Goal: Information Seeking & Learning: Learn about a topic

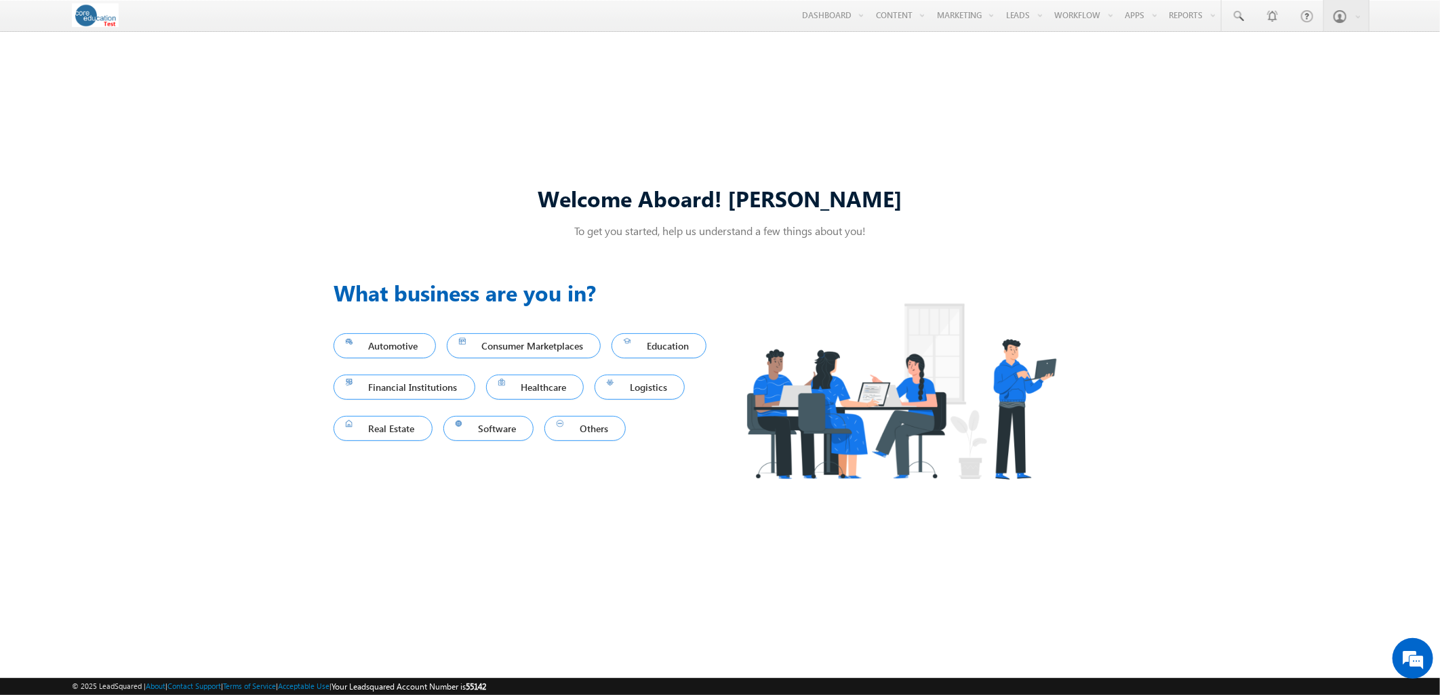
click at [687, 123] on div "Welcome Aboard! [PERSON_NAME] To get you started, help us understand a few thin…" at bounding box center [720, 346] width 1440 height 605
drag, startPoint x: 1017, startPoint y: 102, endPoint x: 1110, endPoint y: 113, distance: 93.4
click at [0, 0] on link "Manage Leads" at bounding box center [0, 0] width 0 height 0
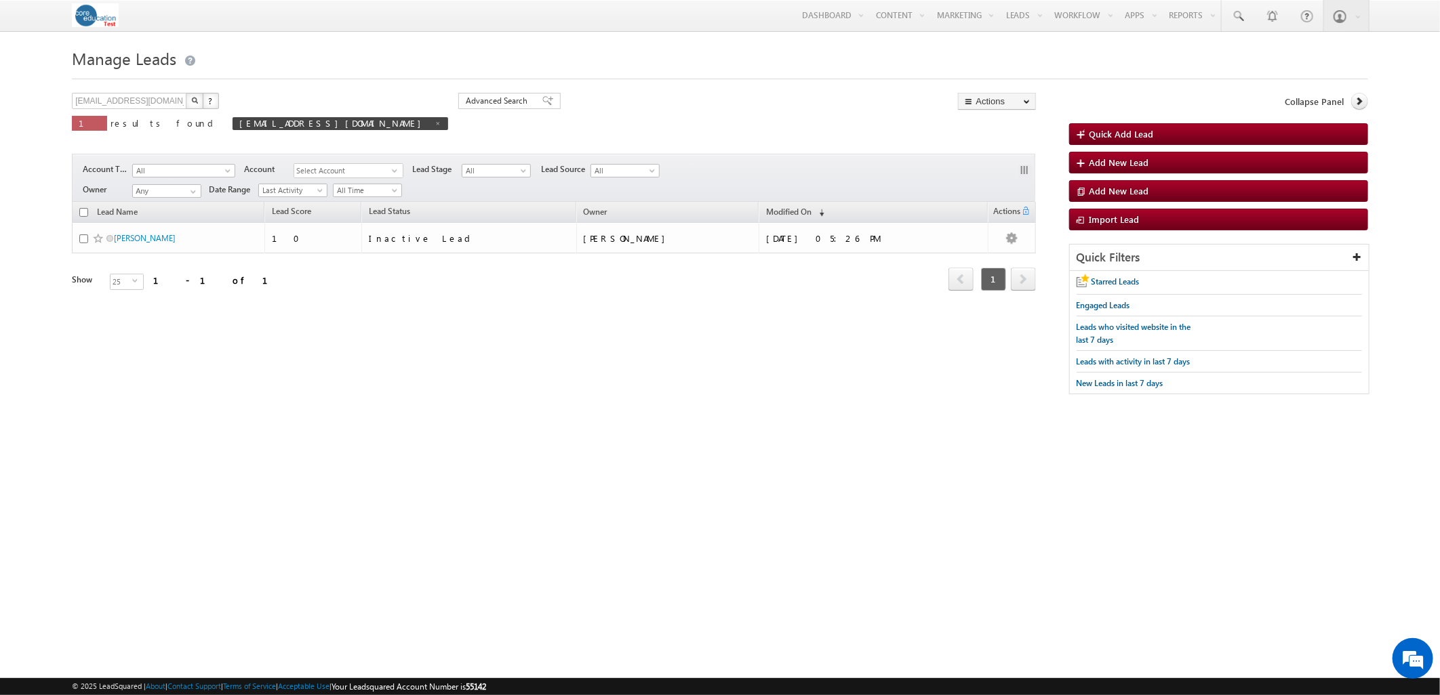
click at [374, 428] on html "Menu Sarah Beltier sbelt ier-t est@c ore.e du" at bounding box center [720, 221] width 1440 height 442
click at [434, 125] on span at bounding box center [437, 123] width 7 height 7
type input "Search Leads"
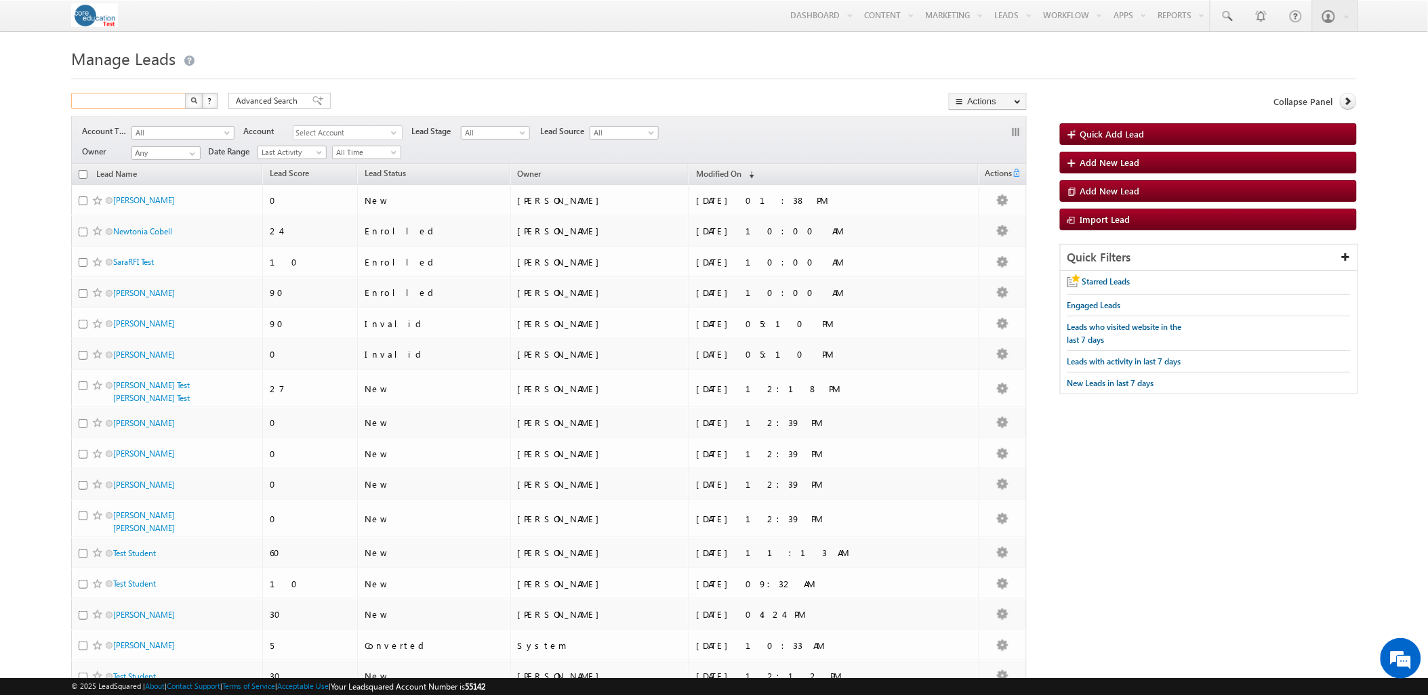
click at [171, 106] on input "text" at bounding box center [129, 101] width 116 height 16
type input "Search Leads"
click at [436, 44] on body "Menu Sarah Beltier sbelt ier-t est@c ore.e du" at bounding box center [714, 522] width 1428 height 1045
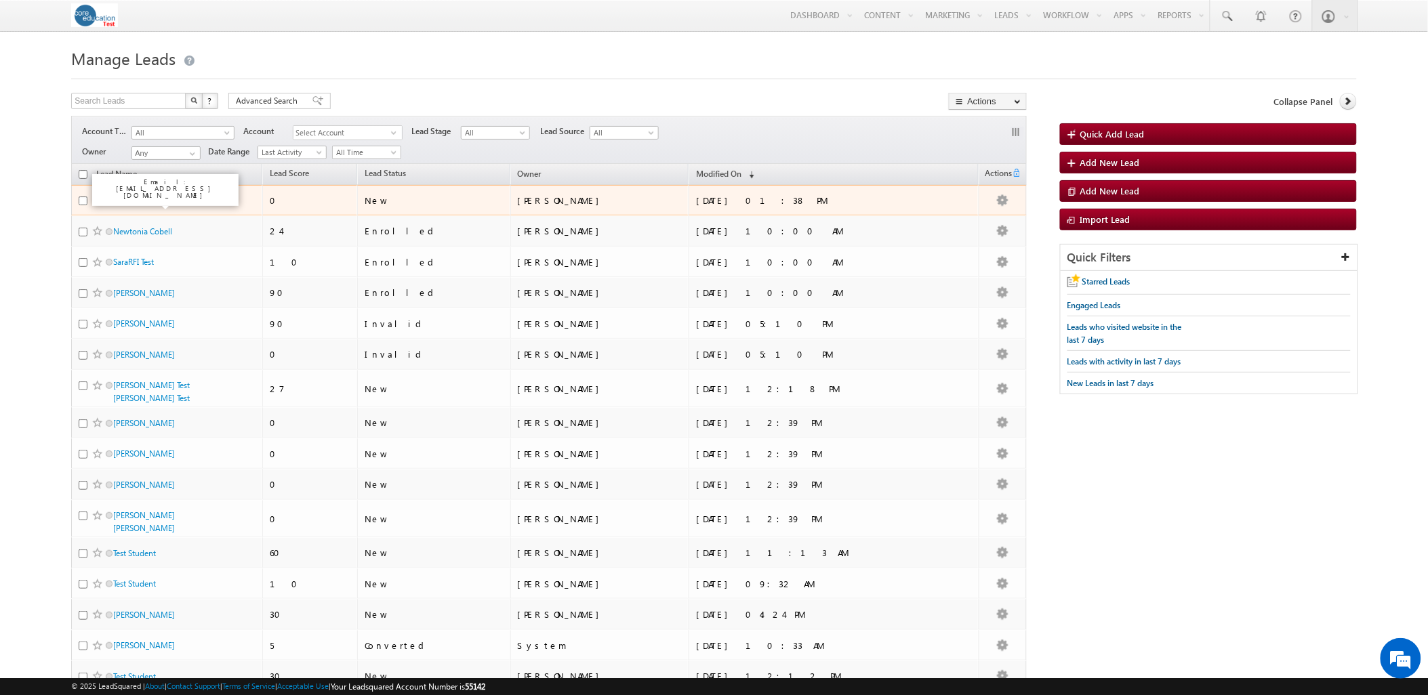
click at [131, 205] on link "[PERSON_NAME]" at bounding box center [144, 200] width 62 height 10
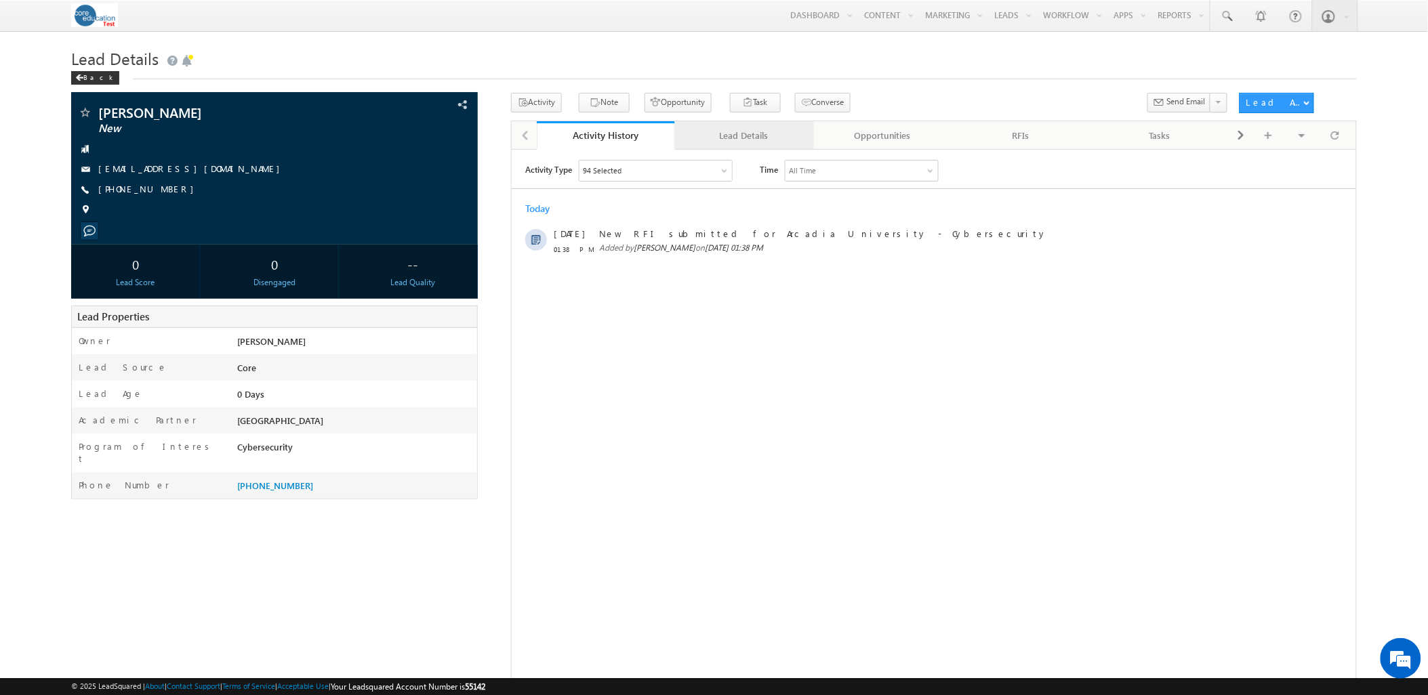
click at [716, 138] on div "Lead Details" at bounding box center [743, 135] width 115 height 16
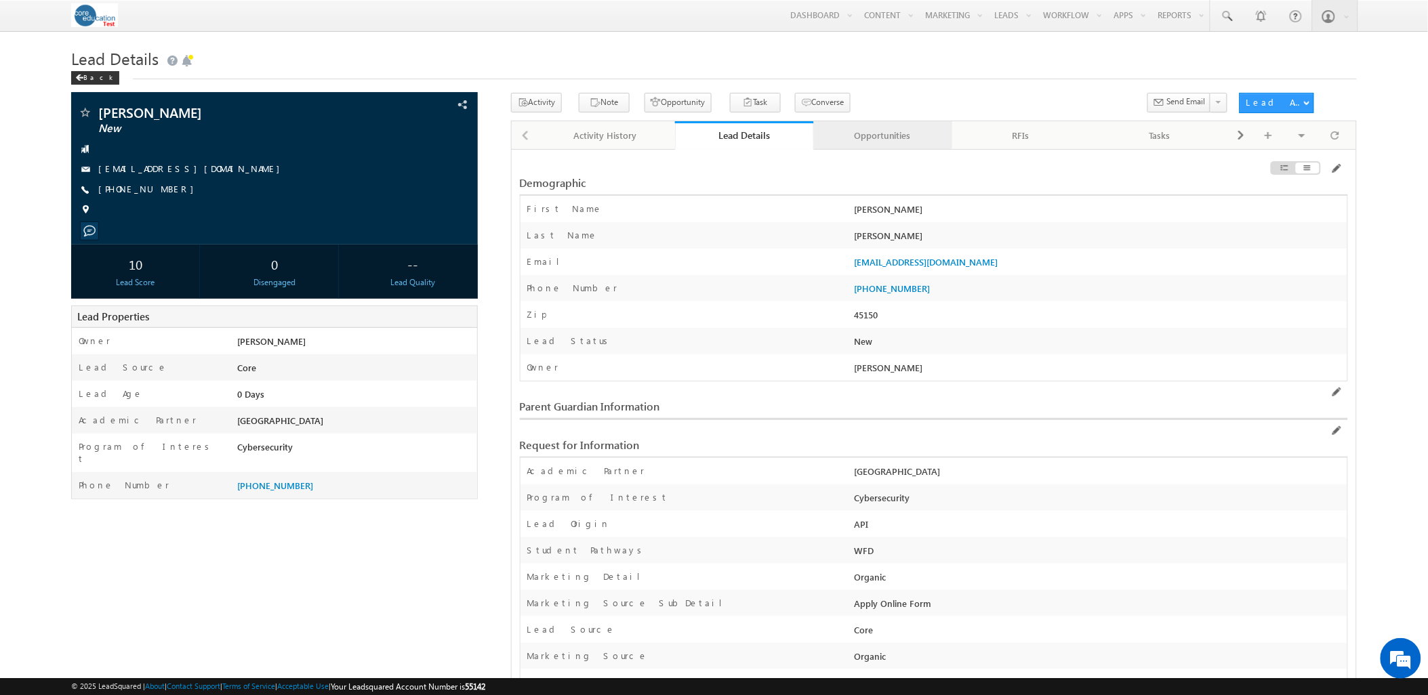
click at [866, 144] on div "Opportunities" at bounding box center [882, 135] width 115 height 16
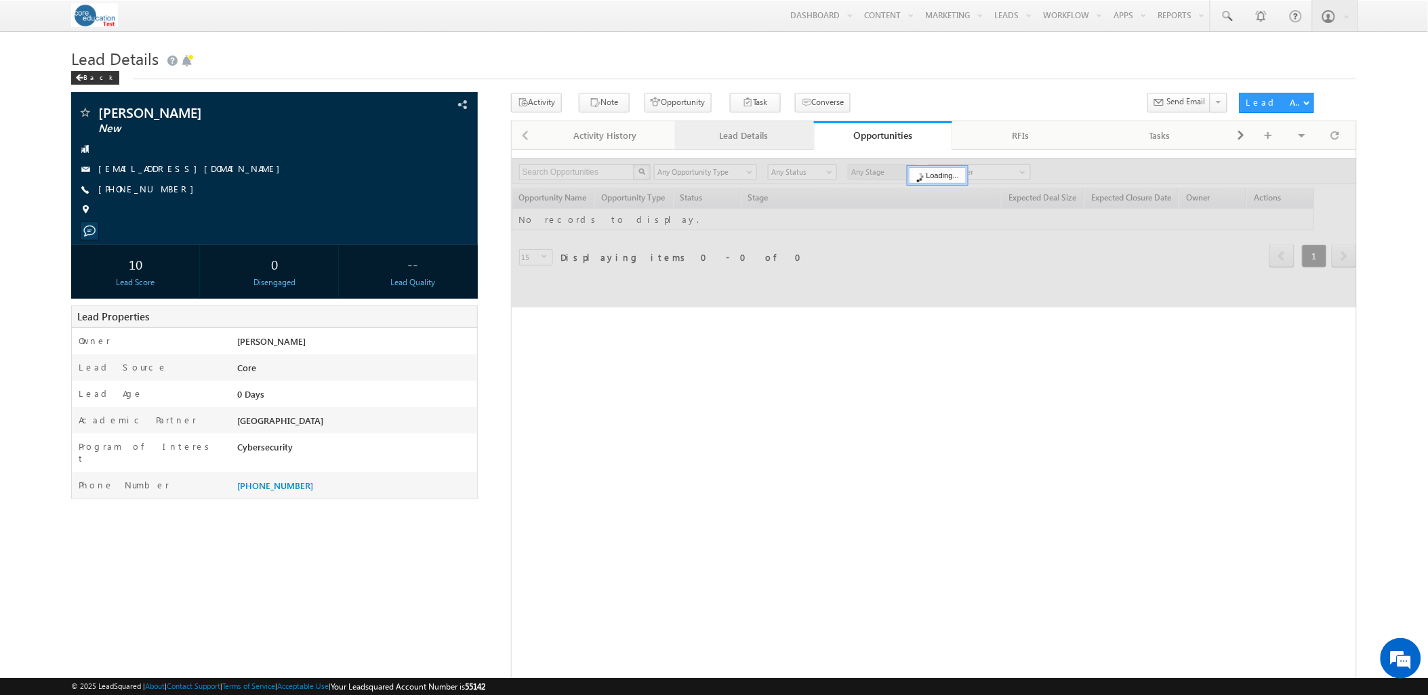
click at [749, 134] on div "Lead Details" at bounding box center [743, 135] width 115 height 16
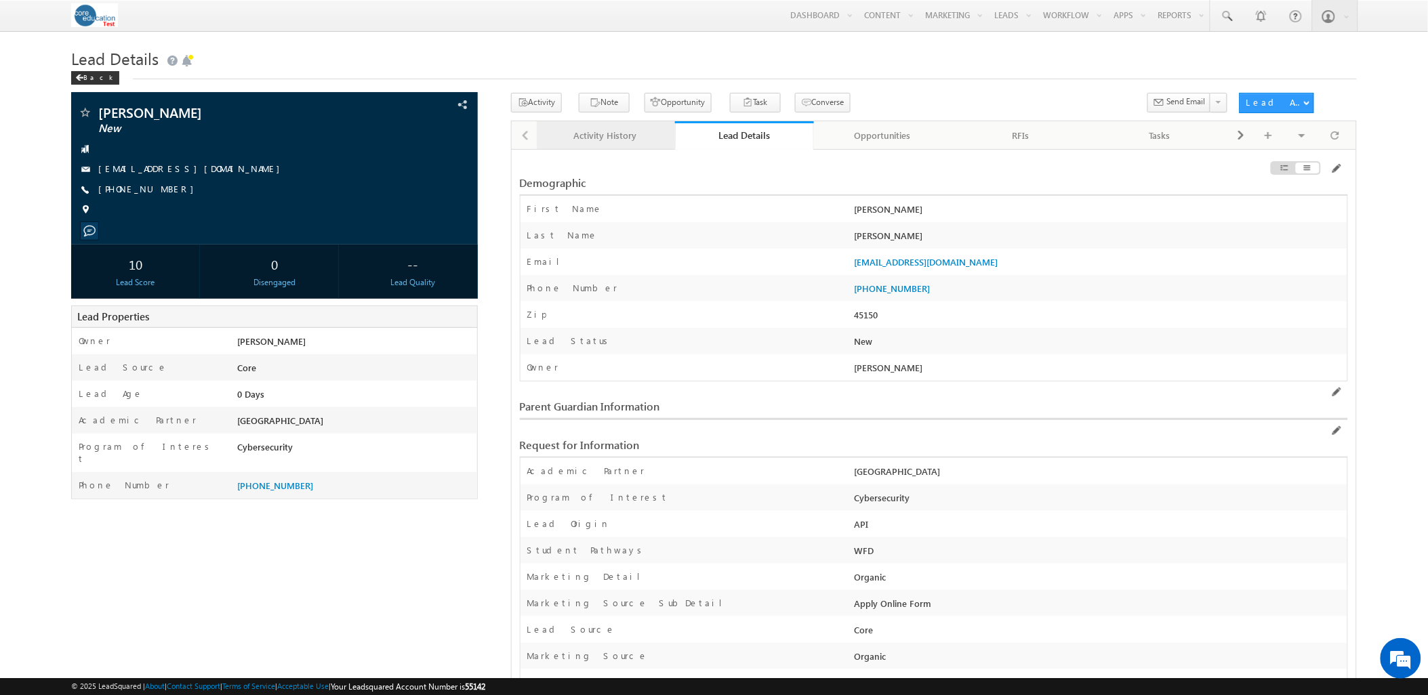
click at [602, 132] on div "Activity History" at bounding box center [605, 135] width 115 height 16
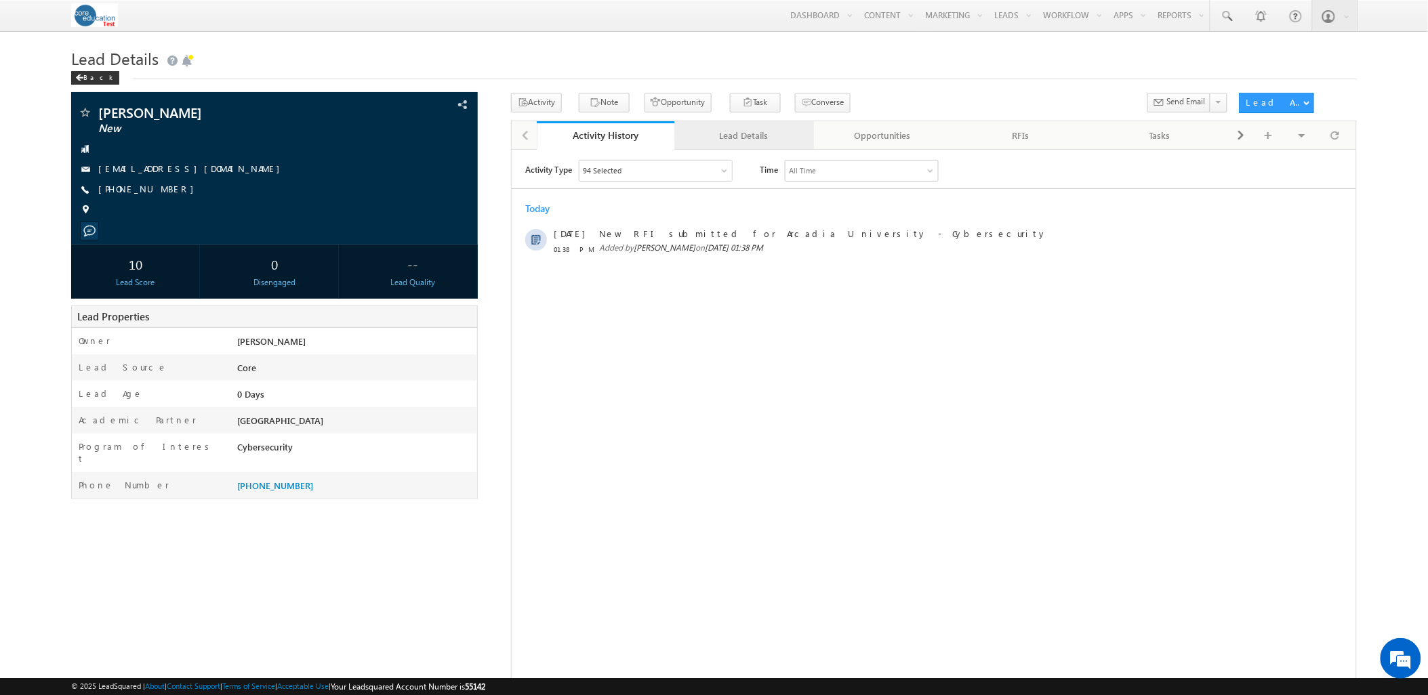
click at [773, 142] on div "Lead Details" at bounding box center [743, 135] width 115 height 16
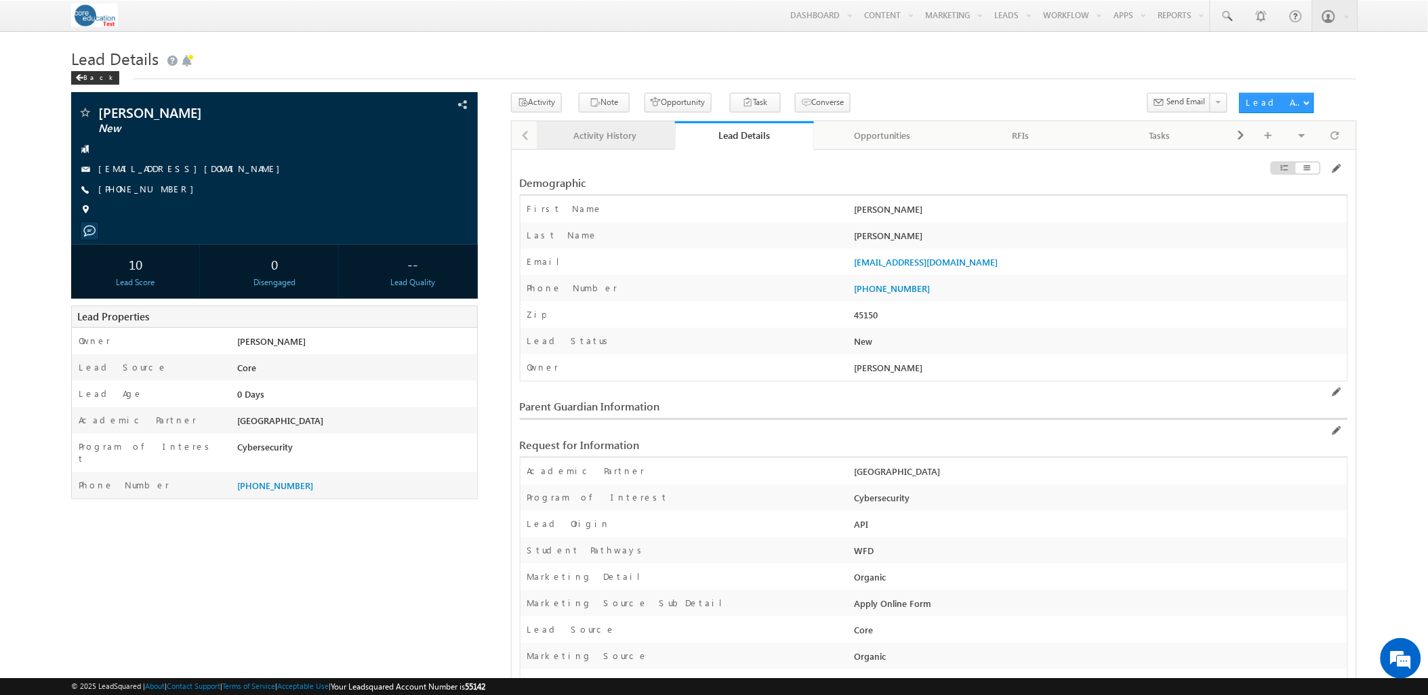
click at [655, 138] on div "Activity History" at bounding box center [605, 135] width 115 height 16
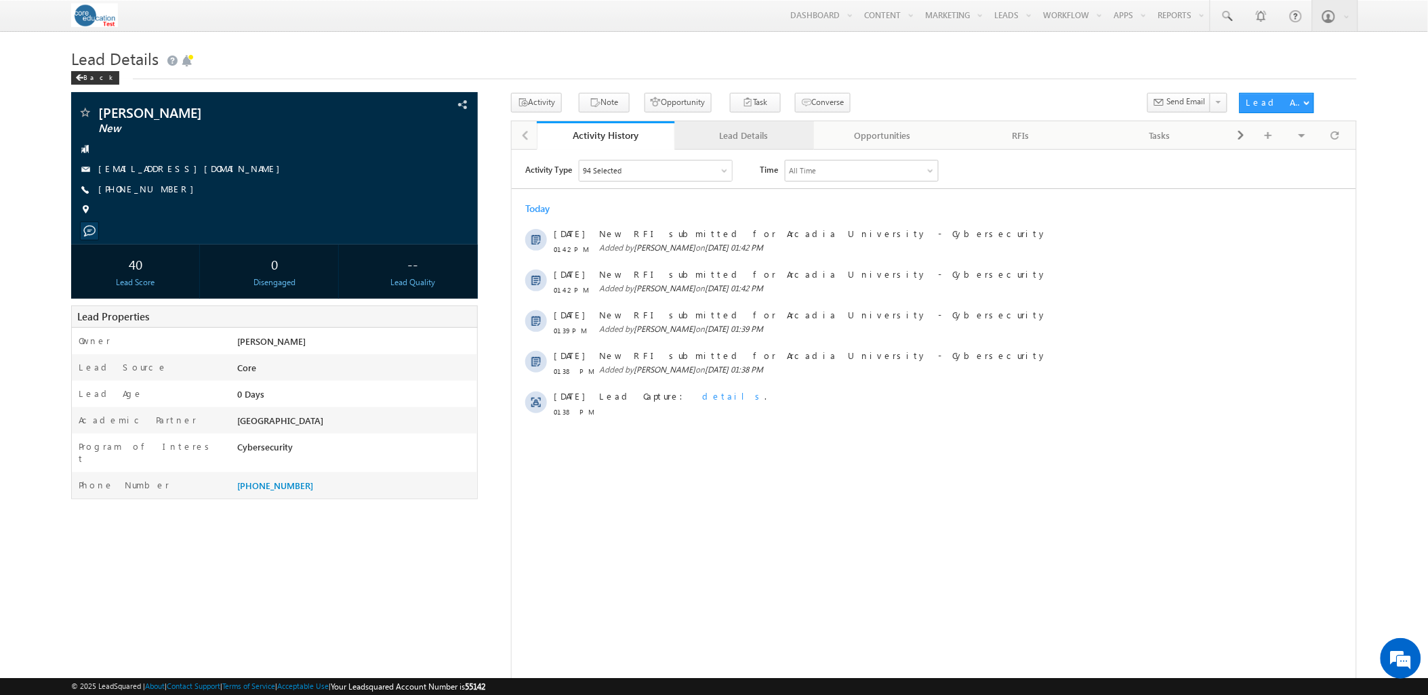
click at [754, 144] on div "Lead Details" at bounding box center [743, 135] width 115 height 16
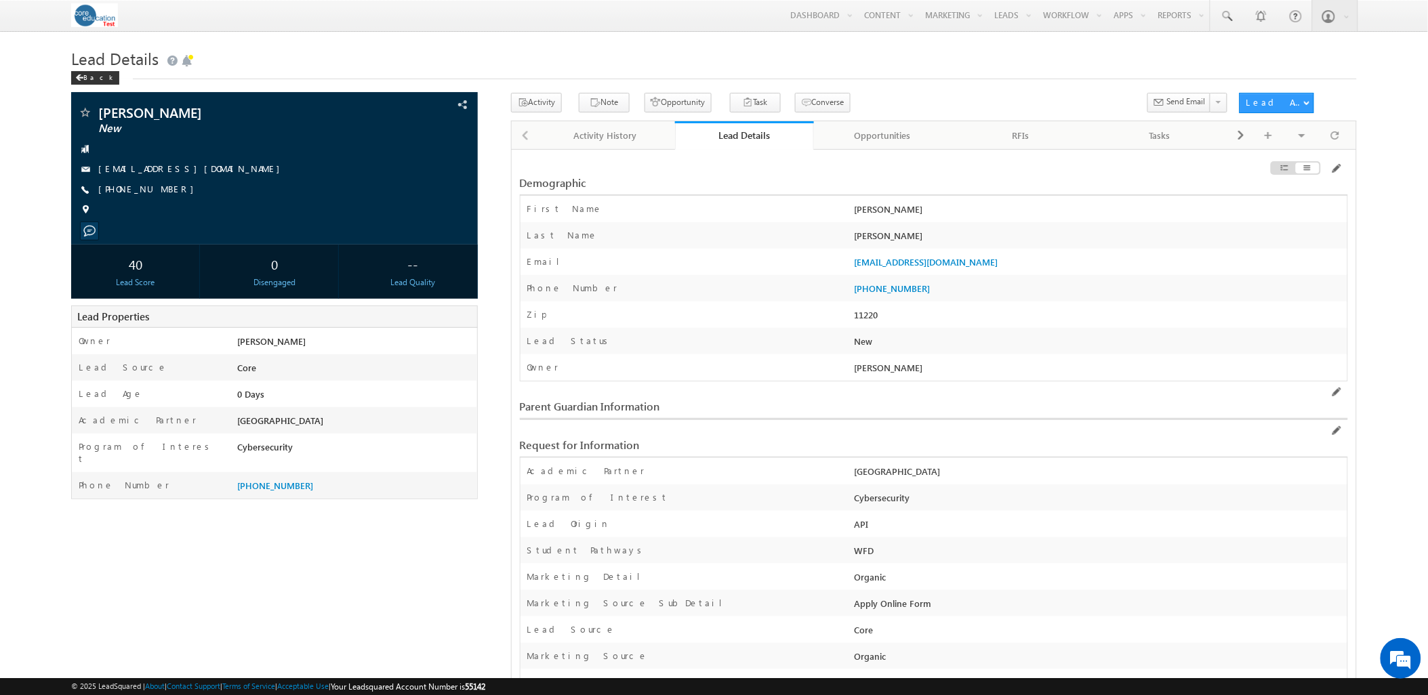
click at [904, 117] on div "Activity Note Opportunity Task" at bounding box center [870, 105] width 719 height 25
click at [1156, 140] on div "Tasks" at bounding box center [1159, 135] width 115 height 16
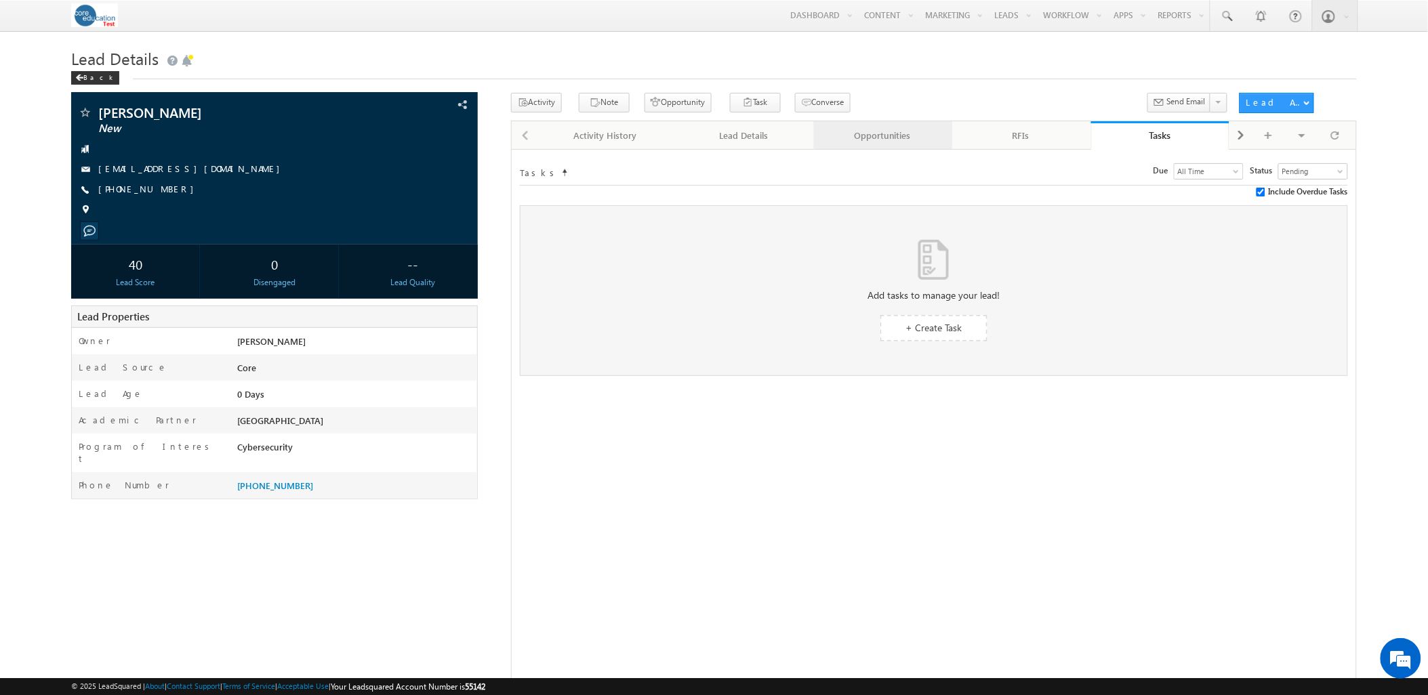
click at [876, 133] on div "Opportunities" at bounding box center [882, 135] width 115 height 16
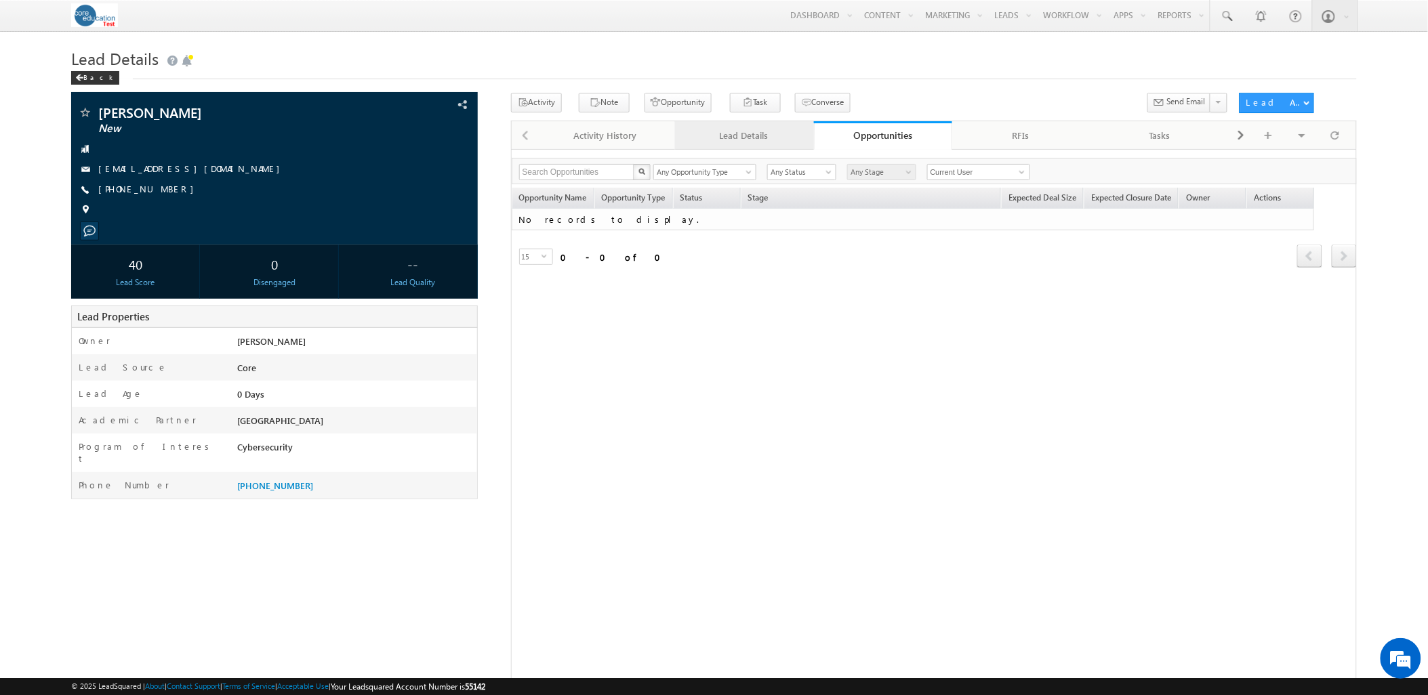
click at [751, 131] on div "Lead Details" at bounding box center [743, 135] width 115 height 16
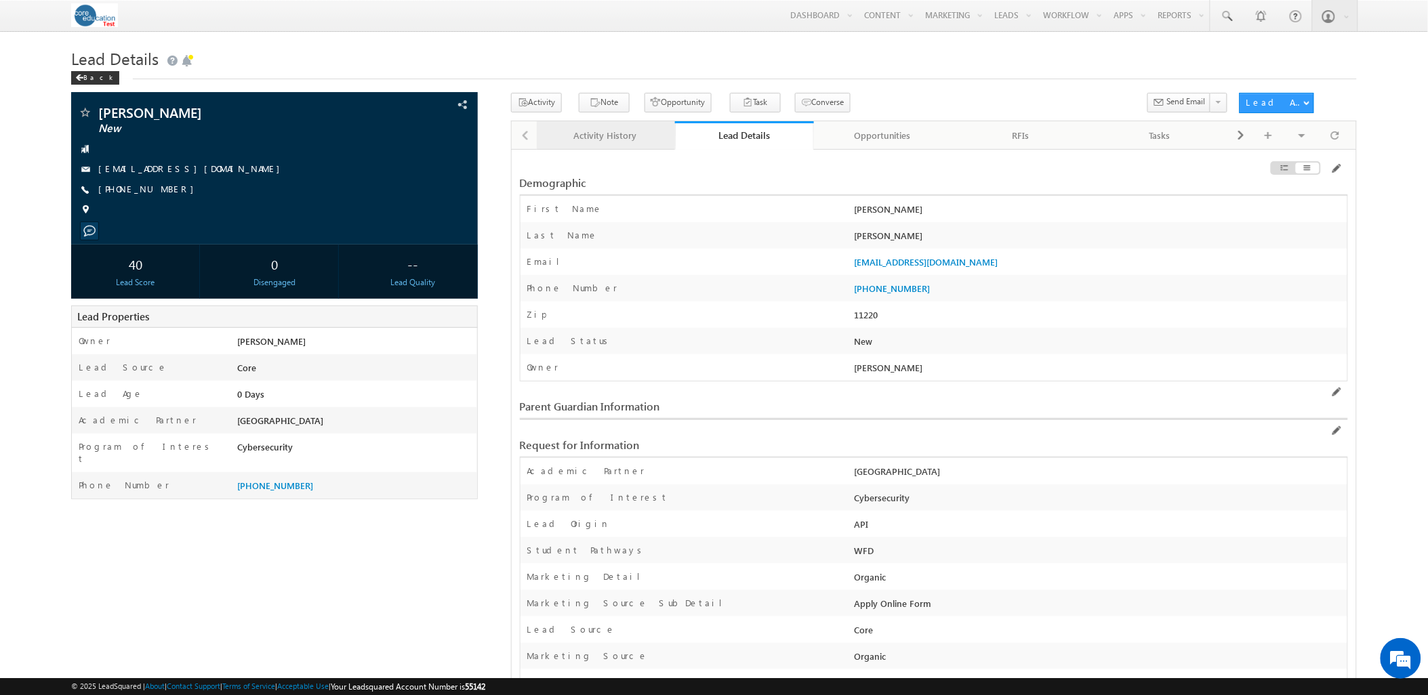
click at [634, 127] on link "Activity History" at bounding box center [606, 135] width 138 height 28
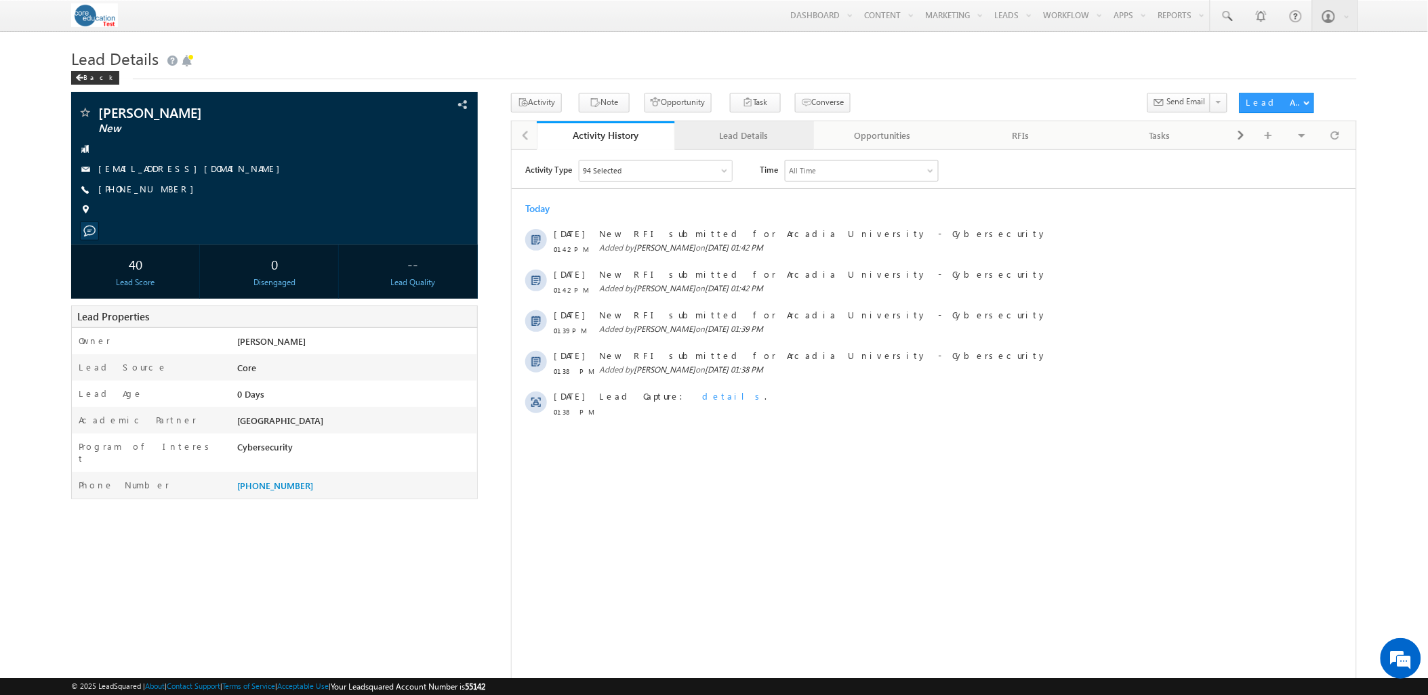
click at [733, 141] on div "Lead Details" at bounding box center [743, 135] width 115 height 16
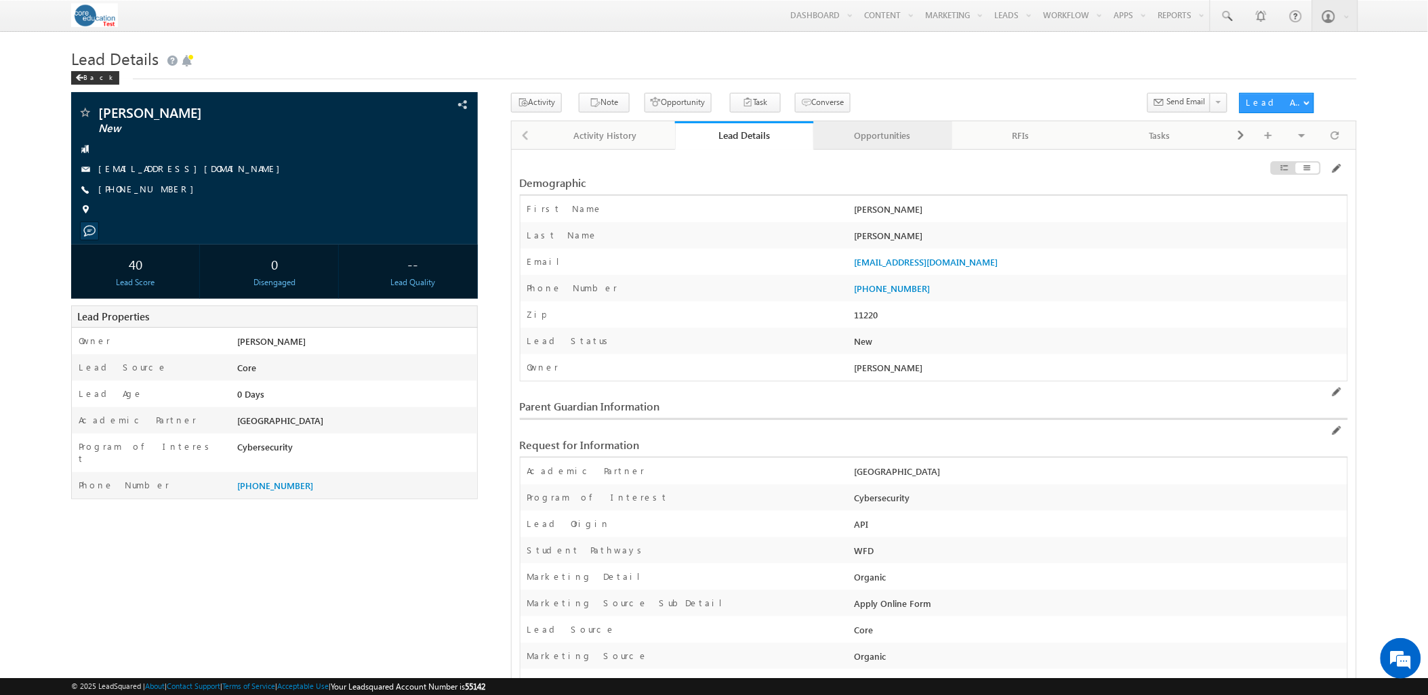
click at [917, 124] on link "Opportunities" at bounding box center [883, 135] width 138 height 28
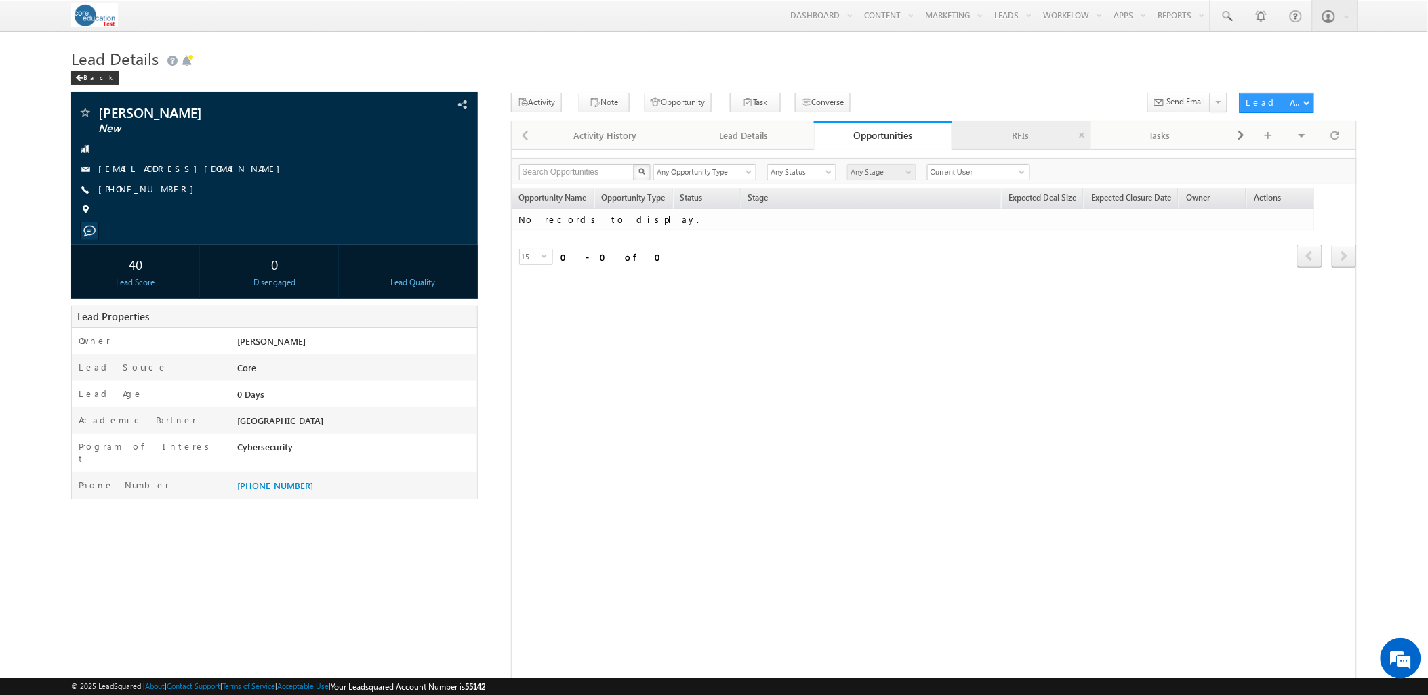
click at [986, 137] on div "RFIs" at bounding box center [1020, 135] width 115 height 16
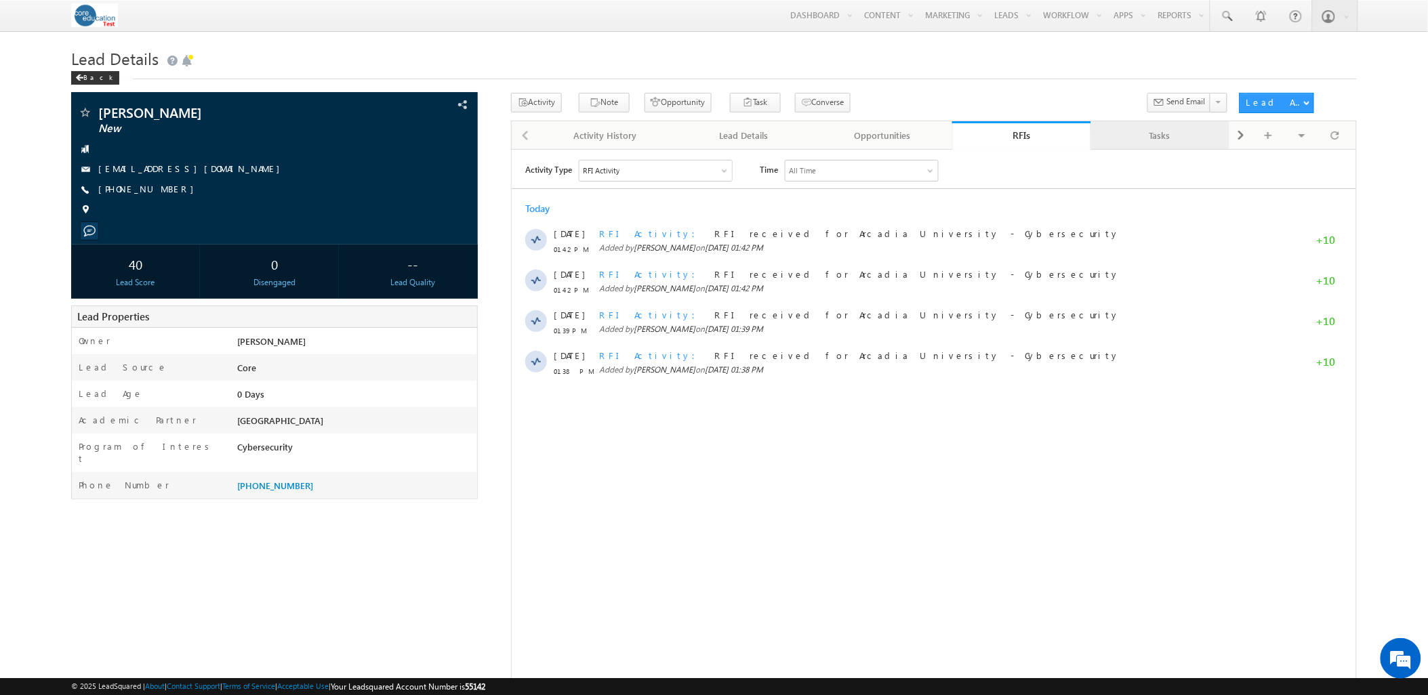
click at [1167, 131] on div "Tasks" at bounding box center [1159, 135] width 115 height 16
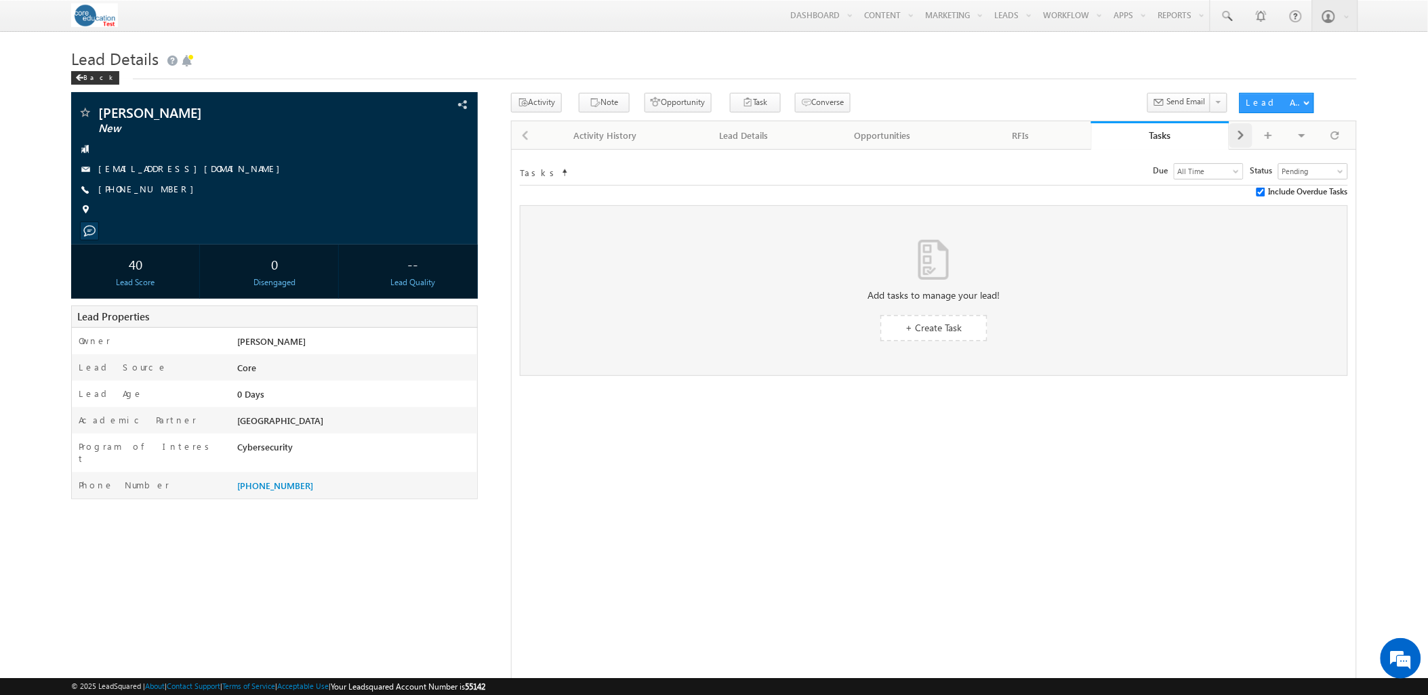
click at [1242, 138] on span at bounding box center [1241, 135] width 8 height 24
click at [1190, 134] on div "Notes" at bounding box center [1159, 135] width 115 height 16
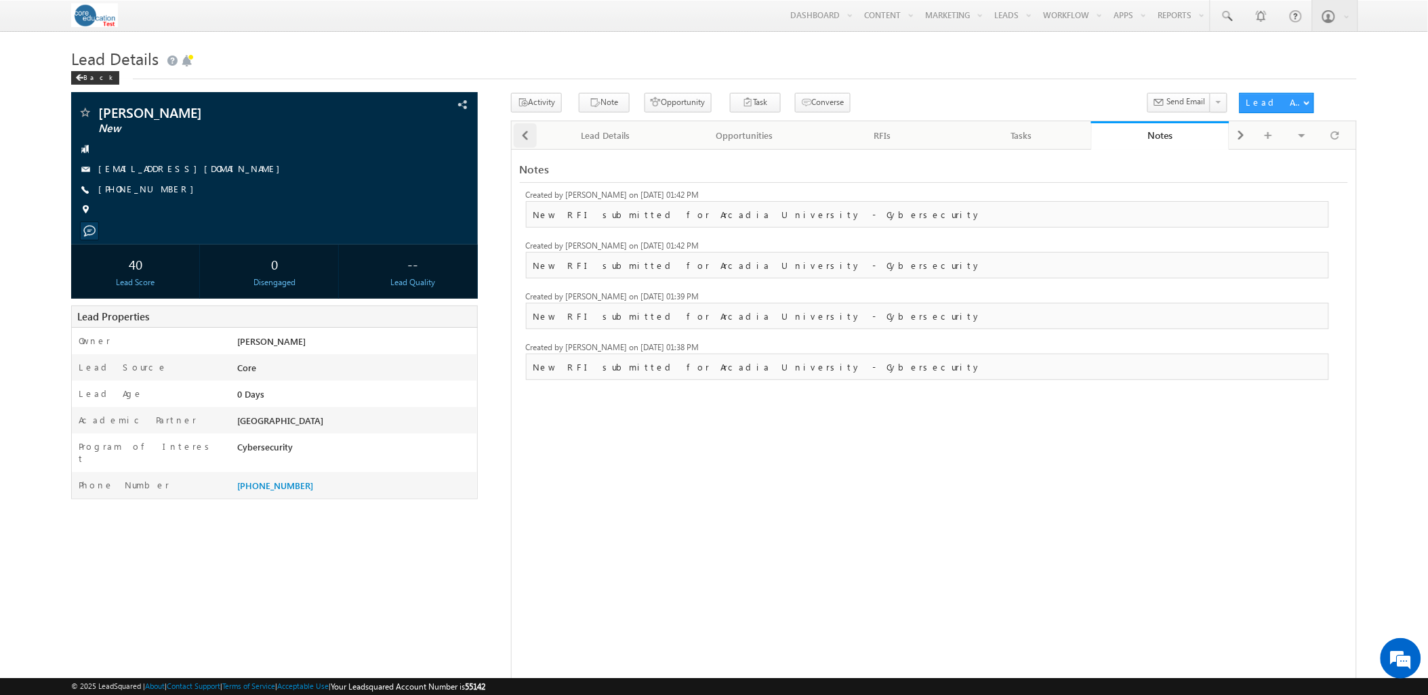
click at [529, 142] on span at bounding box center [525, 135] width 8 height 24
click at [529, 142] on div at bounding box center [524, 134] width 25 height 26
click at [527, 142] on div at bounding box center [524, 134] width 25 height 26
click at [570, 144] on div "Activity History" at bounding box center [605, 135] width 115 height 16
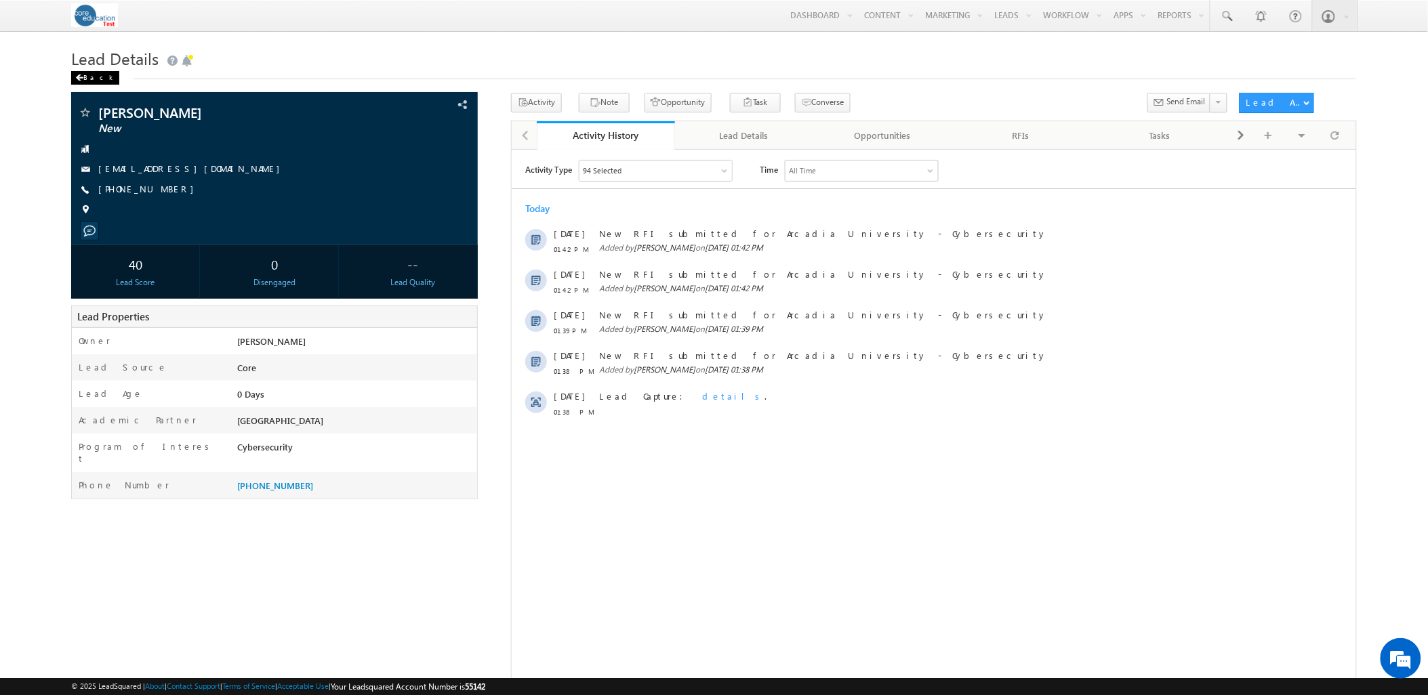
click at [95, 80] on div "Back" at bounding box center [95, 78] width 48 height 14
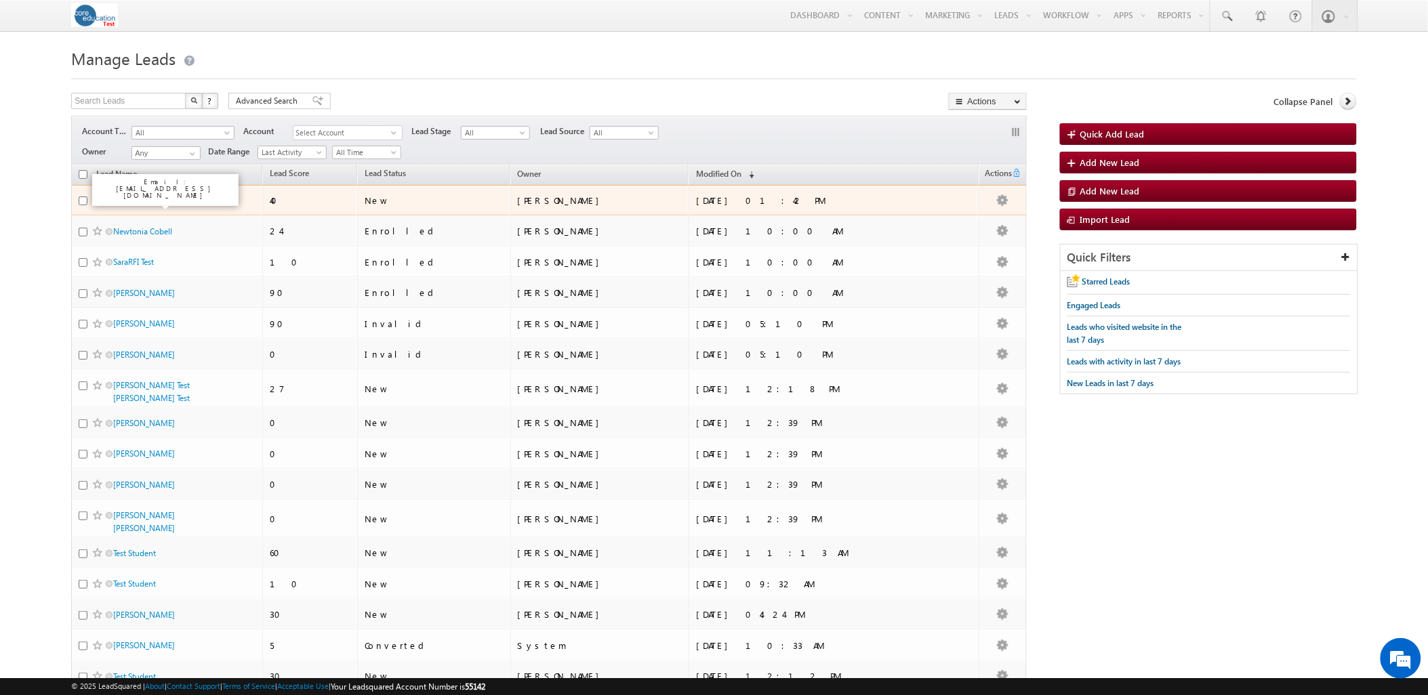
click at [161, 197] on link "[PERSON_NAME]" at bounding box center [144, 200] width 62 height 10
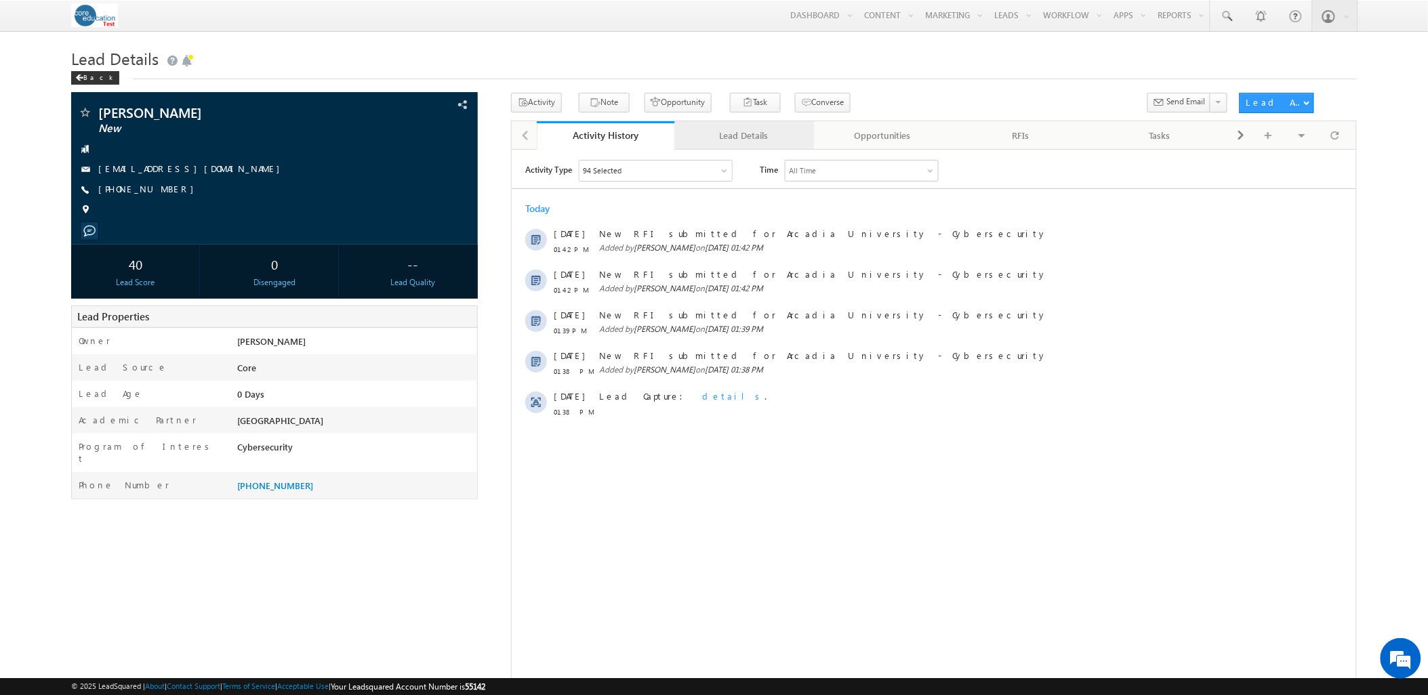
click at [777, 139] on div "Lead Details" at bounding box center [743, 135] width 115 height 16
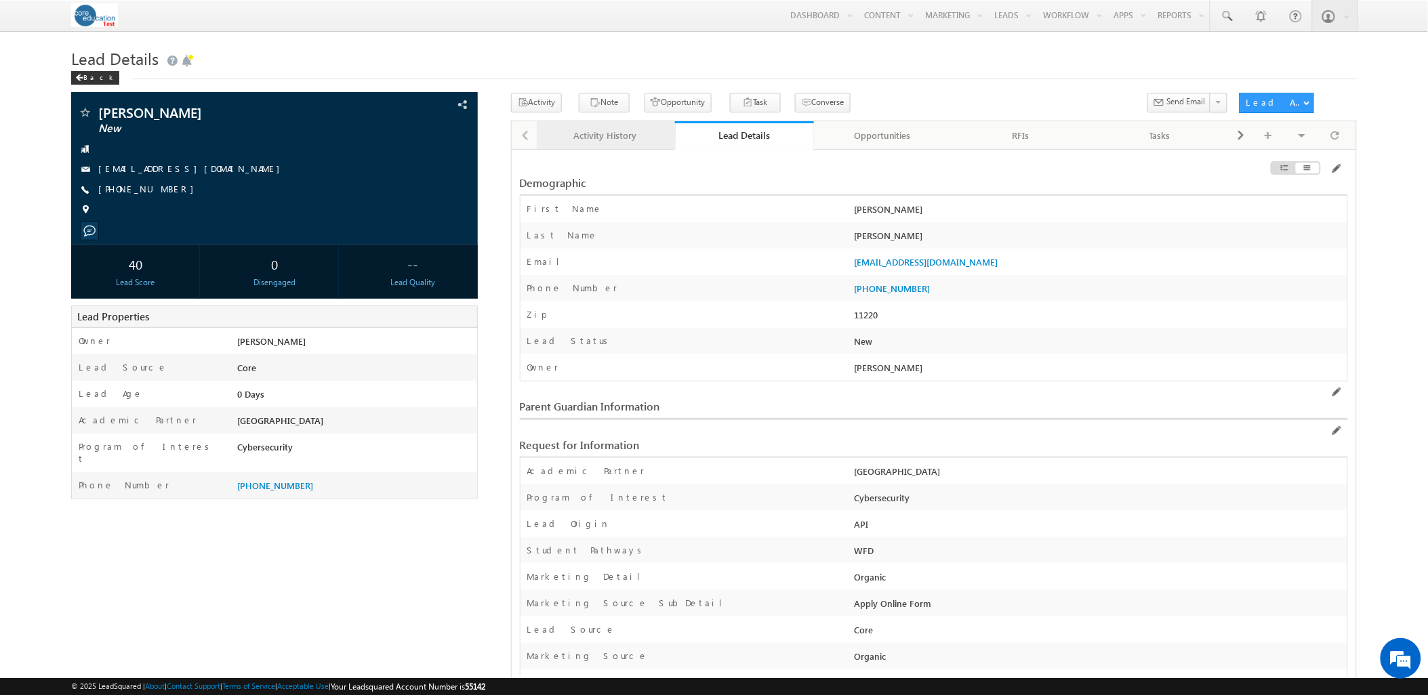
click at [649, 137] on div "Activity History" at bounding box center [605, 135] width 115 height 16
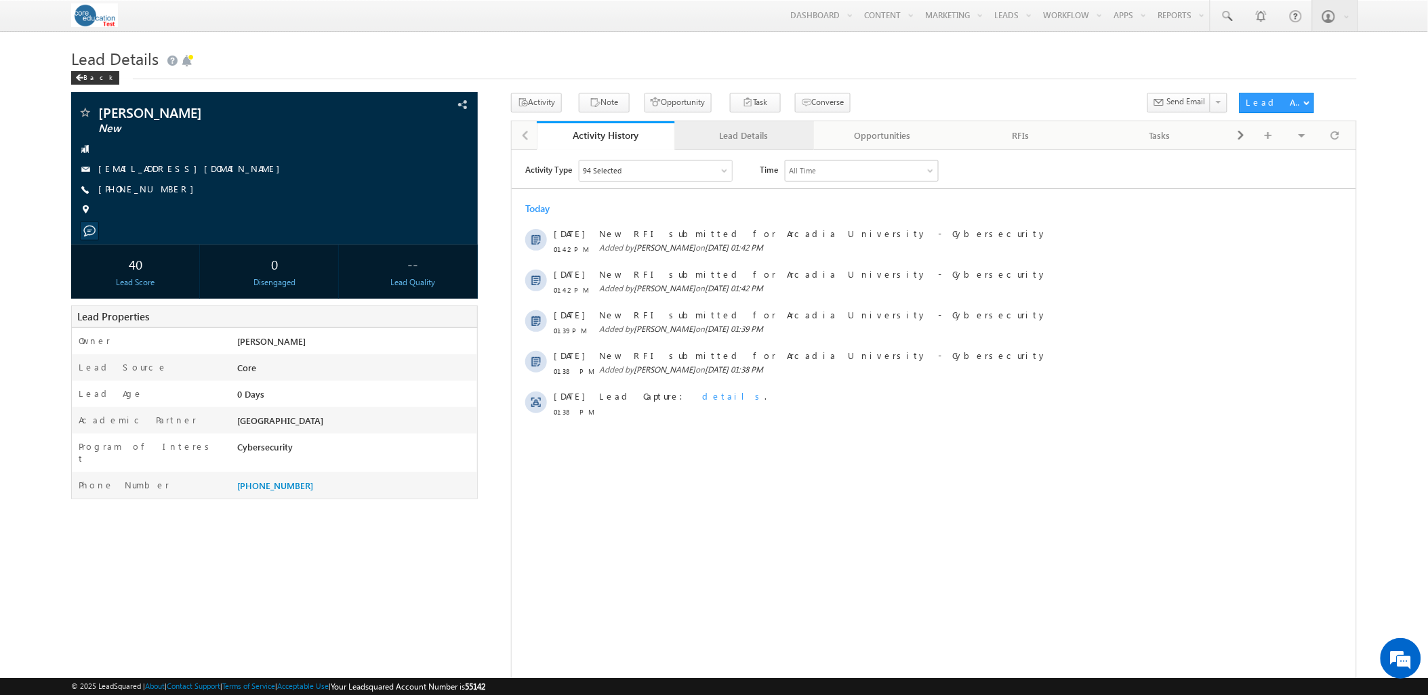
click at [731, 140] on div "Lead Details" at bounding box center [743, 135] width 115 height 16
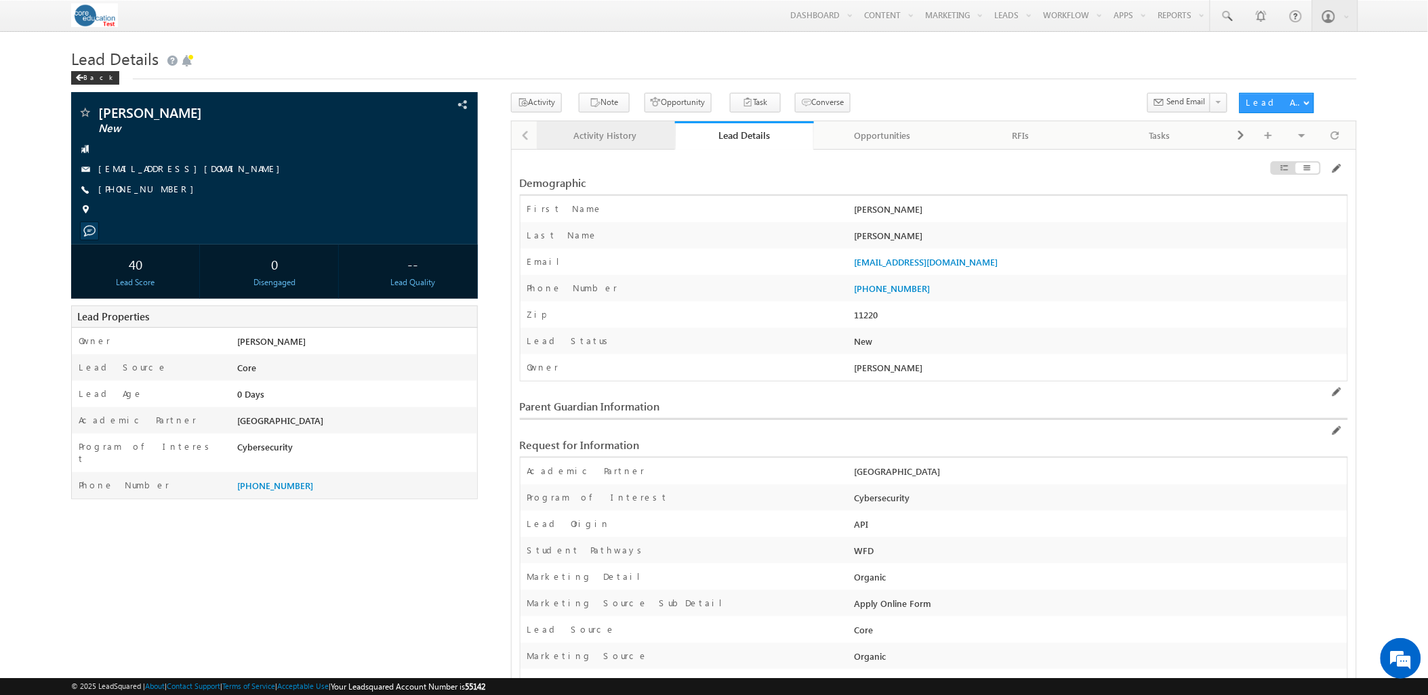
click at [649, 140] on div "Activity History" at bounding box center [605, 135] width 115 height 16
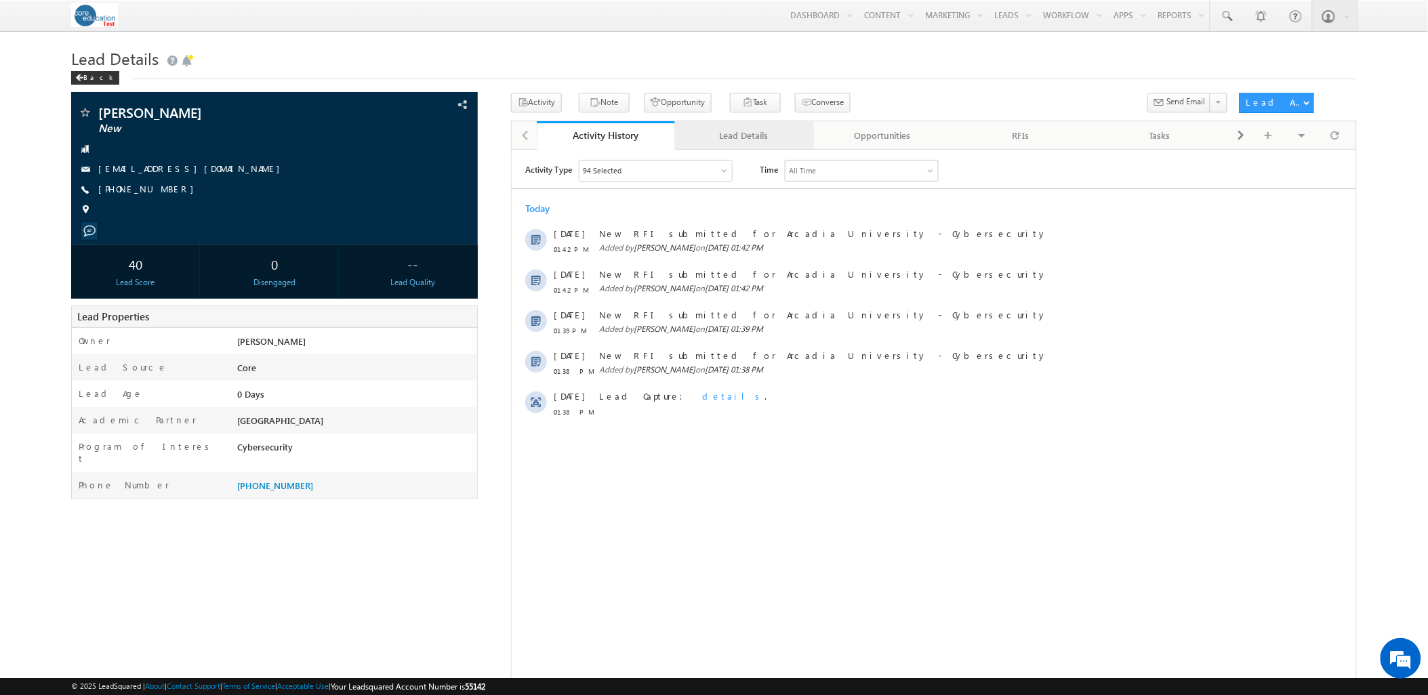
click at [735, 125] on link "Lead Details" at bounding box center [744, 135] width 138 height 28
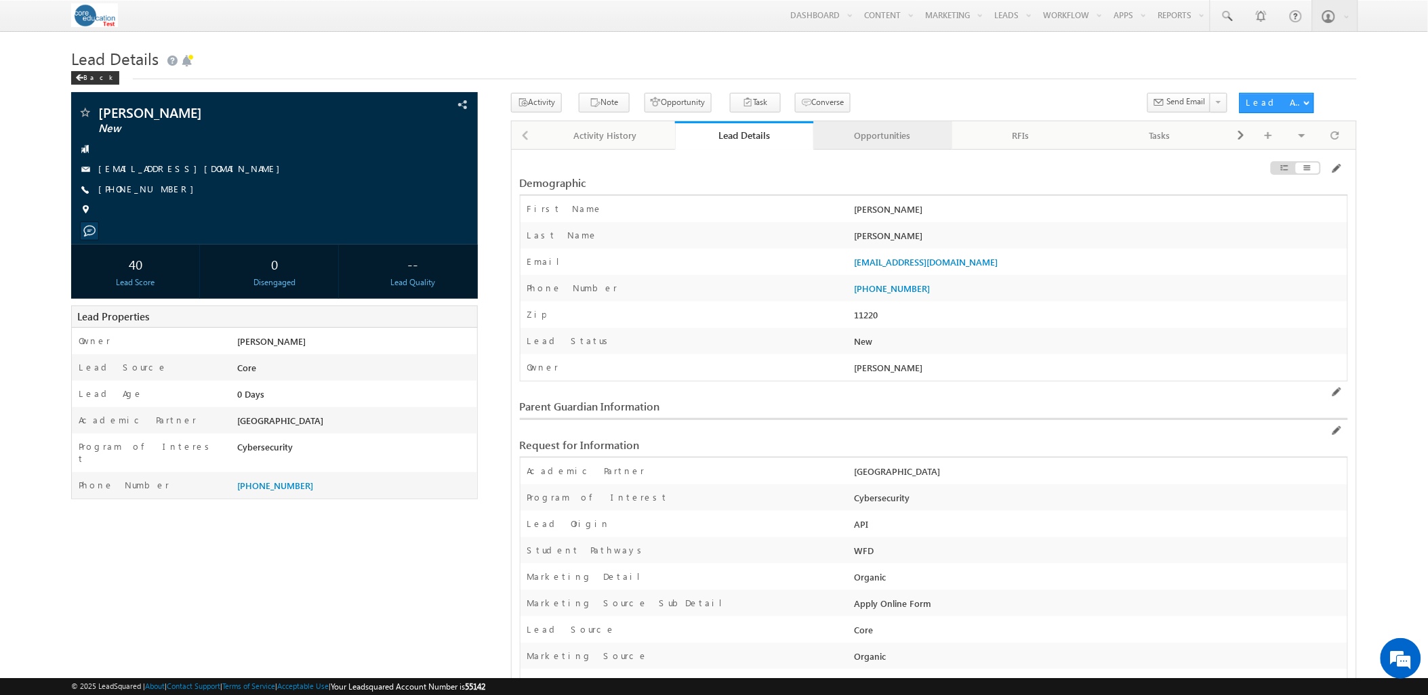
click at [933, 131] on div "Opportunities" at bounding box center [882, 135] width 115 height 16
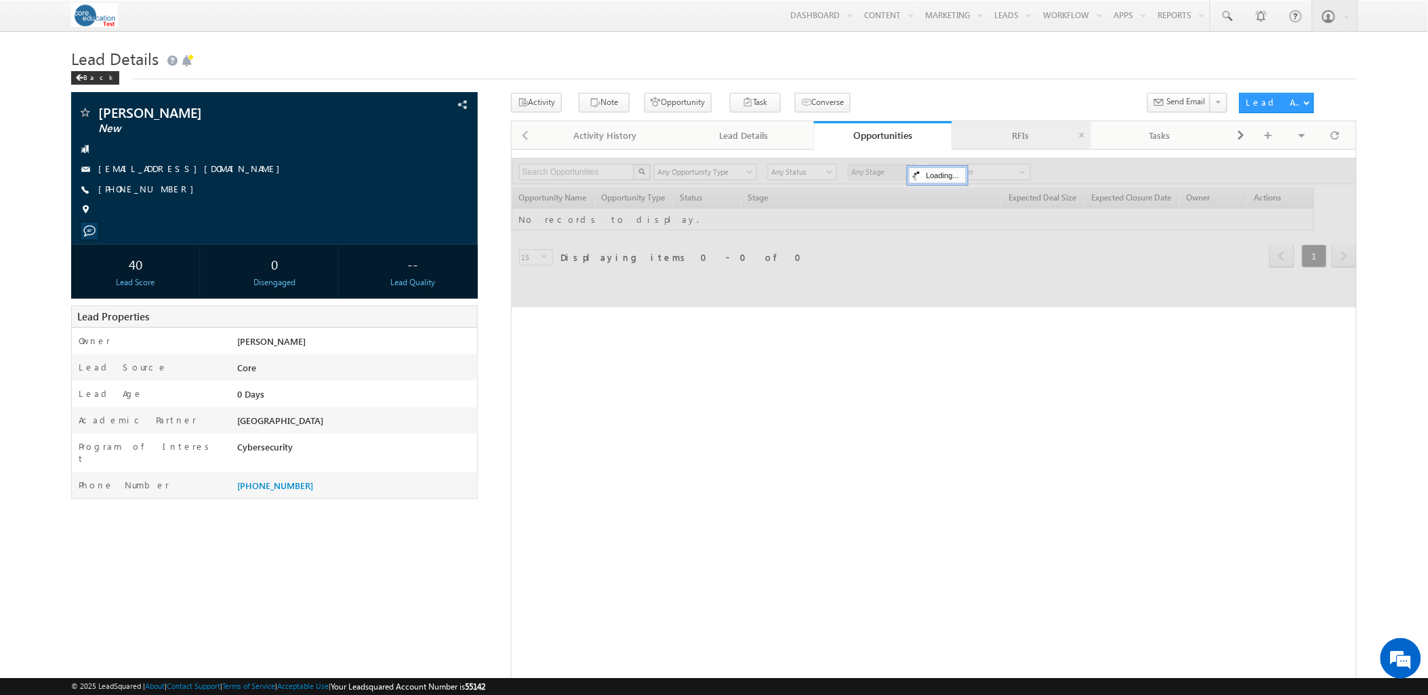
click at [1056, 134] on div "RFIs" at bounding box center [1020, 135] width 115 height 16
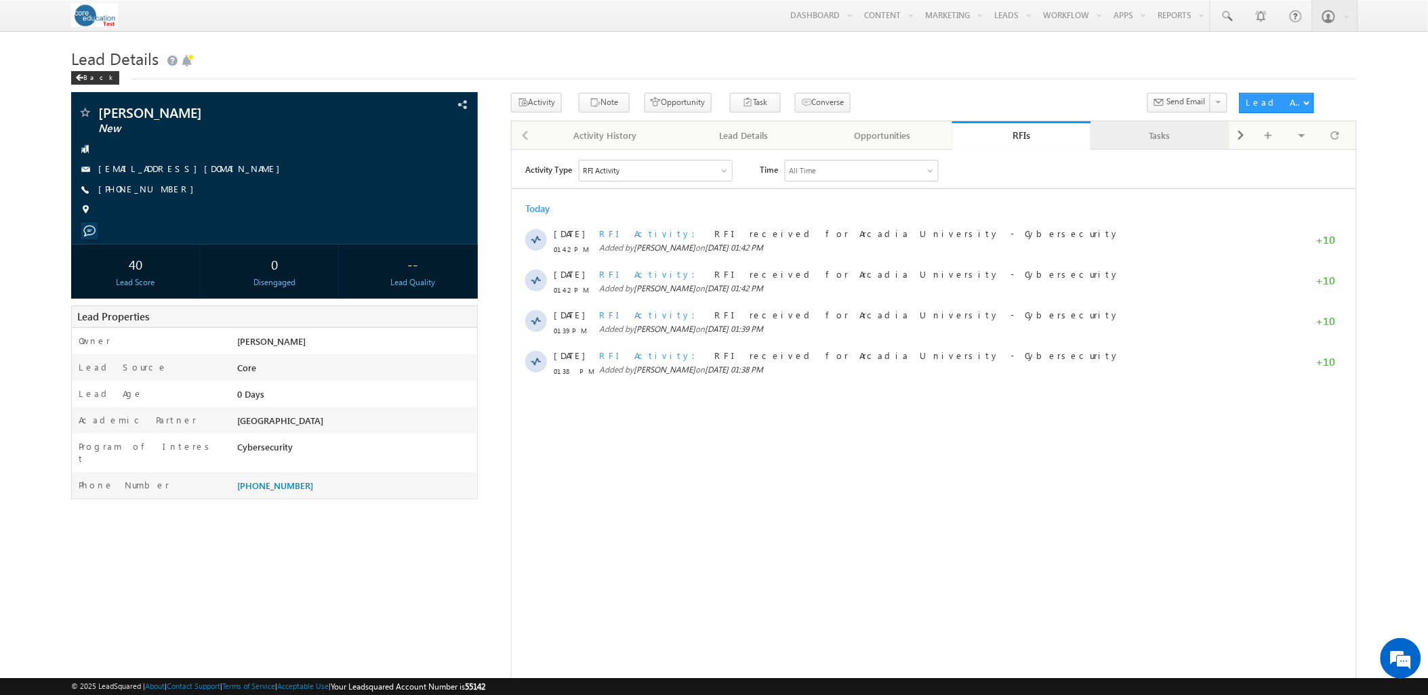
click at [1126, 140] on div "Tasks" at bounding box center [1159, 135] width 115 height 16
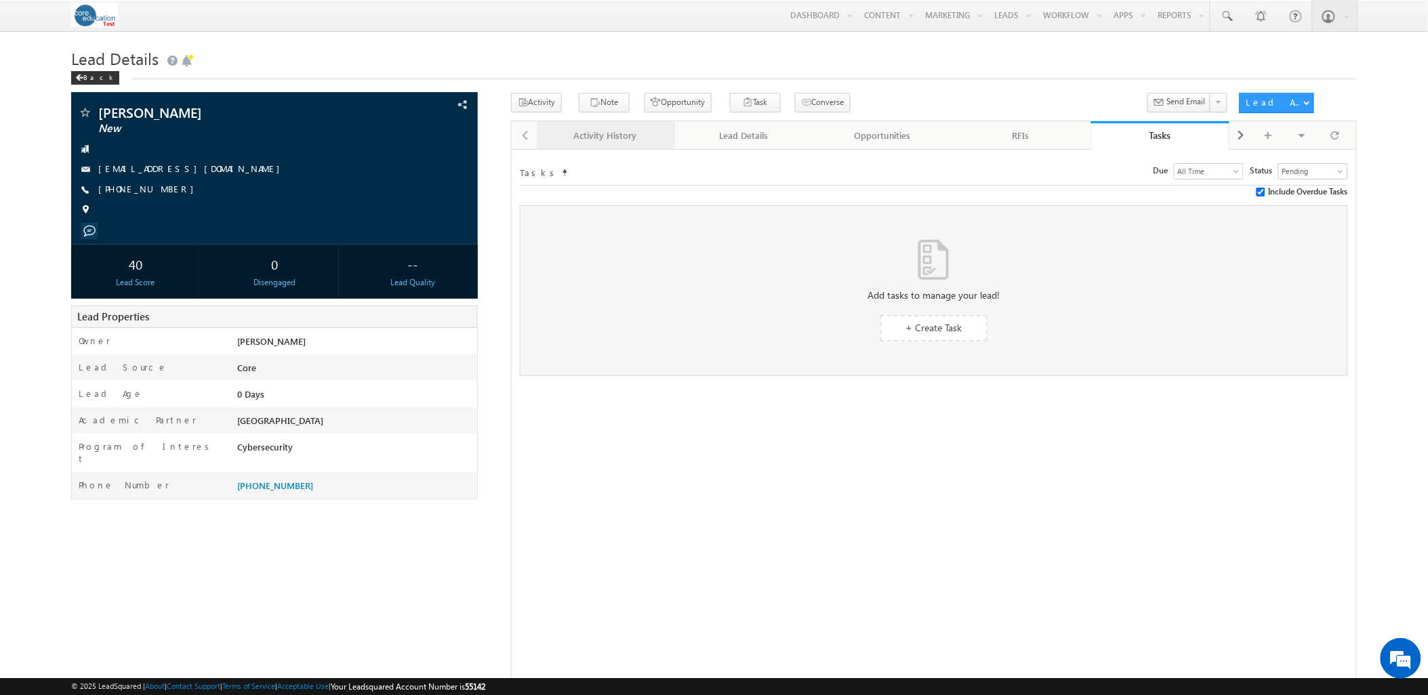
click at [587, 136] on div "Activity History" at bounding box center [605, 135] width 115 height 16
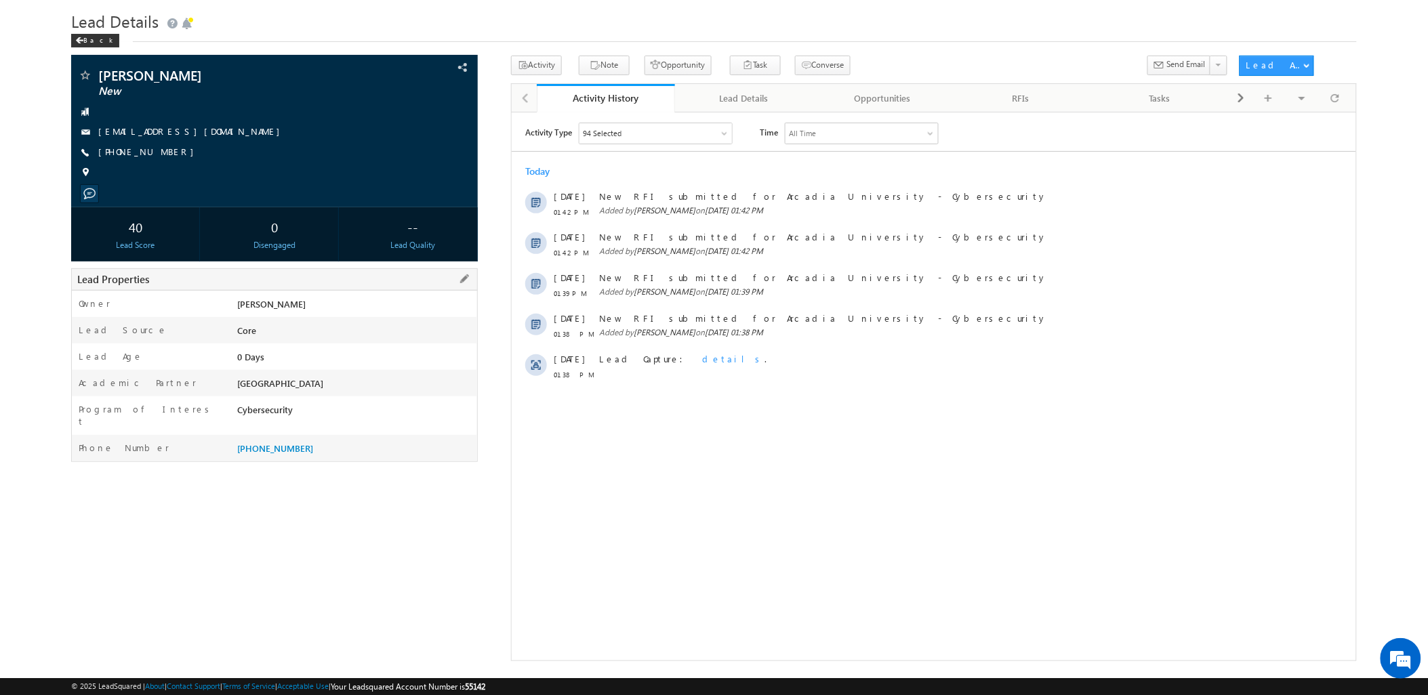
drag, startPoint x: 340, startPoint y: 378, endPoint x: 342, endPoint y: 398, distance: 20.4
click at [342, 398] on div "Owner * Sara Kulakoski Lead Source Core Lead Age 0 Days Academic Partner Arcadi…" at bounding box center [274, 376] width 407 height 172
click at [342, 394] on div "[GEOGRAPHIC_DATA]" at bounding box center [355, 386] width 243 height 19
drag, startPoint x: 341, startPoint y: 409, endPoint x: 139, endPoint y: 399, distance: 202.3
click at [139, 399] on div "Program of Interest Cybersecurity" at bounding box center [274, 416] width 405 height 39
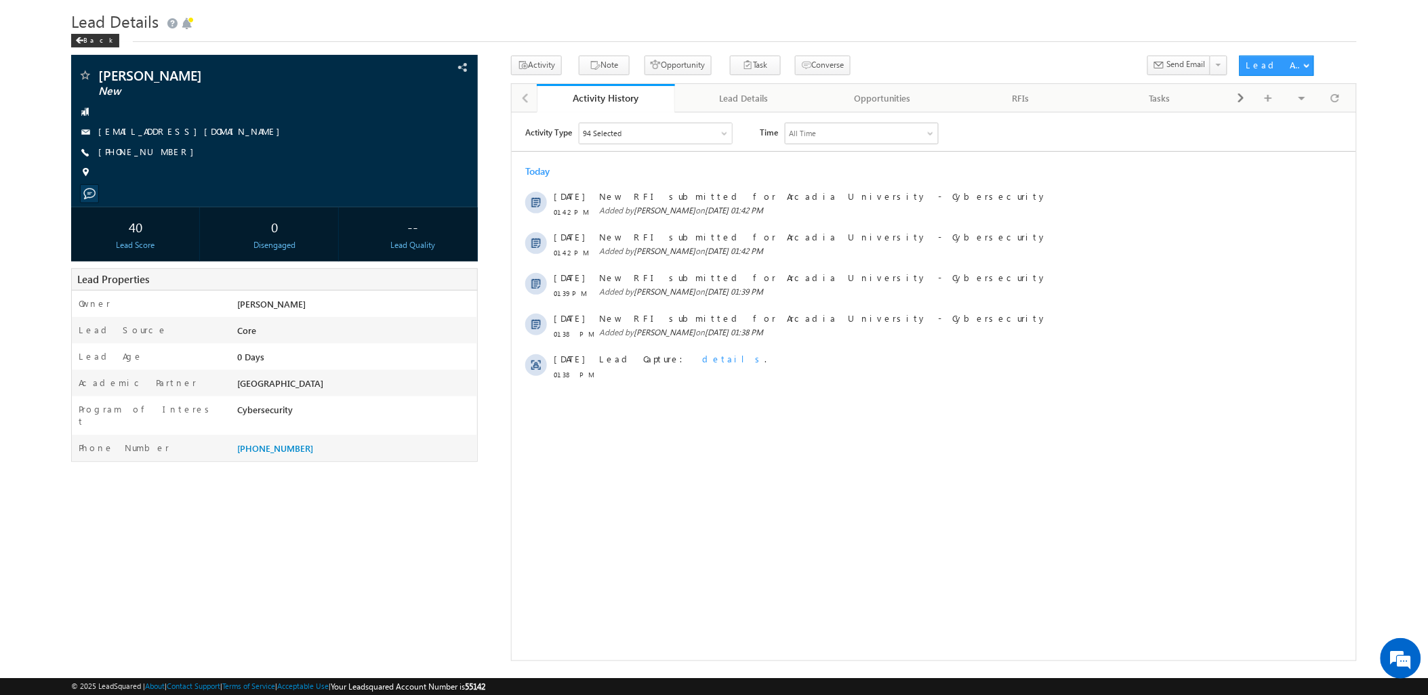
click at [249, 548] on div "Sara Kulakoski New" at bounding box center [713, 359] width 1285 height 606
click at [742, 90] on div "Lead Details" at bounding box center [743, 98] width 115 height 16
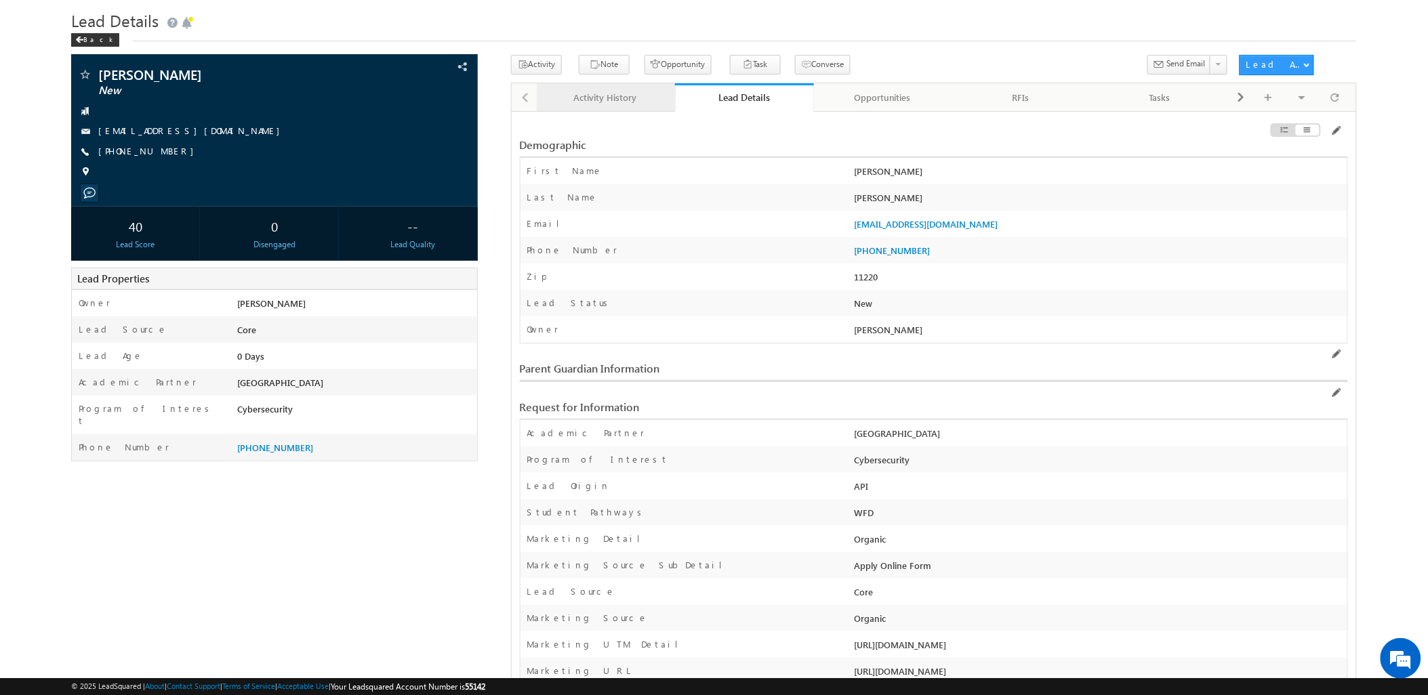
click at [574, 96] on div "Activity History" at bounding box center [605, 97] width 115 height 16
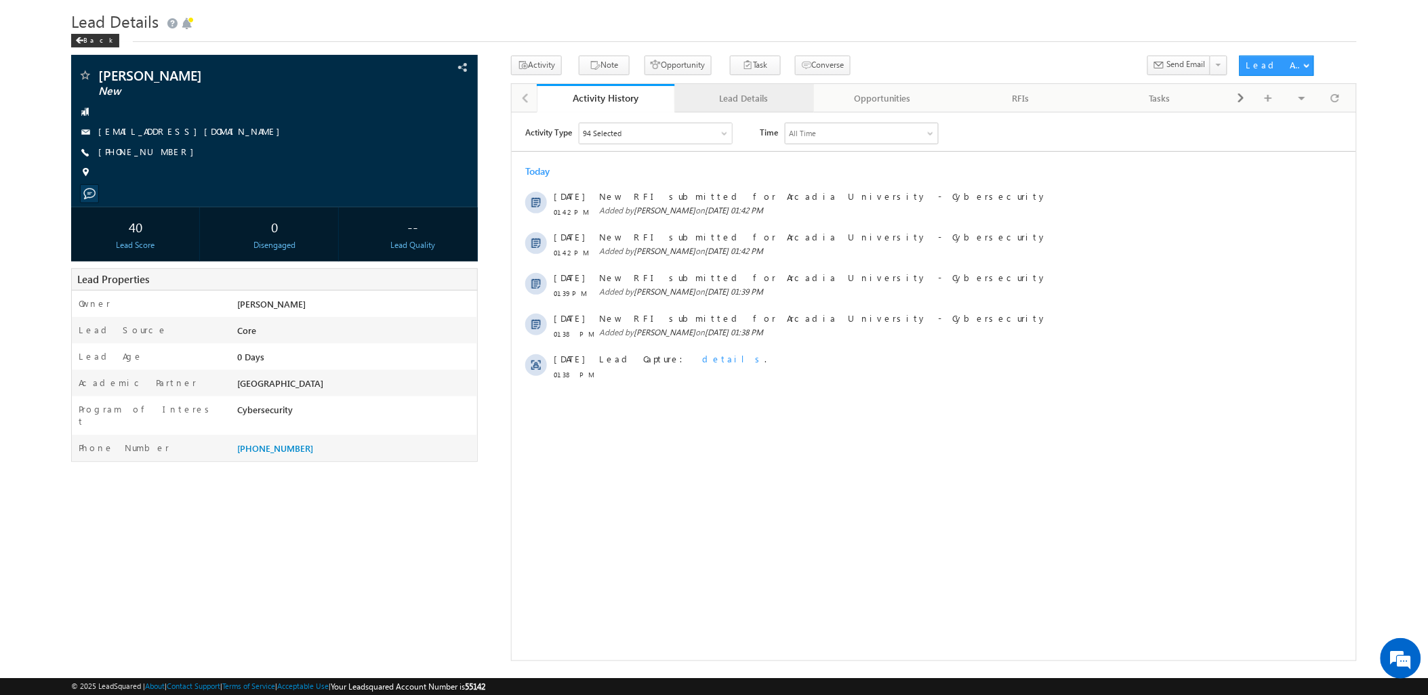
click at [729, 104] on div "Lead Details" at bounding box center [743, 98] width 115 height 16
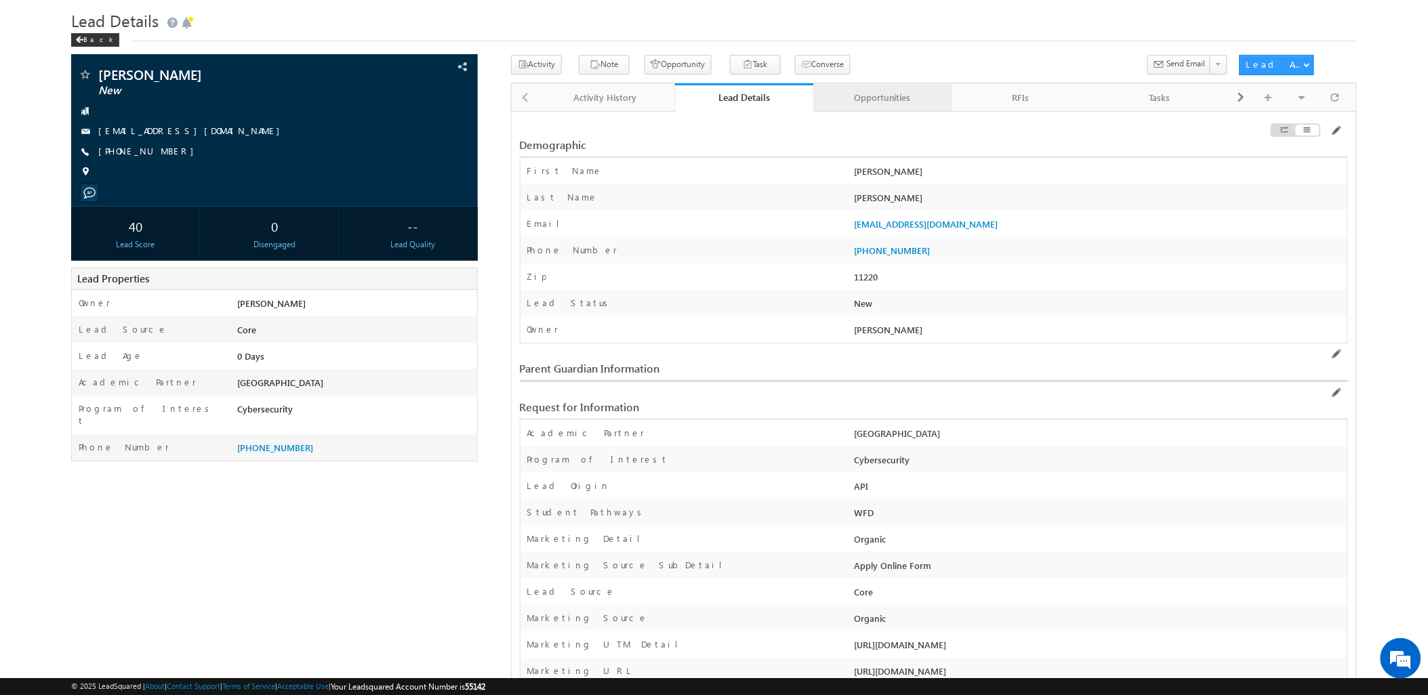
click at [893, 100] on div "Opportunities" at bounding box center [882, 97] width 115 height 16
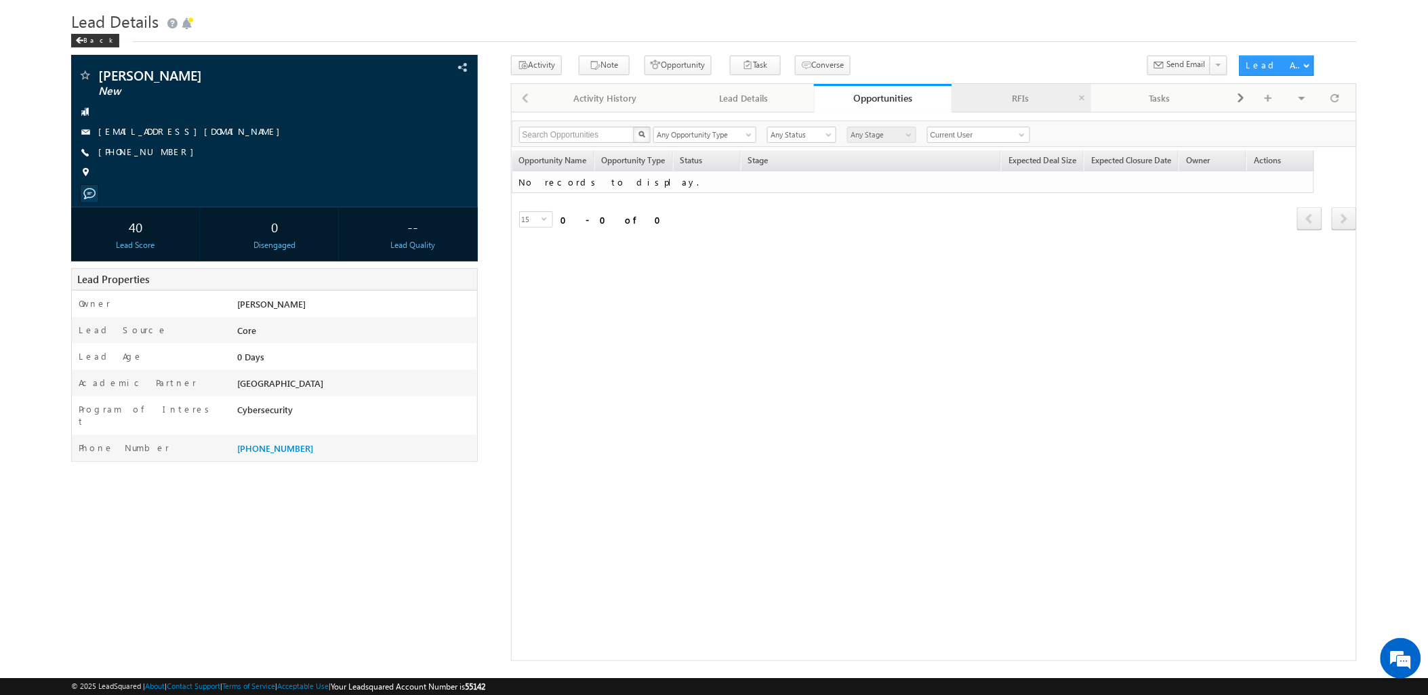
click at [1027, 103] on div "RFIs" at bounding box center [1020, 98] width 115 height 16
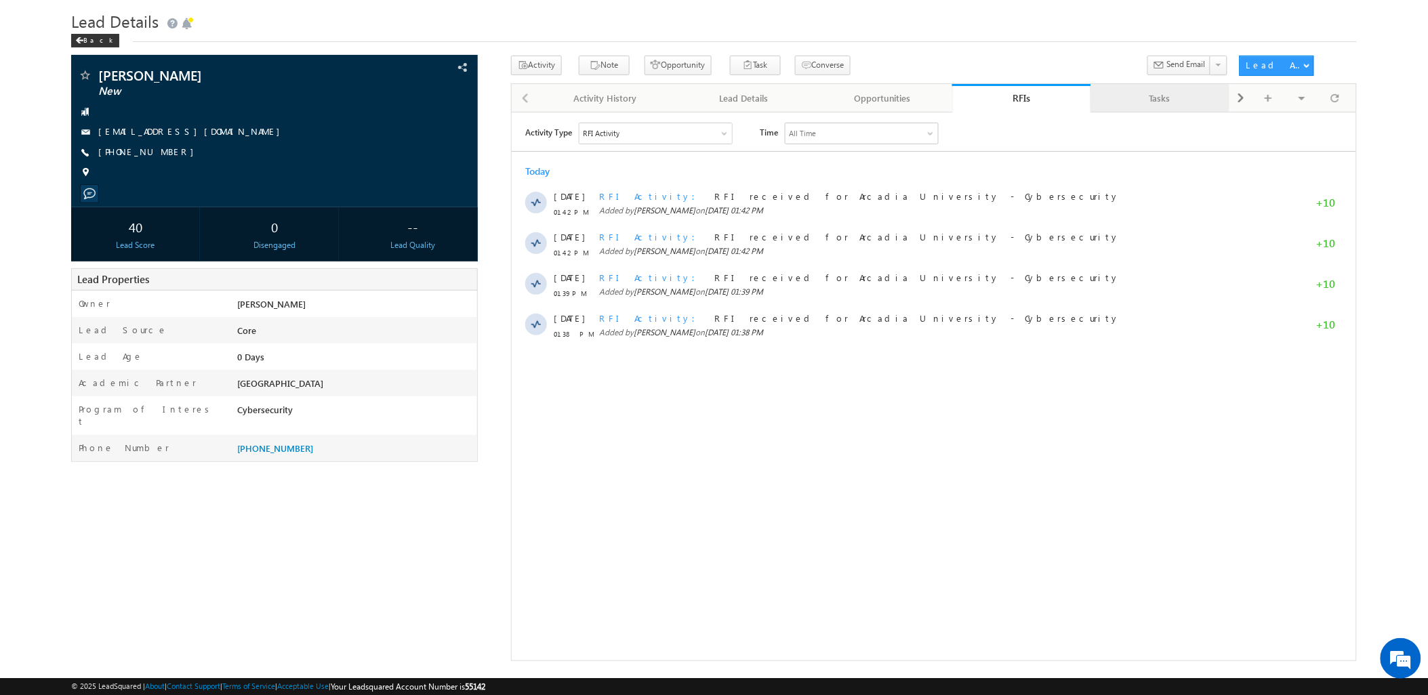
click at [1129, 99] on div "Tasks" at bounding box center [1159, 98] width 115 height 16
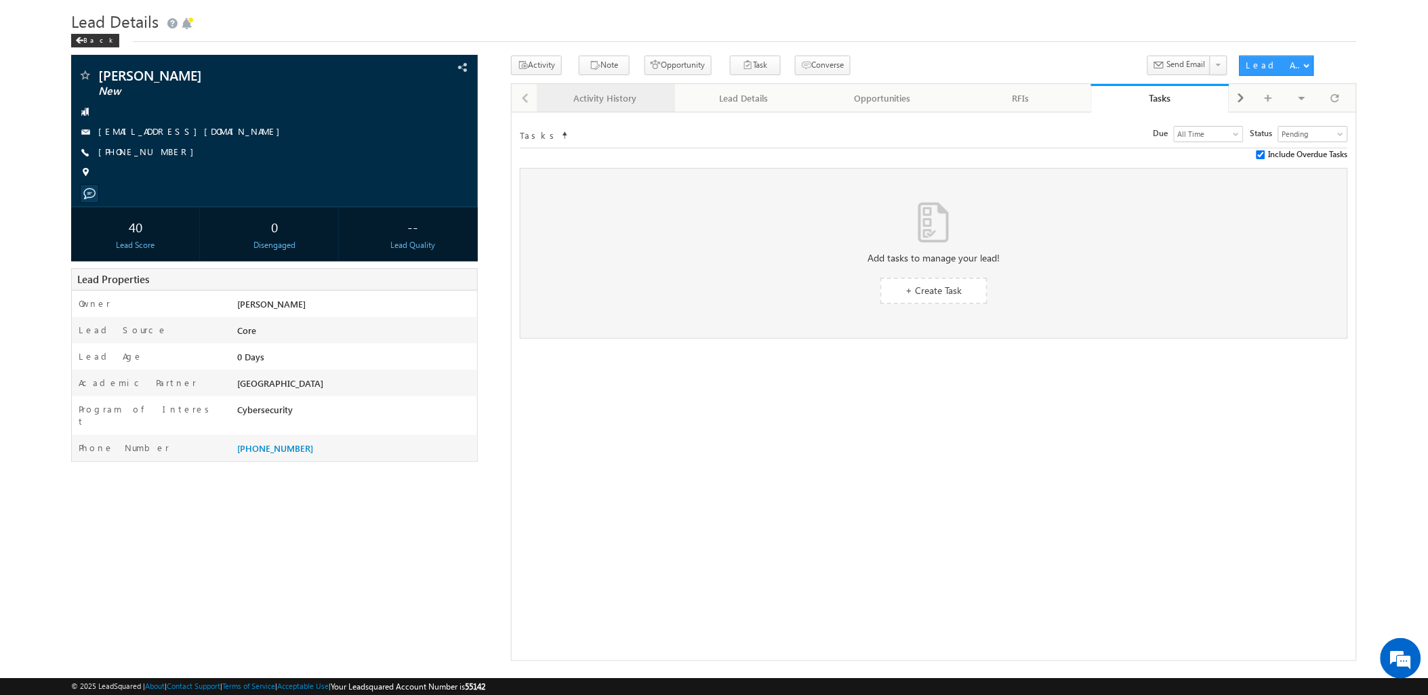
click at [595, 105] on div "Activity History" at bounding box center [605, 98] width 115 height 16
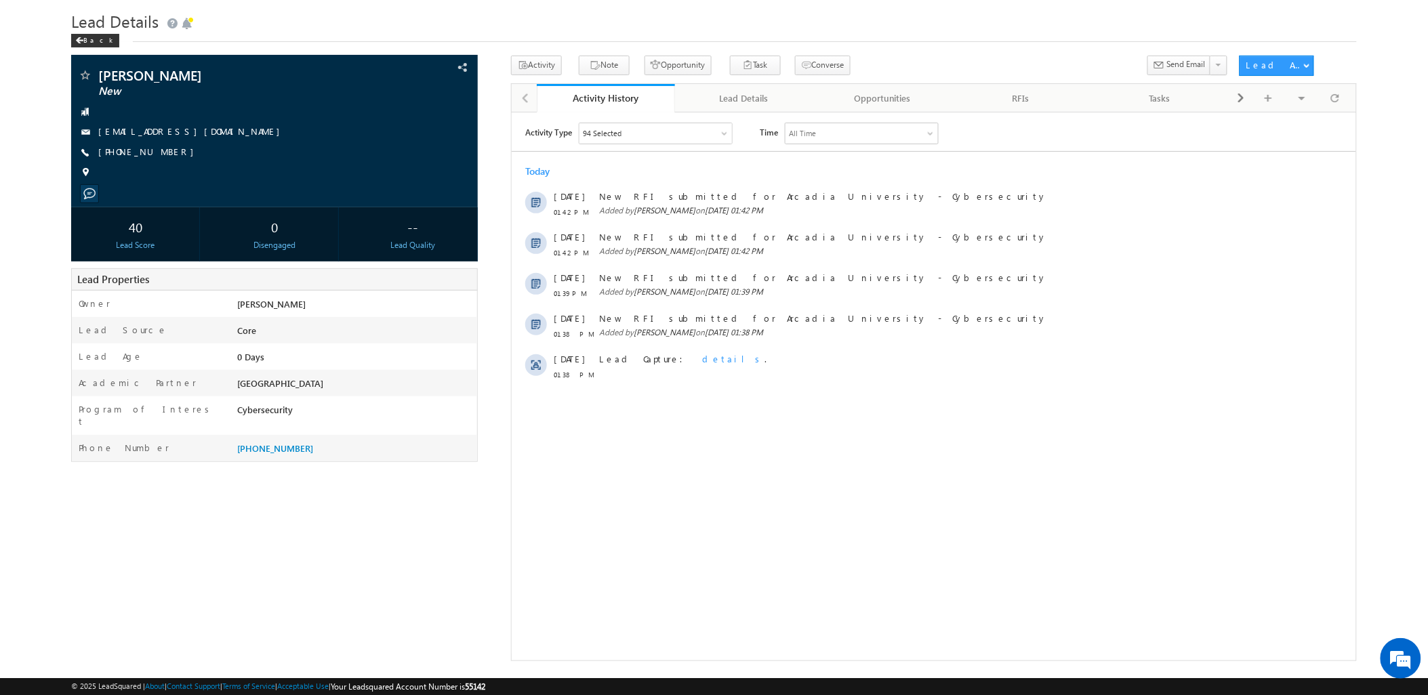
click at [655, 540] on div "Activity Type 94 Selected Select All Sales Activities 1 Enrollment Activity Opp…" at bounding box center [933, 359] width 845 height 474
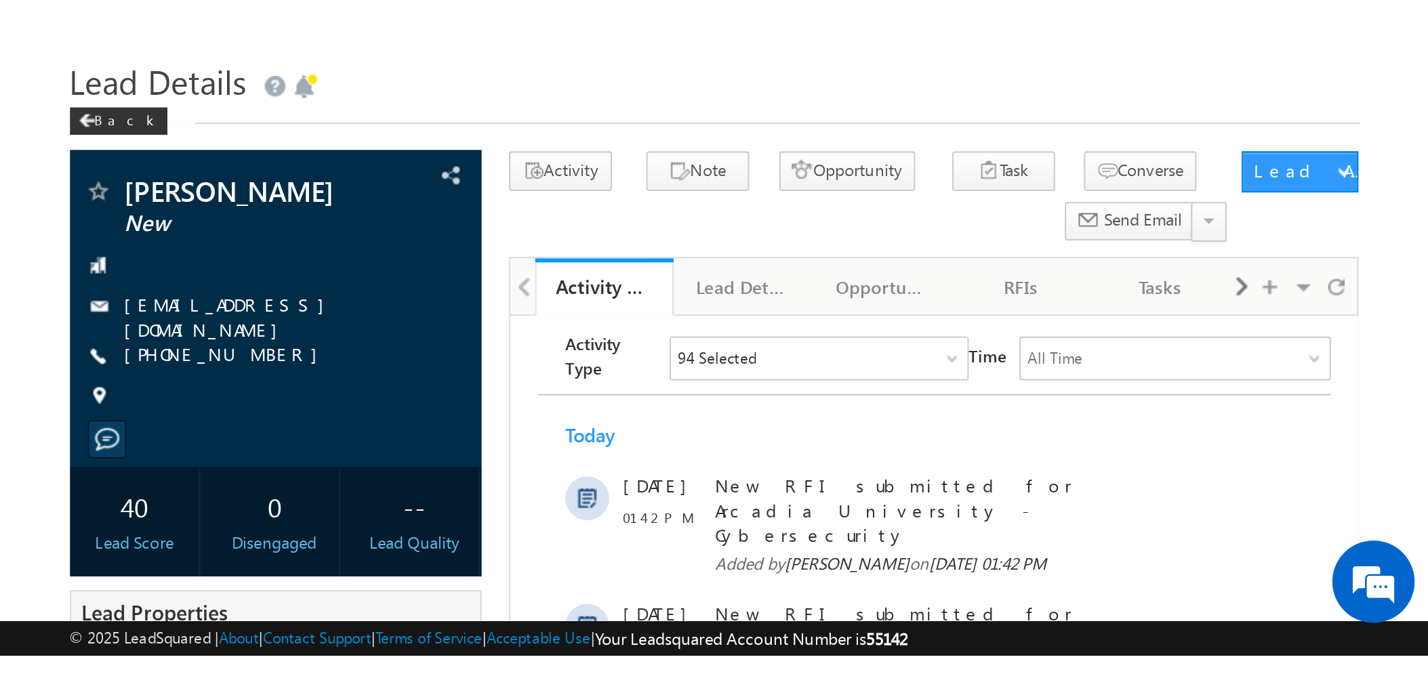
scroll to position [38, 0]
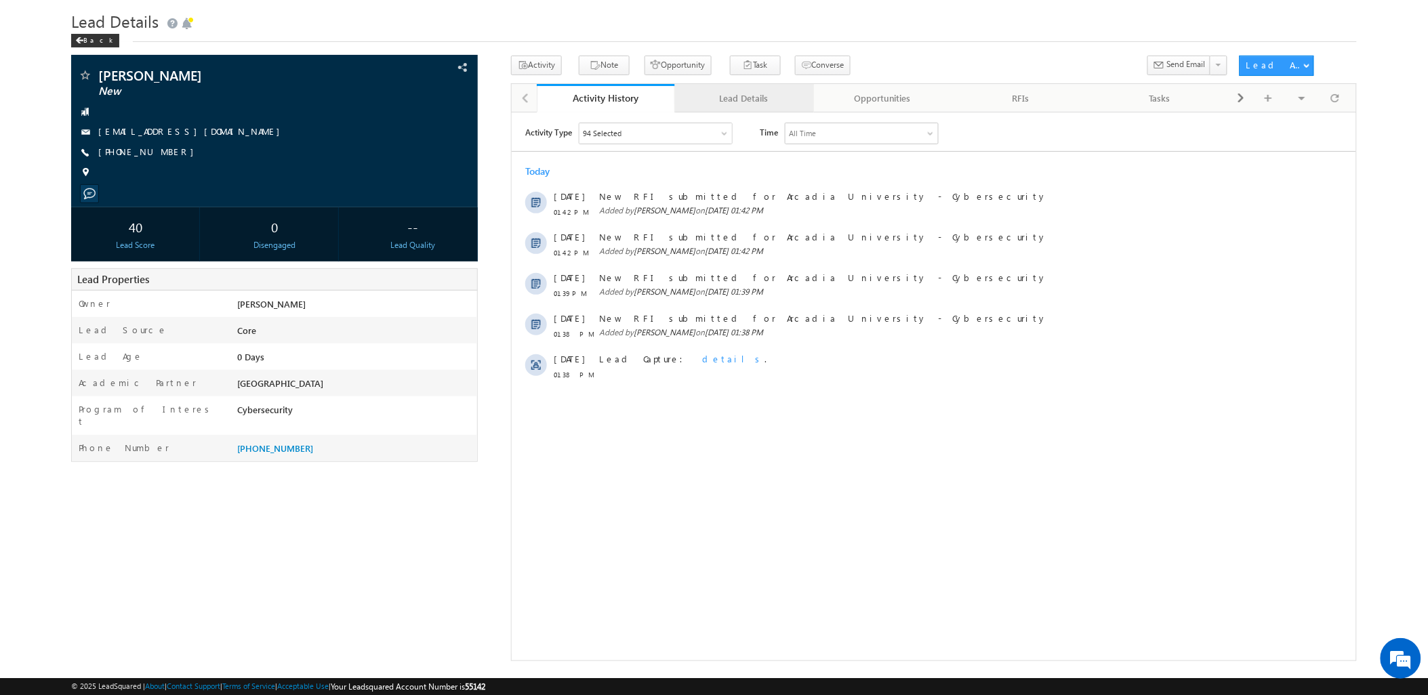
click at [773, 92] on div "Lead Details" at bounding box center [743, 98] width 115 height 16
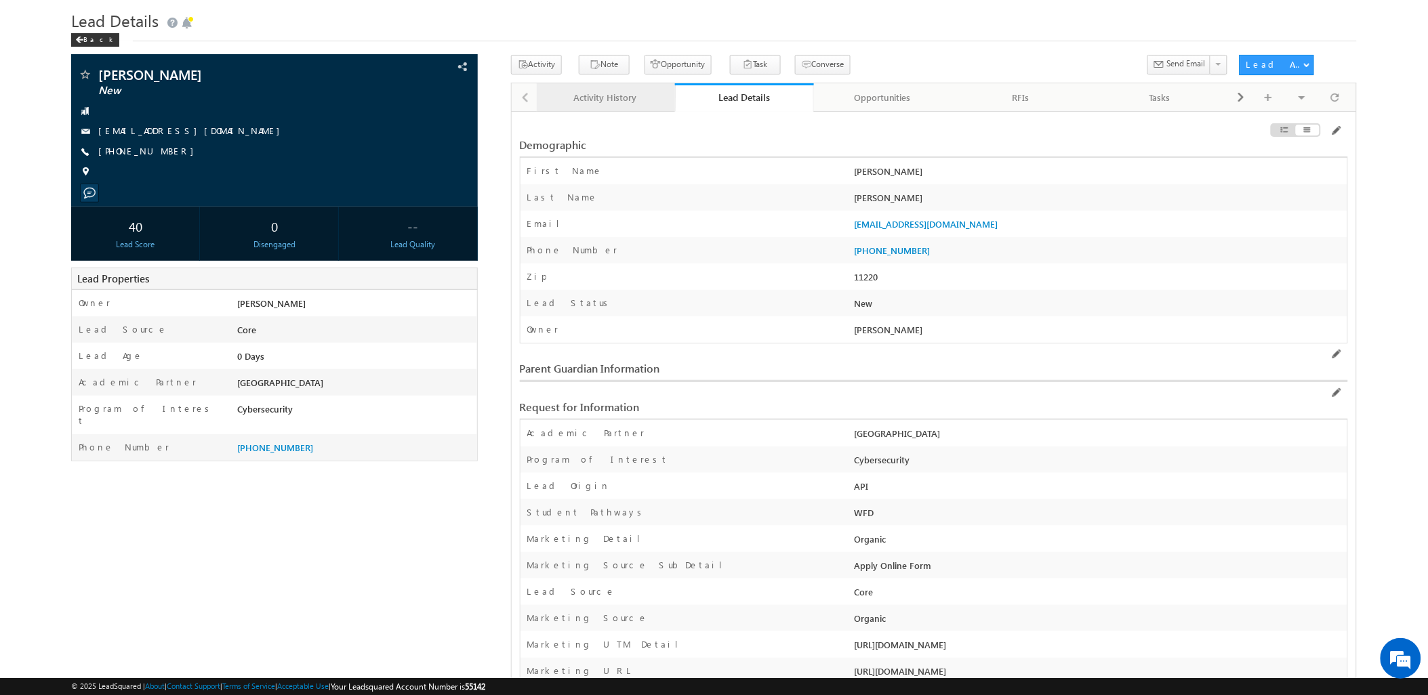
click at [622, 102] on div "Activity History" at bounding box center [605, 97] width 115 height 16
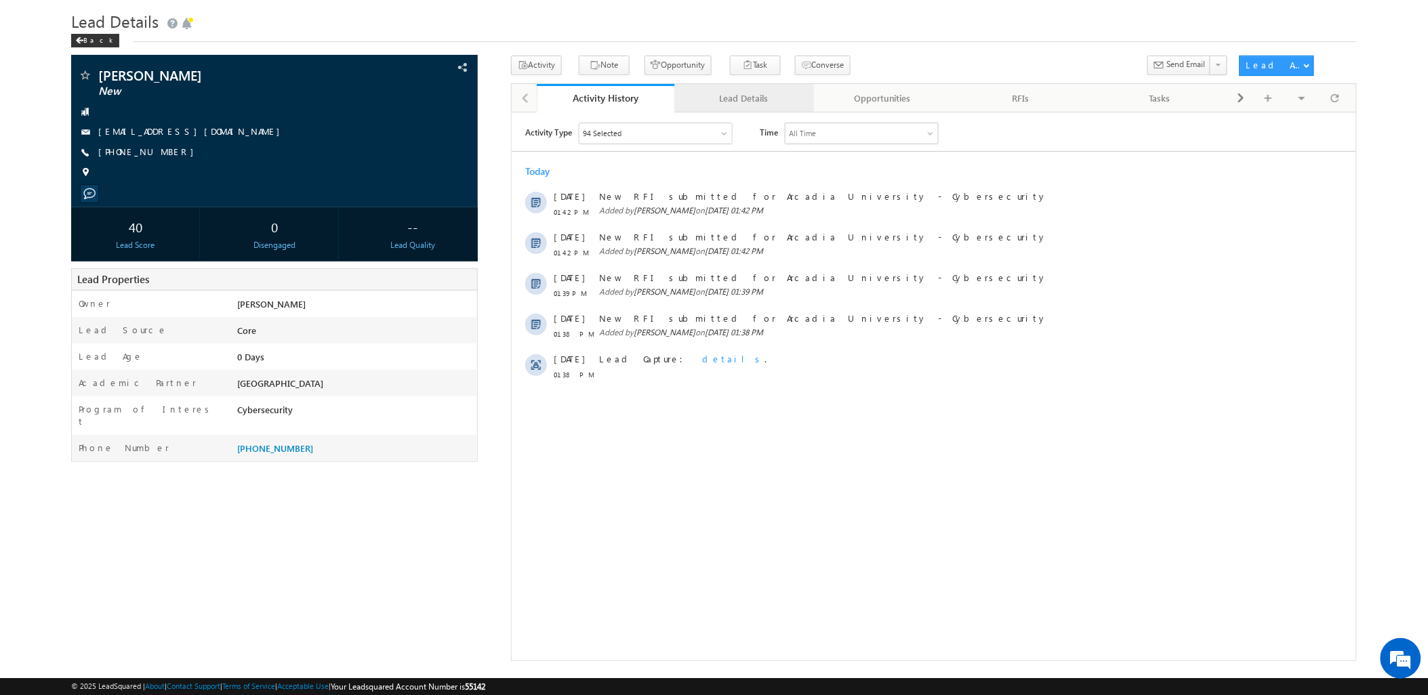
click at [741, 106] on div "Lead Details" at bounding box center [743, 98] width 115 height 16
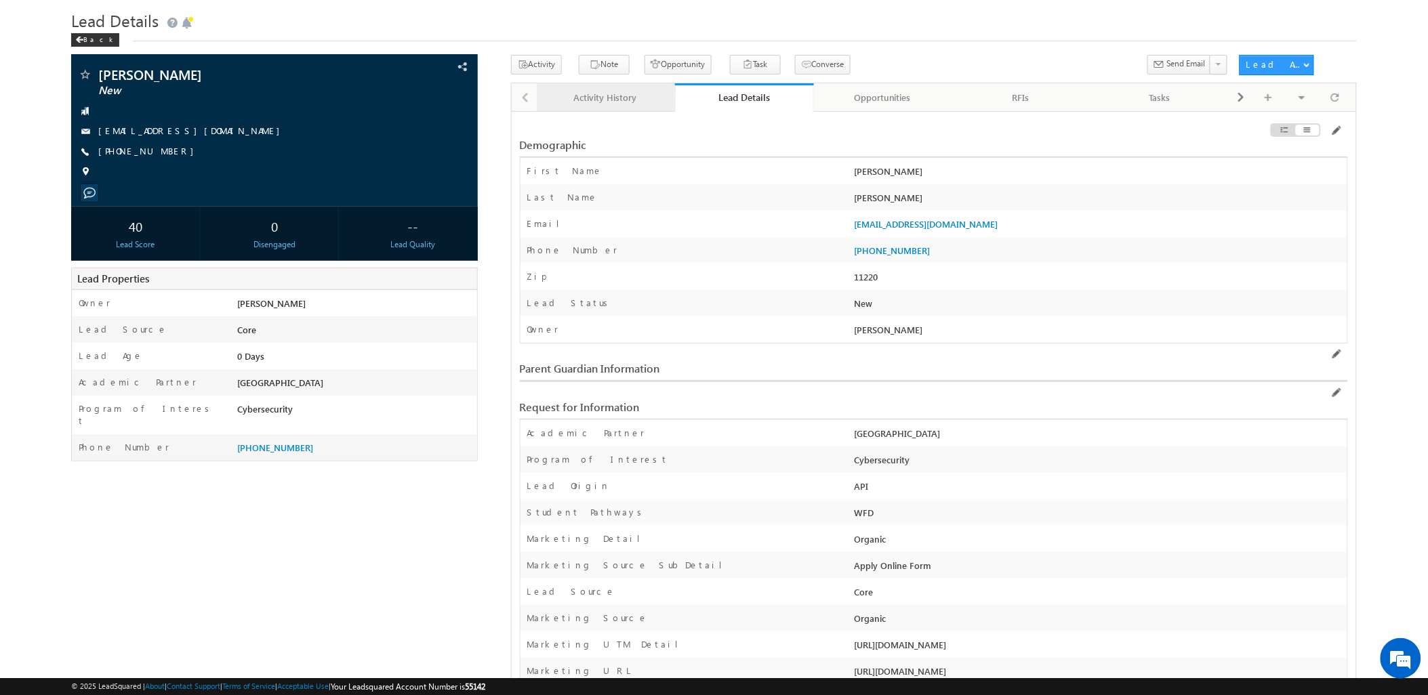
click at [608, 100] on div "Activity History" at bounding box center [605, 97] width 115 height 16
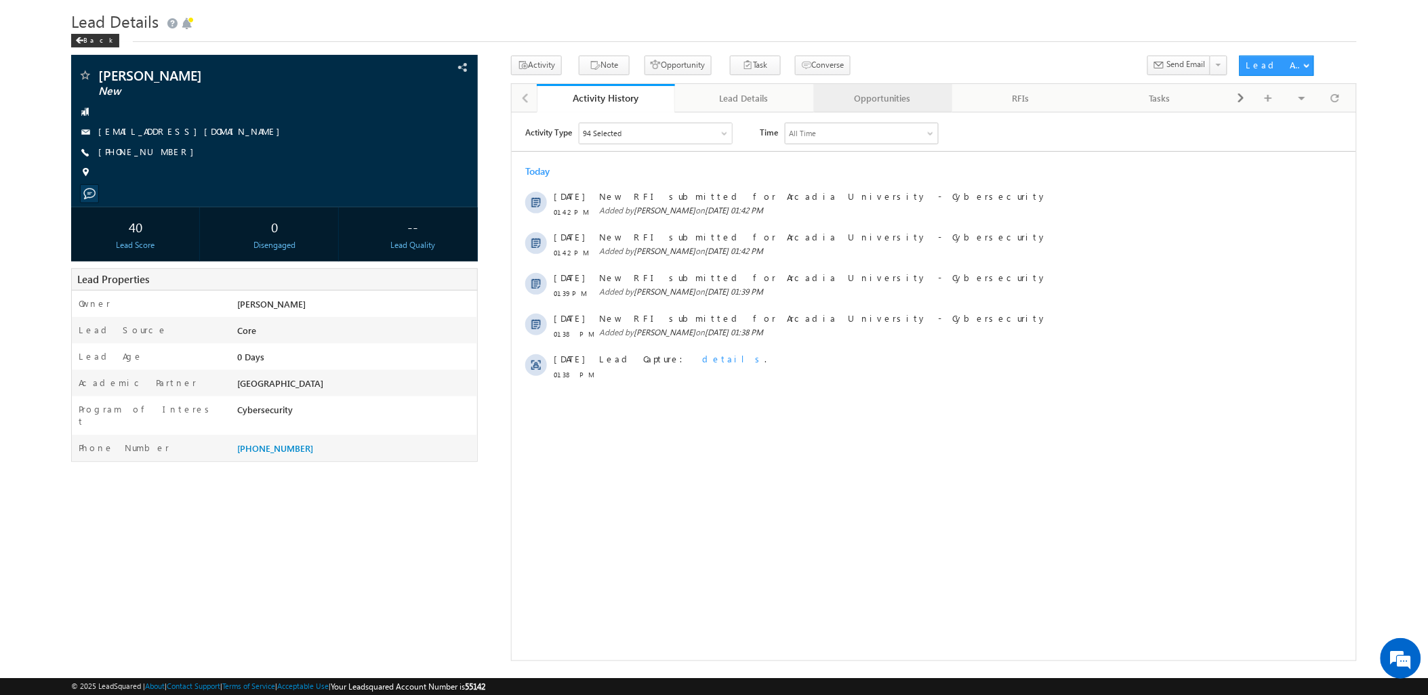
click at [870, 91] on div "Opportunities" at bounding box center [882, 98] width 115 height 16
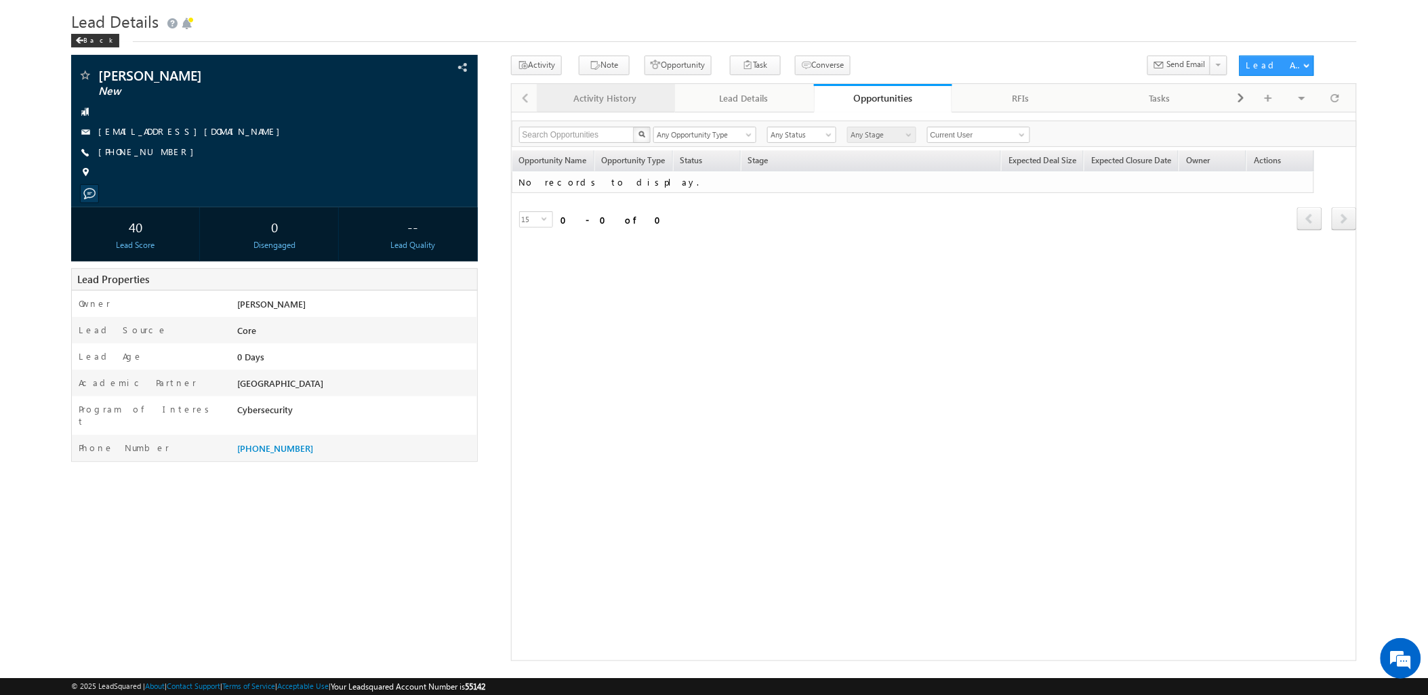
click at [584, 105] on div "Activity History" at bounding box center [605, 98] width 115 height 16
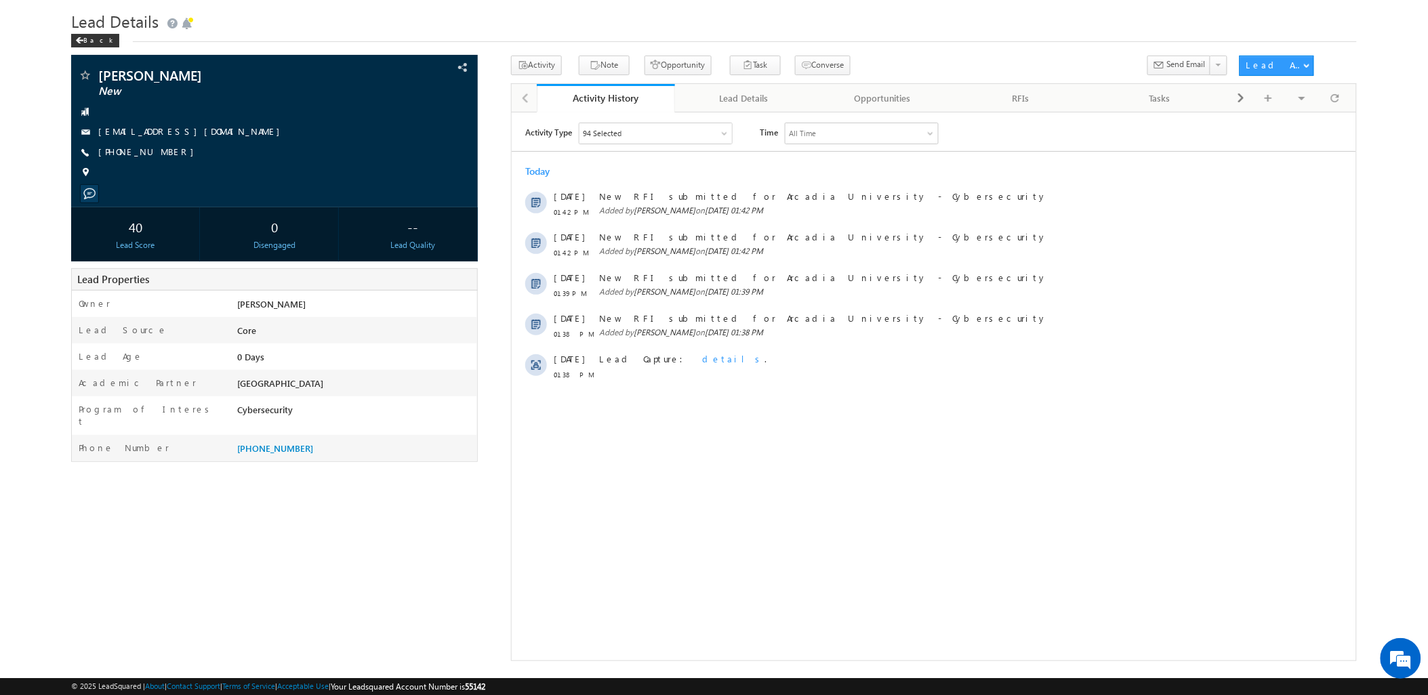
click at [349, 534] on div "Sara Kulakoski New" at bounding box center [713, 359] width 1285 height 606
drag, startPoint x: 718, startPoint y: 102, endPoint x: 704, endPoint y: 76, distance: 30.4
click at [720, 104] on div "Lead Details" at bounding box center [743, 98] width 115 height 16
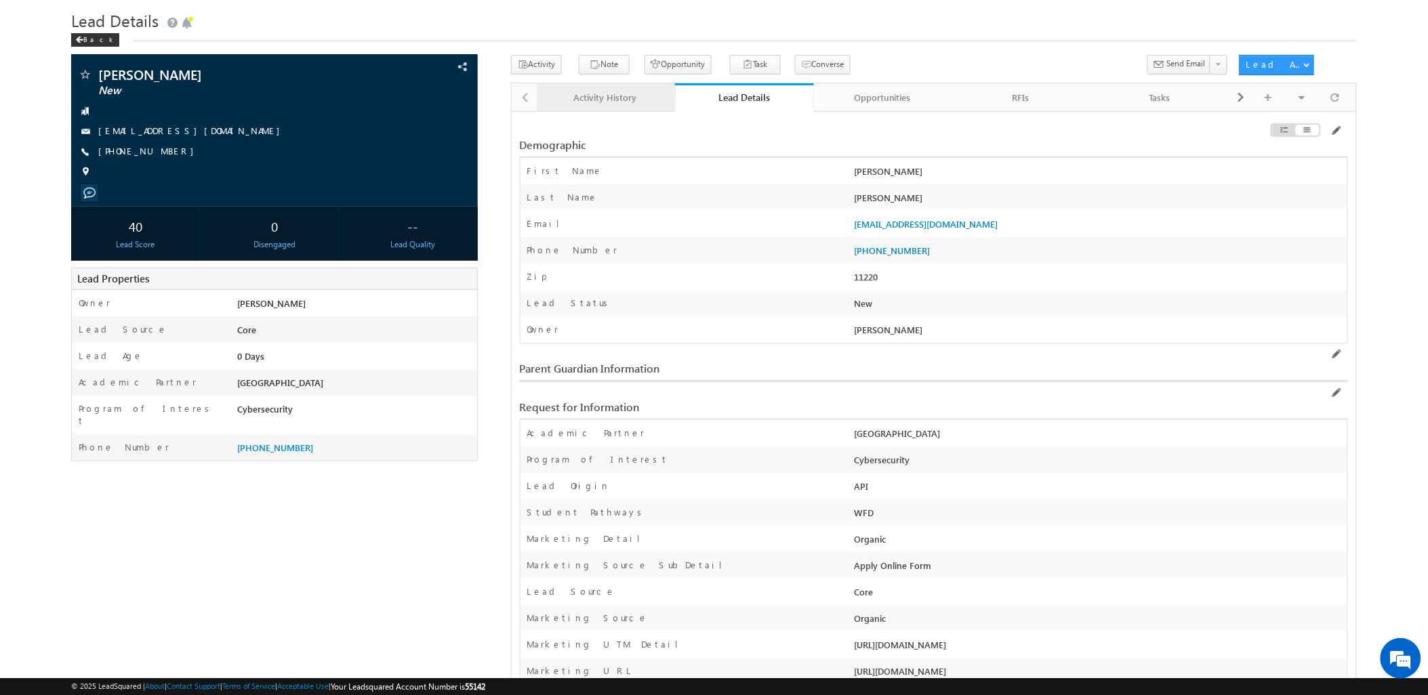
click at [615, 107] on link "Activity History" at bounding box center [606, 97] width 138 height 28
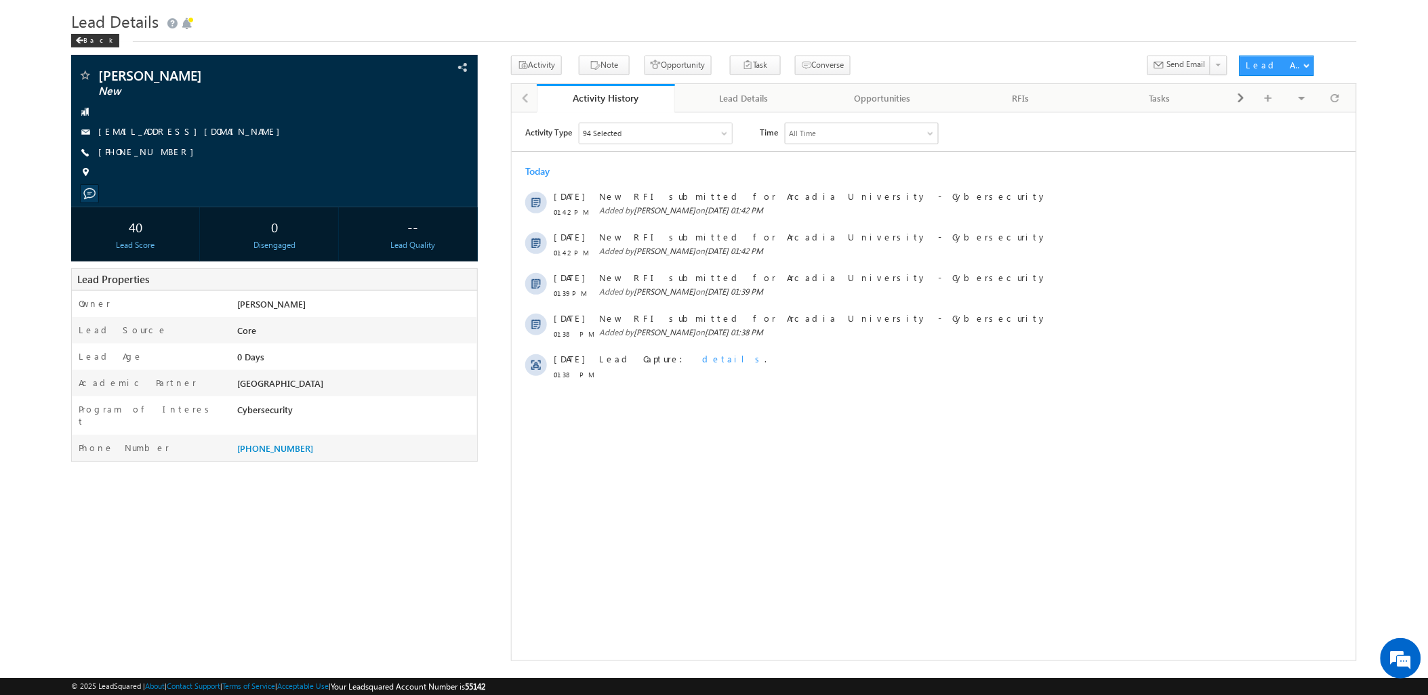
click at [532, 518] on div "Activity Type 94 Selected Select All Sales Activities 1 Enrollment Activity Opp…" at bounding box center [933, 359] width 845 height 474
click at [737, 92] on div "Lead Details" at bounding box center [743, 98] width 115 height 16
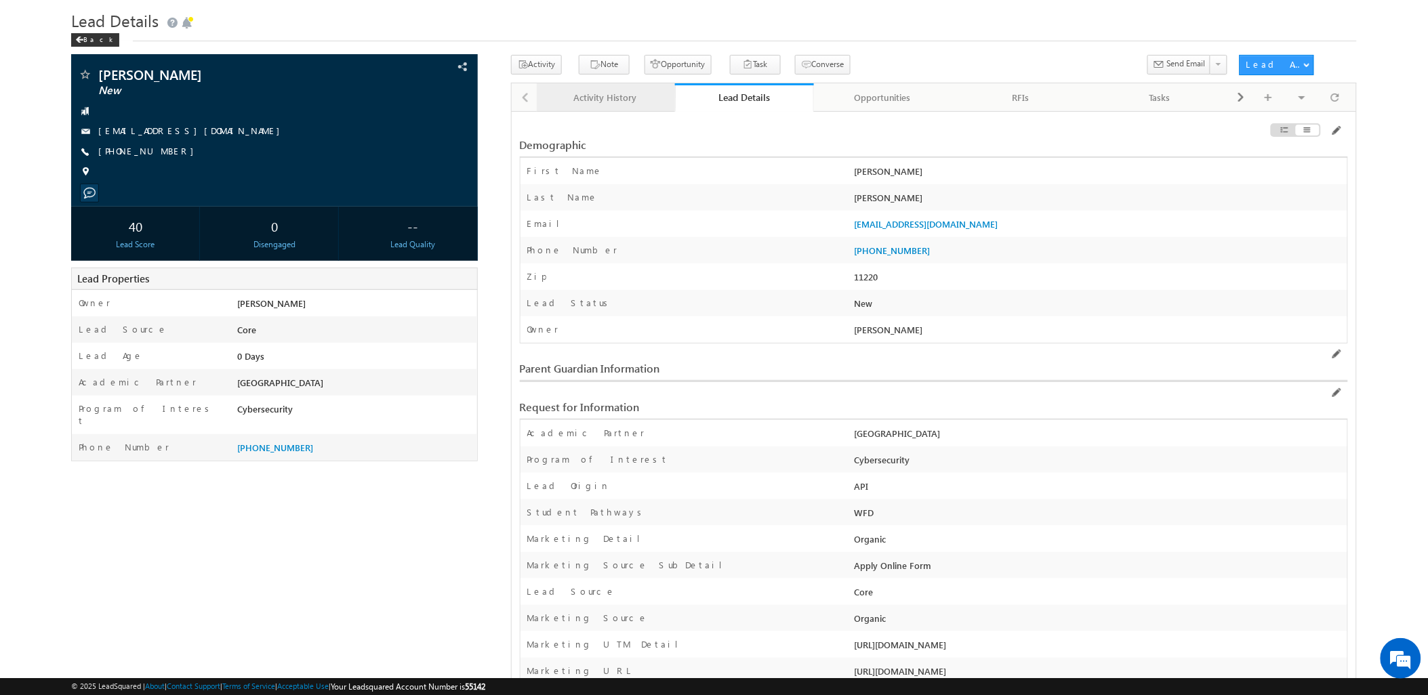
click at [556, 96] on div "Activity History" at bounding box center [605, 97] width 115 height 16
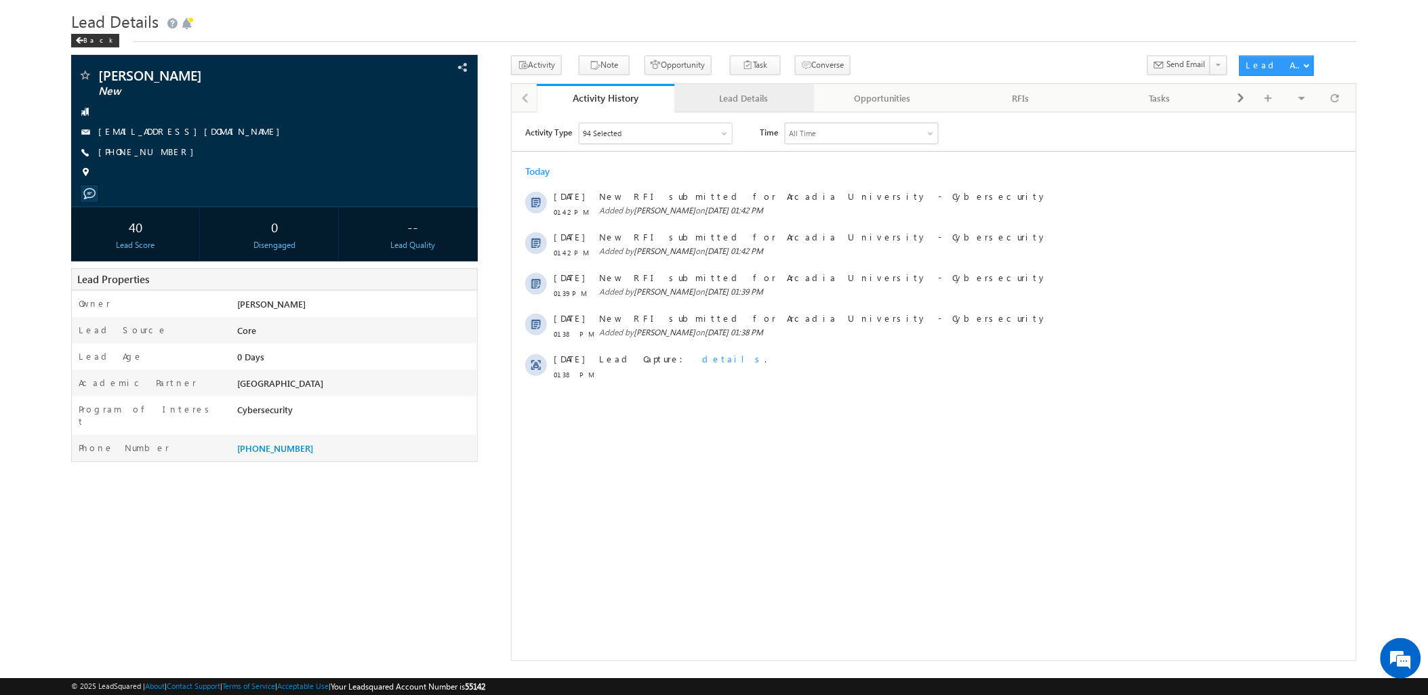
click at [759, 99] on div "Lead Details" at bounding box center [743, 98] width 115 height 16
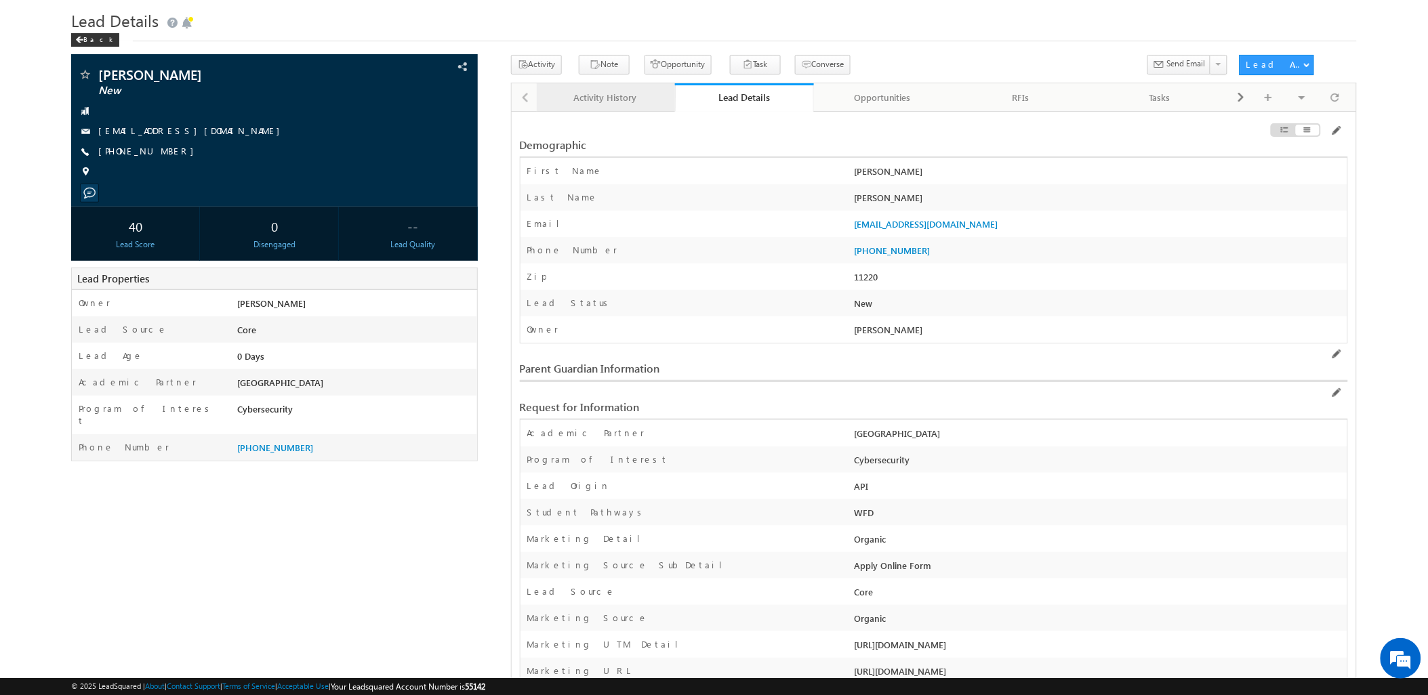
click at [605, 112] on link "Activity History" at bounding box center [606, 97] width 138 height 28
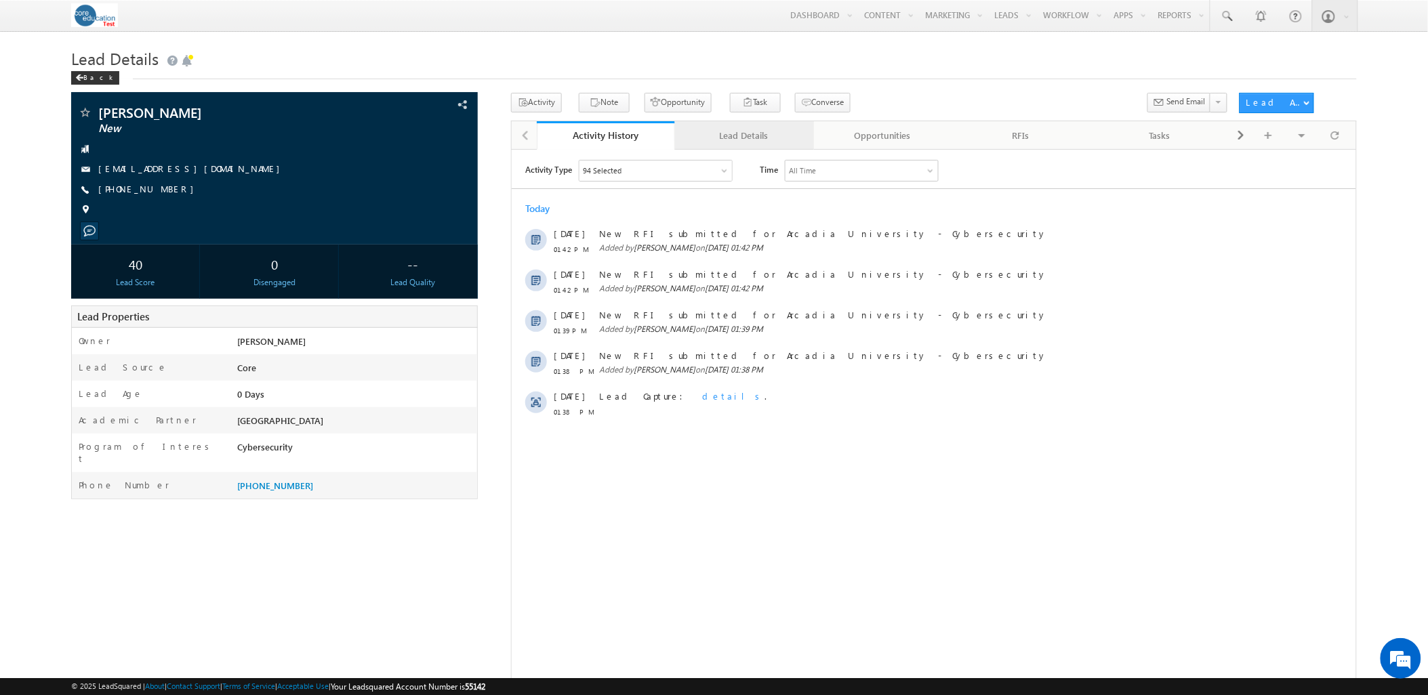
click at [727, 143] on div "Lead Details" at bounding box center [743, 135] width 115 height 16
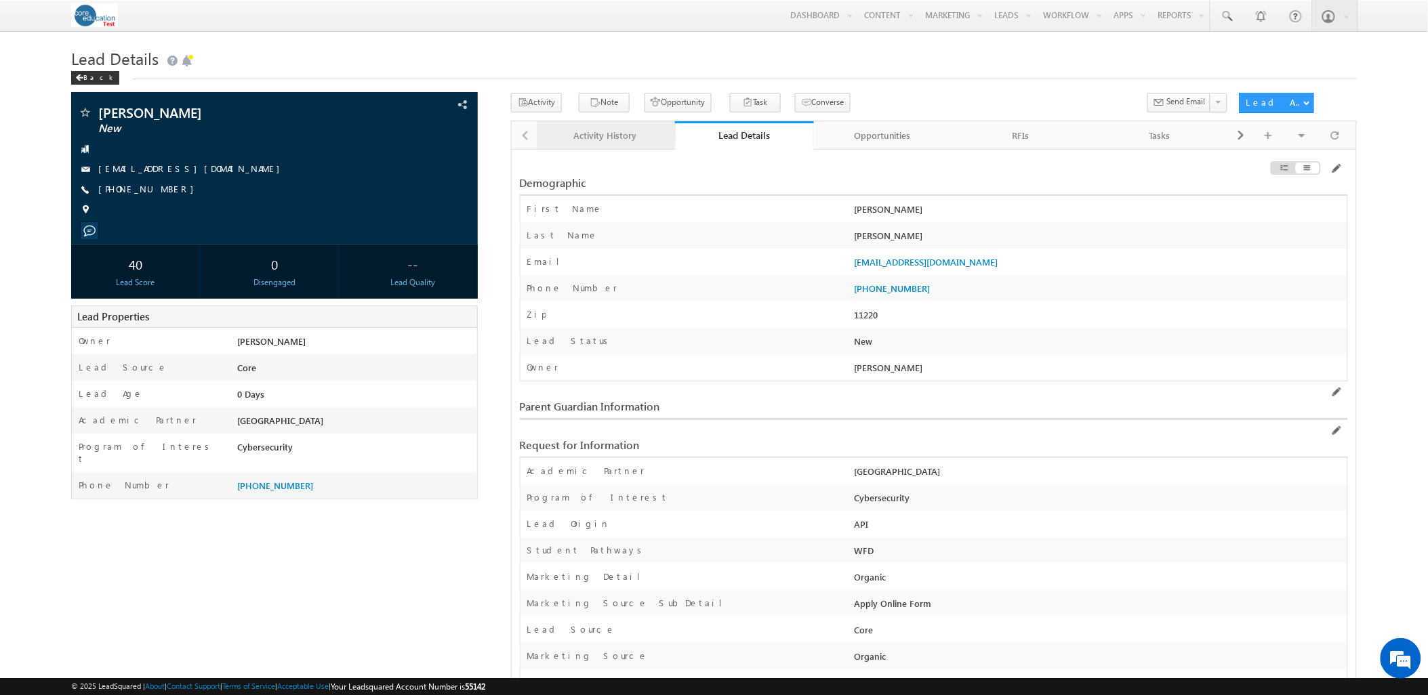
click at [564, 125] on link "Activity History" at bounding box center [606, 135] width 138 height 28
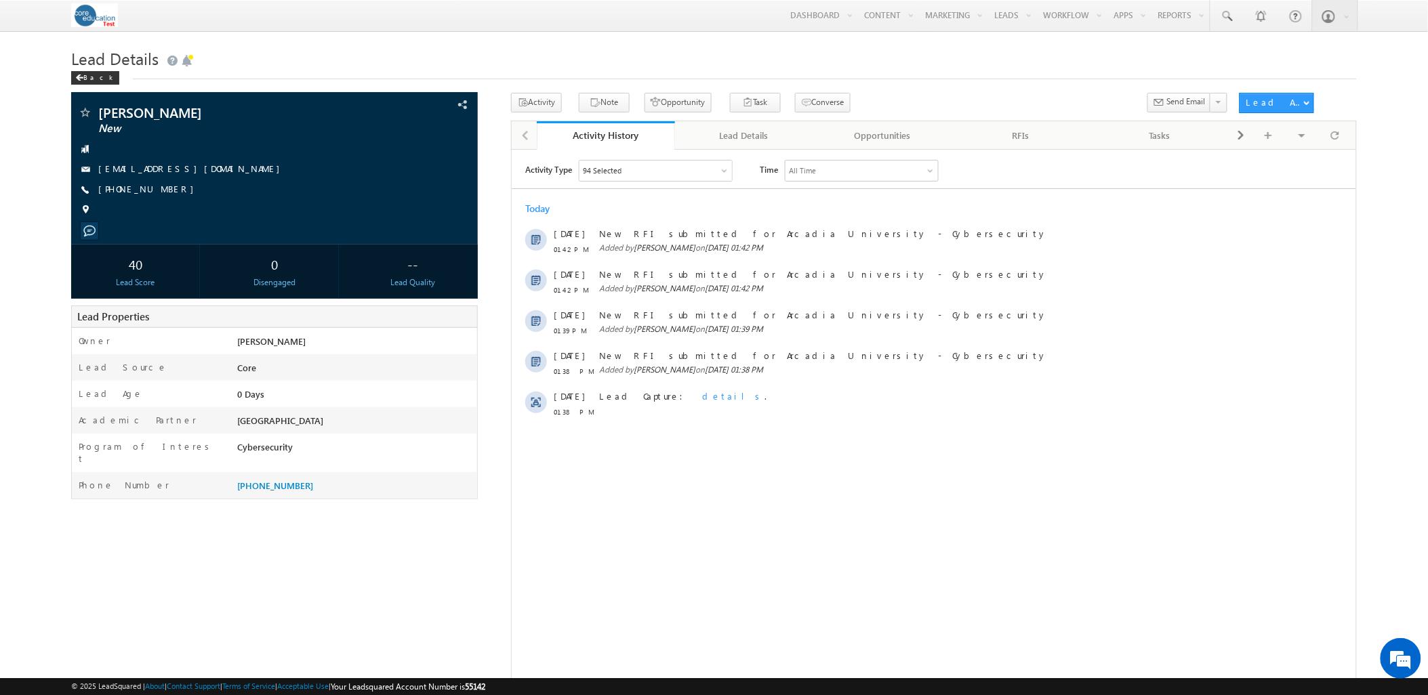
click at [714, 176] on div "94 Selected" at bounding box center [655, 170] width 153 height 20
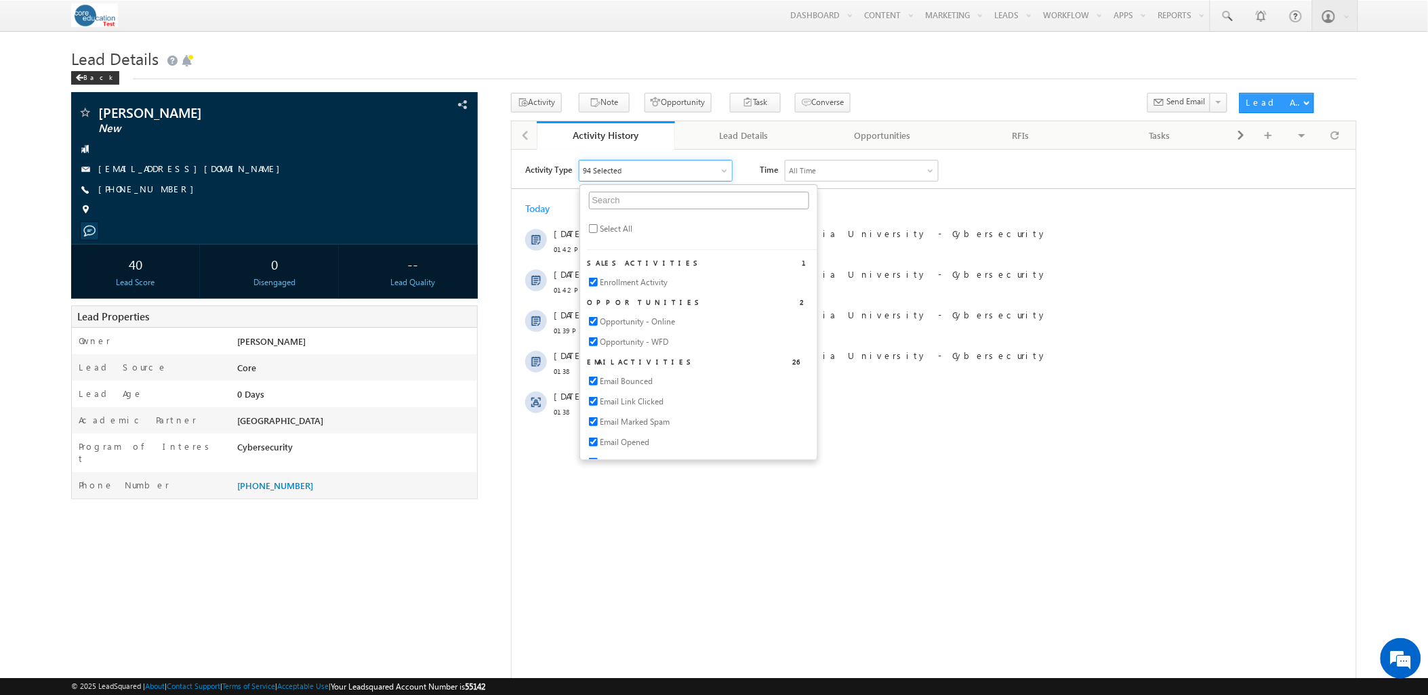
click at [624, 235] on span "Select All" at bounding box center [615, 228] width 33 height 12
checkbox input "true"
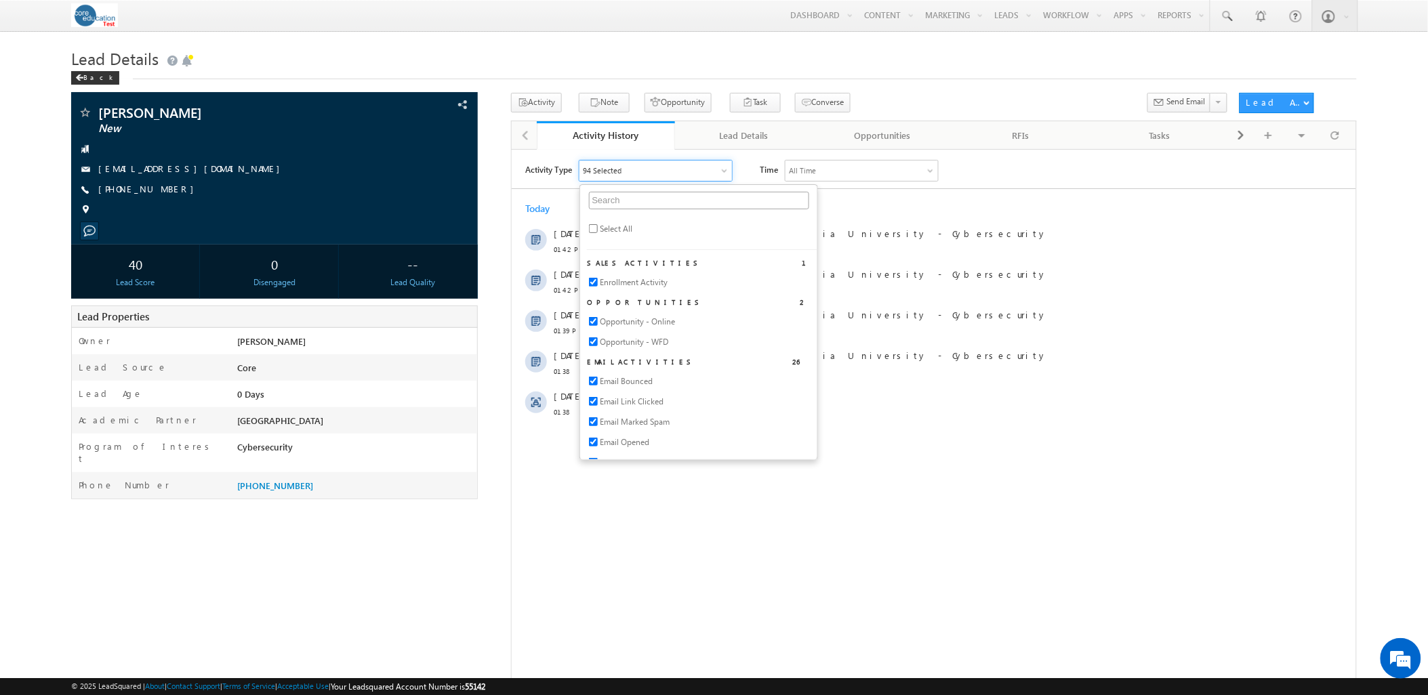
checkbox input "true"
click at [497, 66] on h1 "Lead Details" at bounding box center [713, 57] width 1285 height 26
click at [559, 611] on div "Activity Type All Selected Select All Sales Activities 1 Enrollment Activity Op…" at bounding box center [933, 396] width 845 height 474
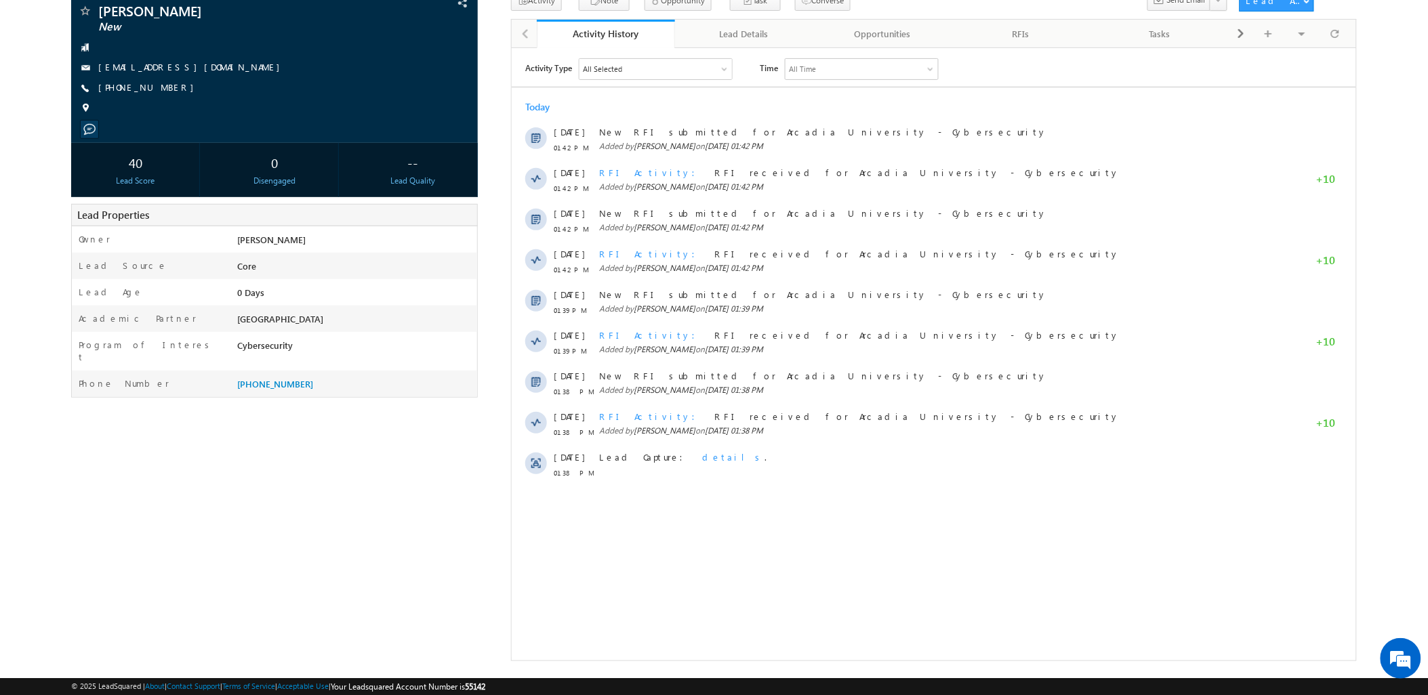
scroll to position [103, 0]
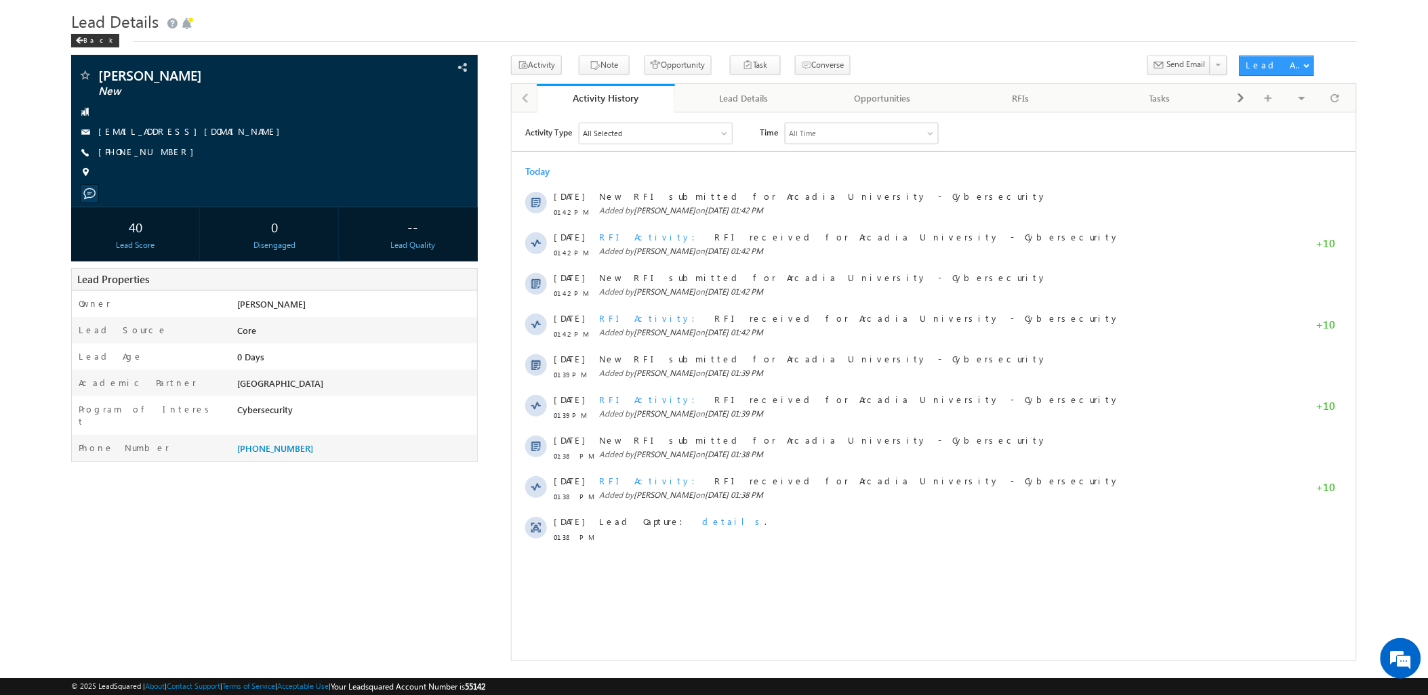
click at [718, 113] on html "Activity Type All Selected Select All Sales Activities 1 Enrollment Activity Op…" at bounding box center [933, 359] width 845 height 495
click at [717, 108] on link "Lead Details" at bounding box center [744, 98] width 138 height 28
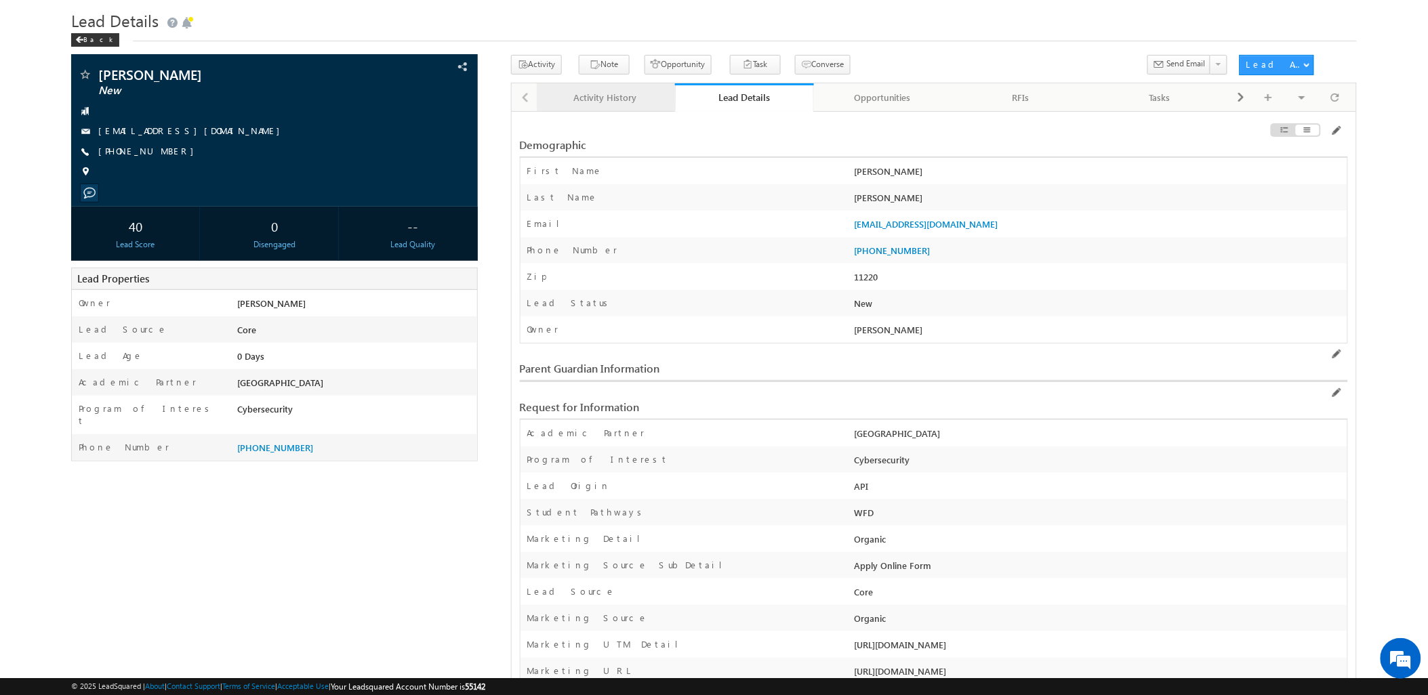
click at [575, 100] on div "Activity History" at bounding box center [605, 97] width 115 height 16
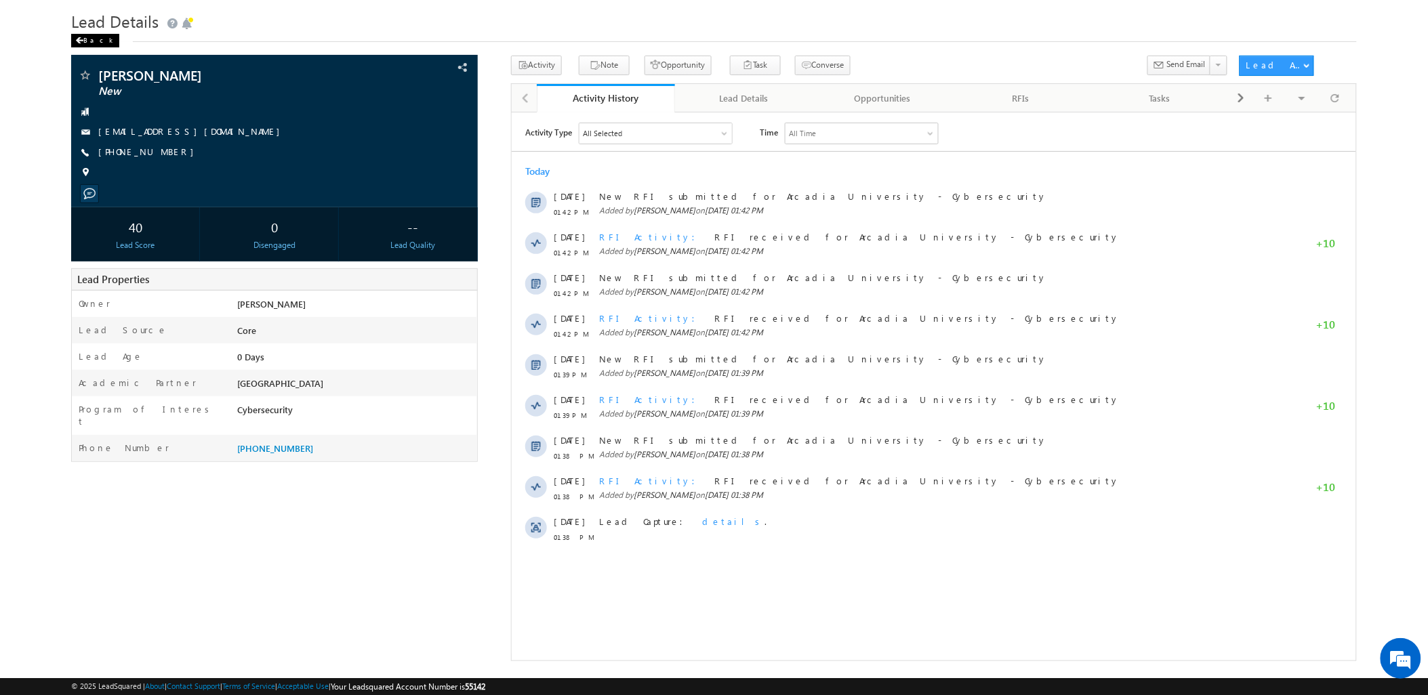
click at [95, 36] on div "Back" at bounding box center [95, 41] width 48 height 14
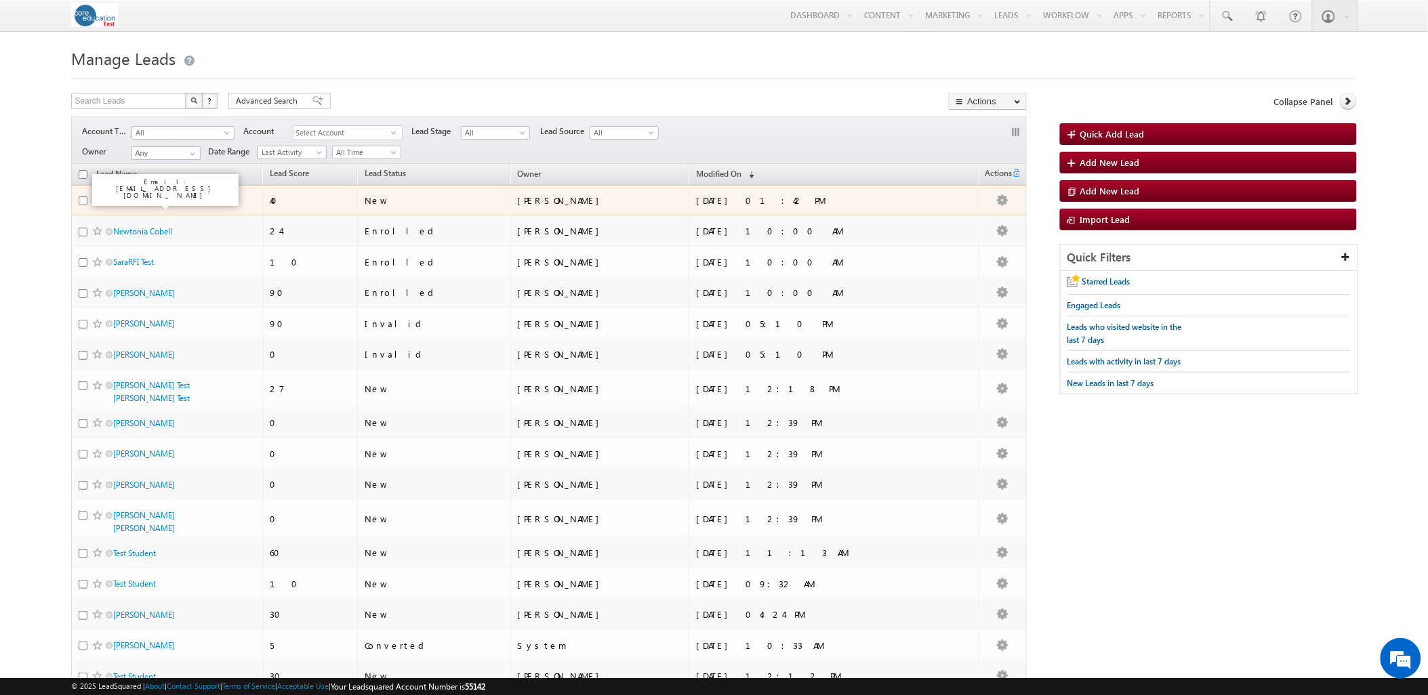
click at [140, 204] on link "[PERSON_NAME]" at bounding box center [144, 200] width 62 height 10
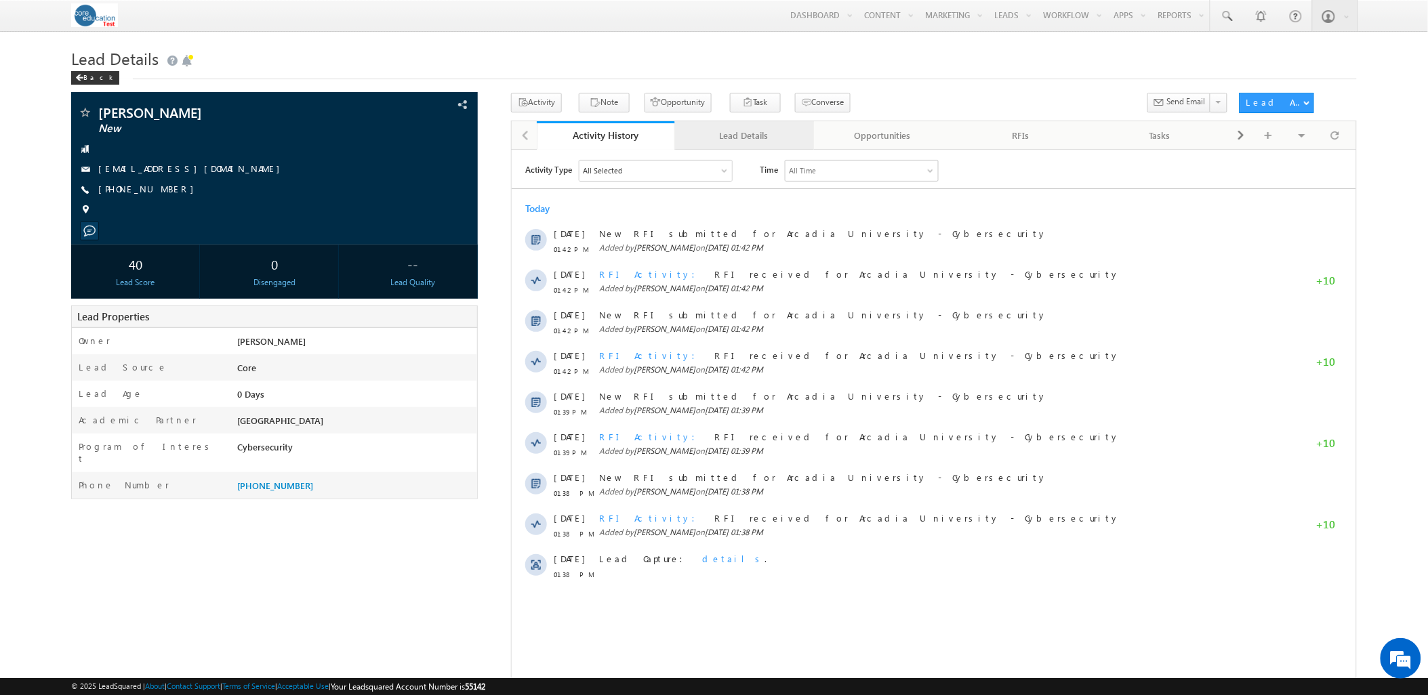
click at [736, 138] on div "Lead Details" at bounding box center [743, 135] width 115 height 16
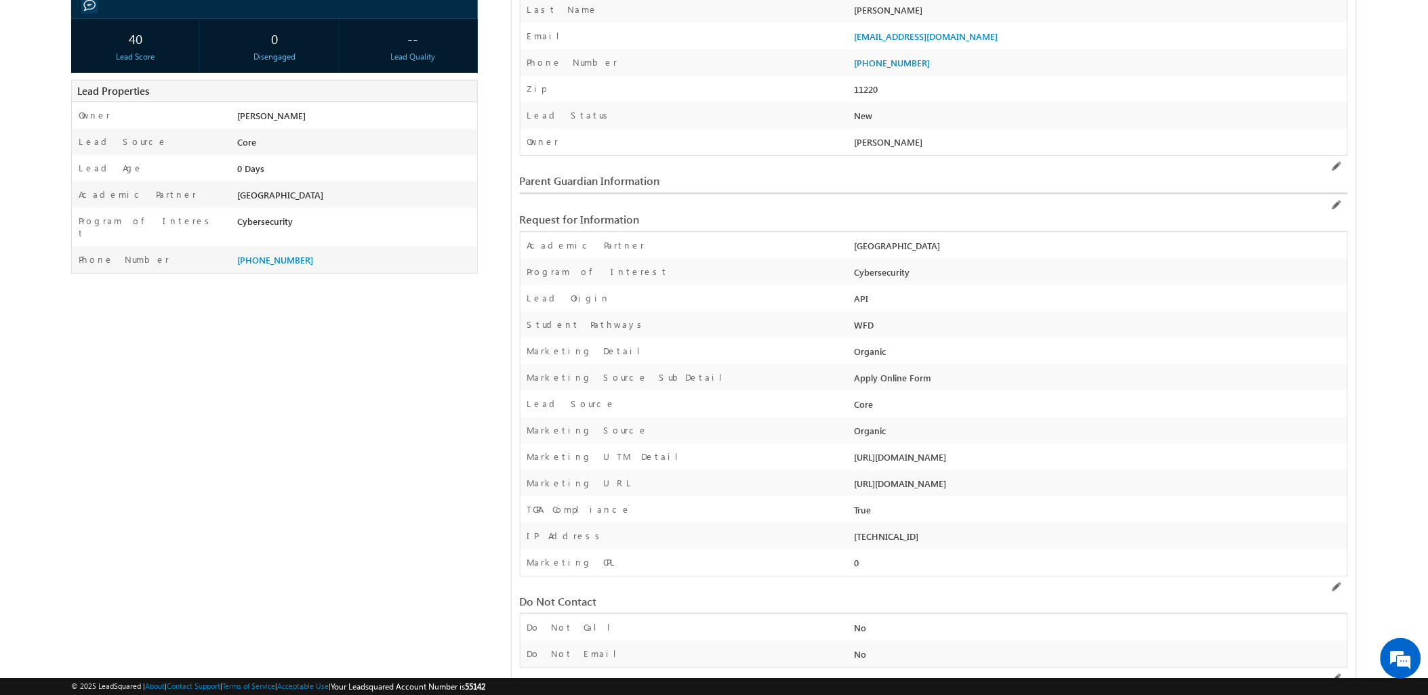
drag, startPoint x: 269, startPoint y: 500, endPoint x: 327, endPoint y: 458, distance: 70.9
click at [269, 500] on div "Sara Kulakoski New" at bounding box center [713, 370] width 1285 height 1007
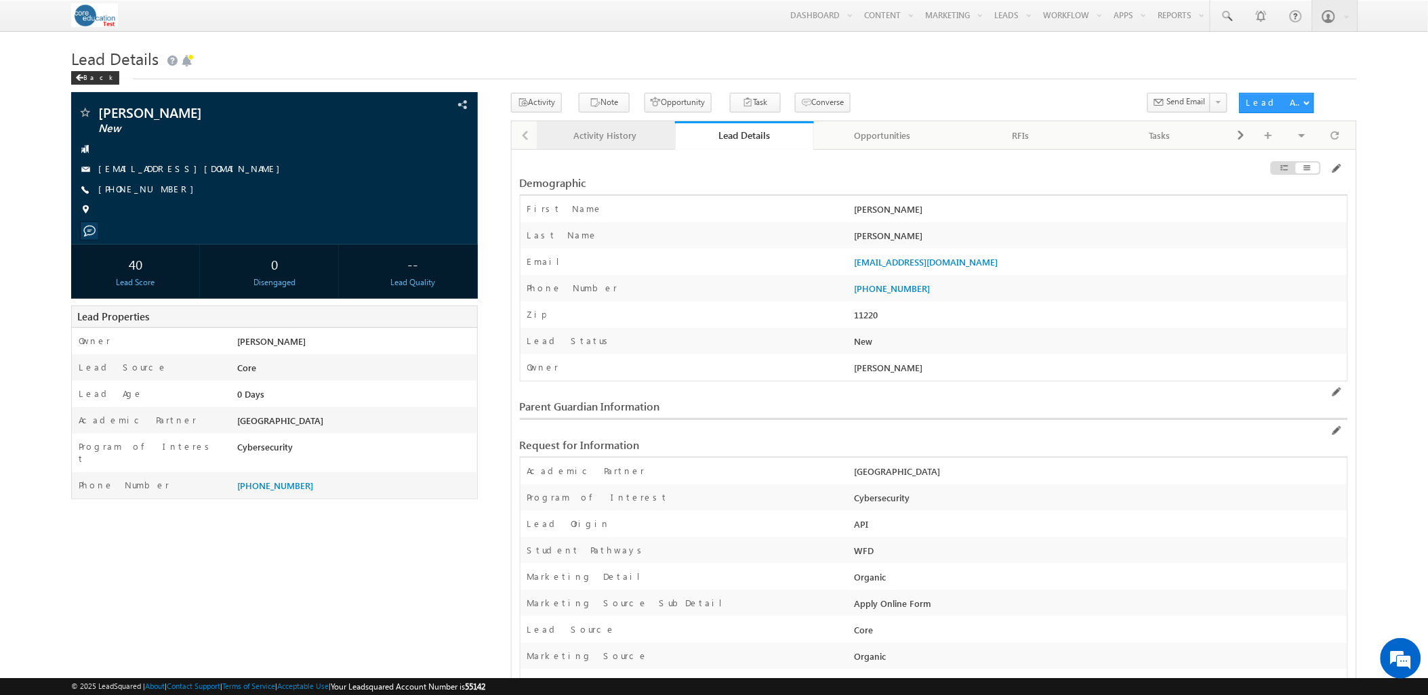
click at [626, 138] on div "Activity History" at bounding box center [605, 135] width 115 height 16
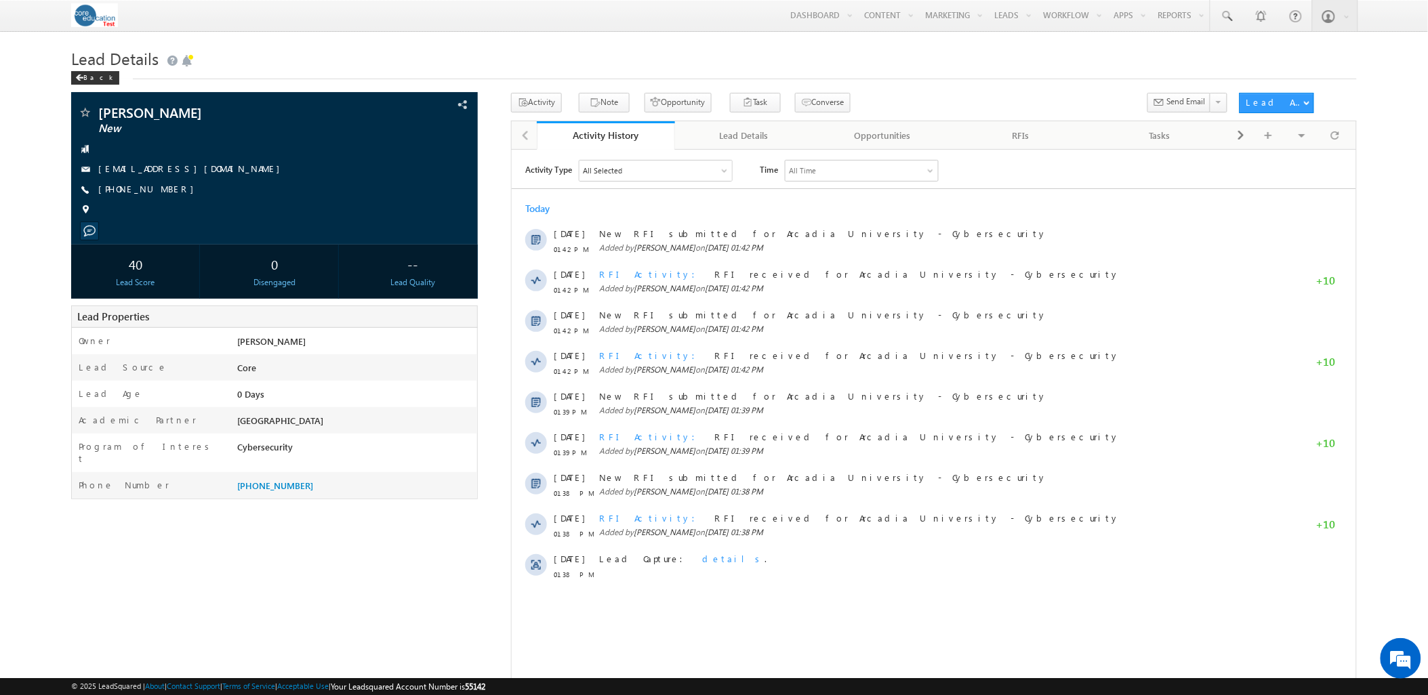
click at [249, 601] on div "Sara Kulakoski New" at bounding box center [713, 396] width 1285 height 606
click at [720, 138] on div "Lead Details" at bounding box center [743, 135] width 115 height 16
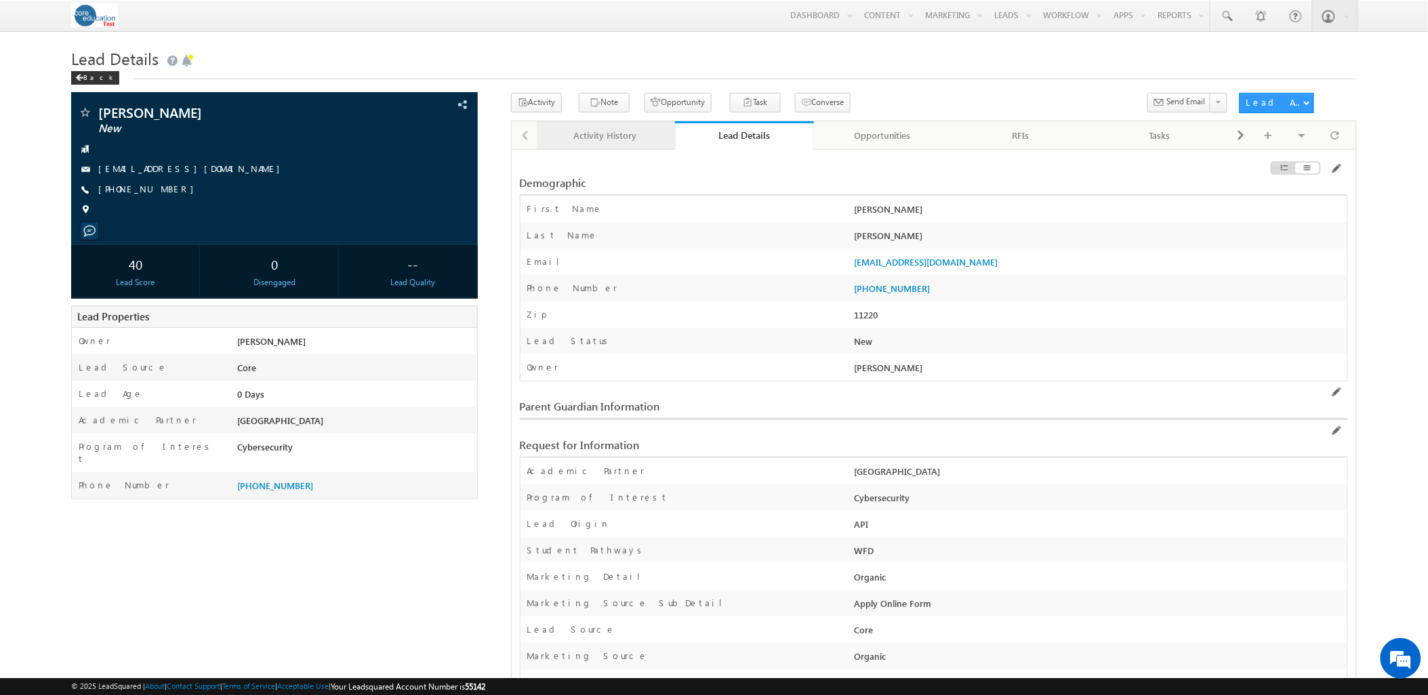
click at [634, 143] on div "Activity History" at bounding box center [605, 135] width 115 height 16
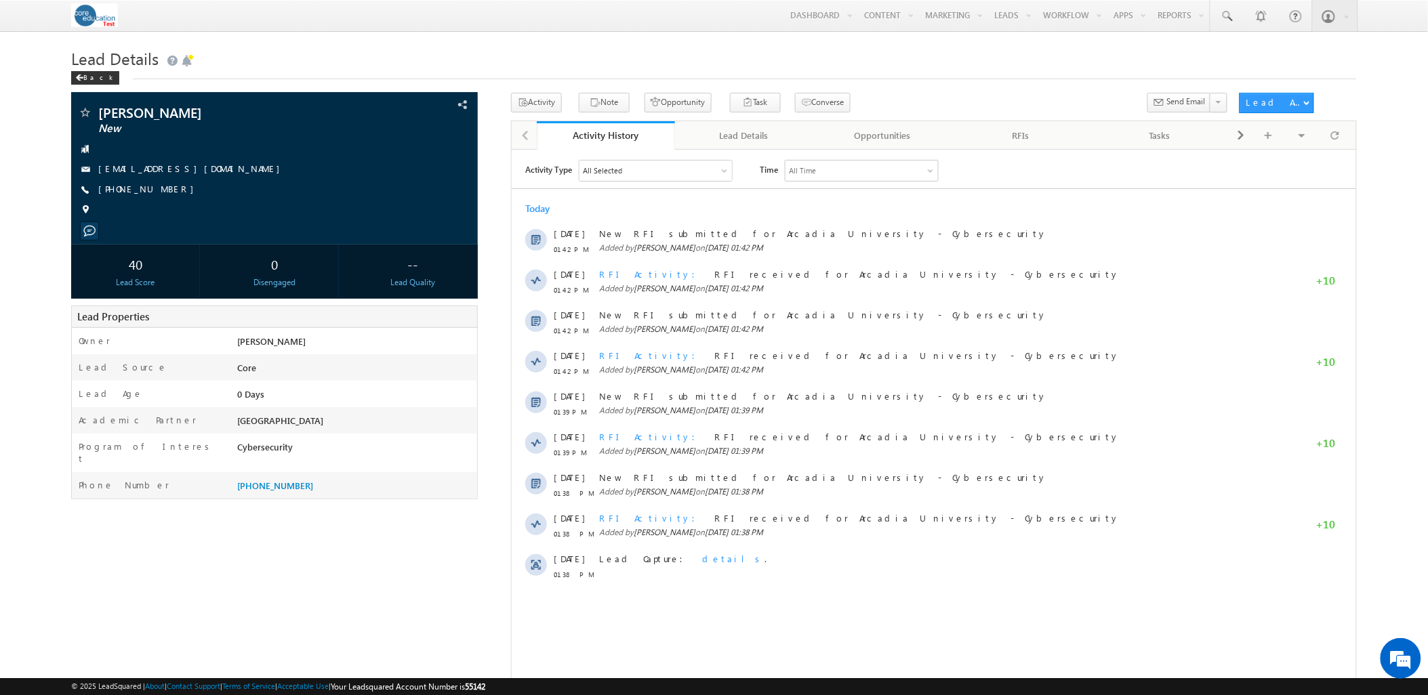
click at [304, 624] on div "Sara Kulakoski New" at bounding box center [713, 396] width 1285 height 606
click at [89, 80] on div "Back" at bounding box center [95, 78] width 48 height 14
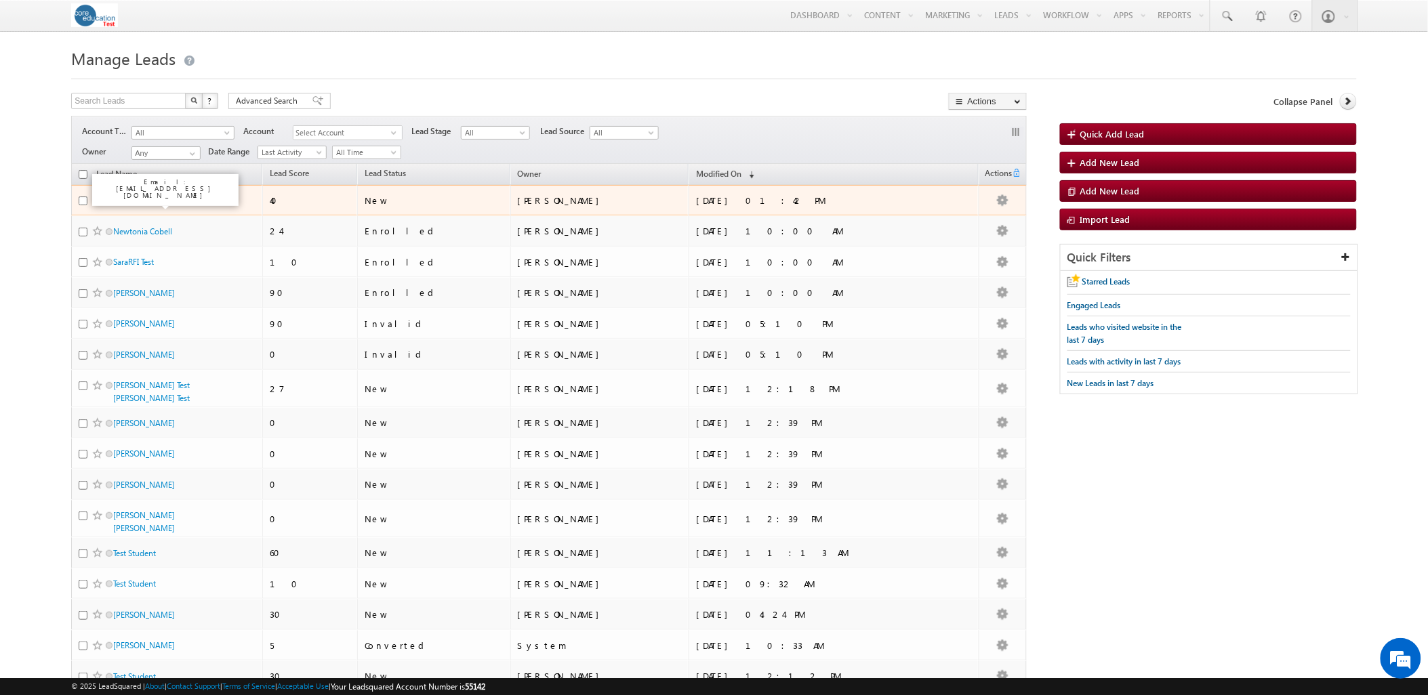
click at [120, 205] on link "[PERSON_NAME]" at bounding box center [144, 200] width 62 height 10
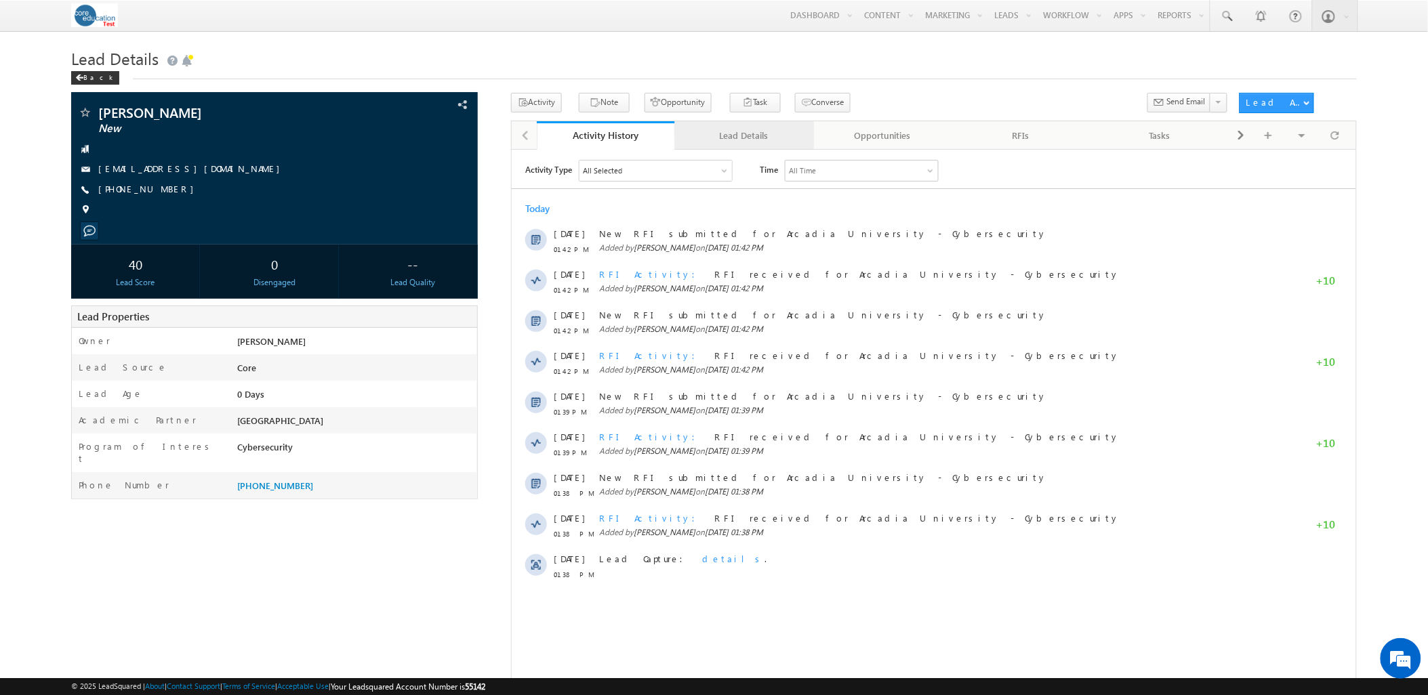
click at [783, 127] on link "Lead Details" at bounding box center [744, 135] width 138 height 28
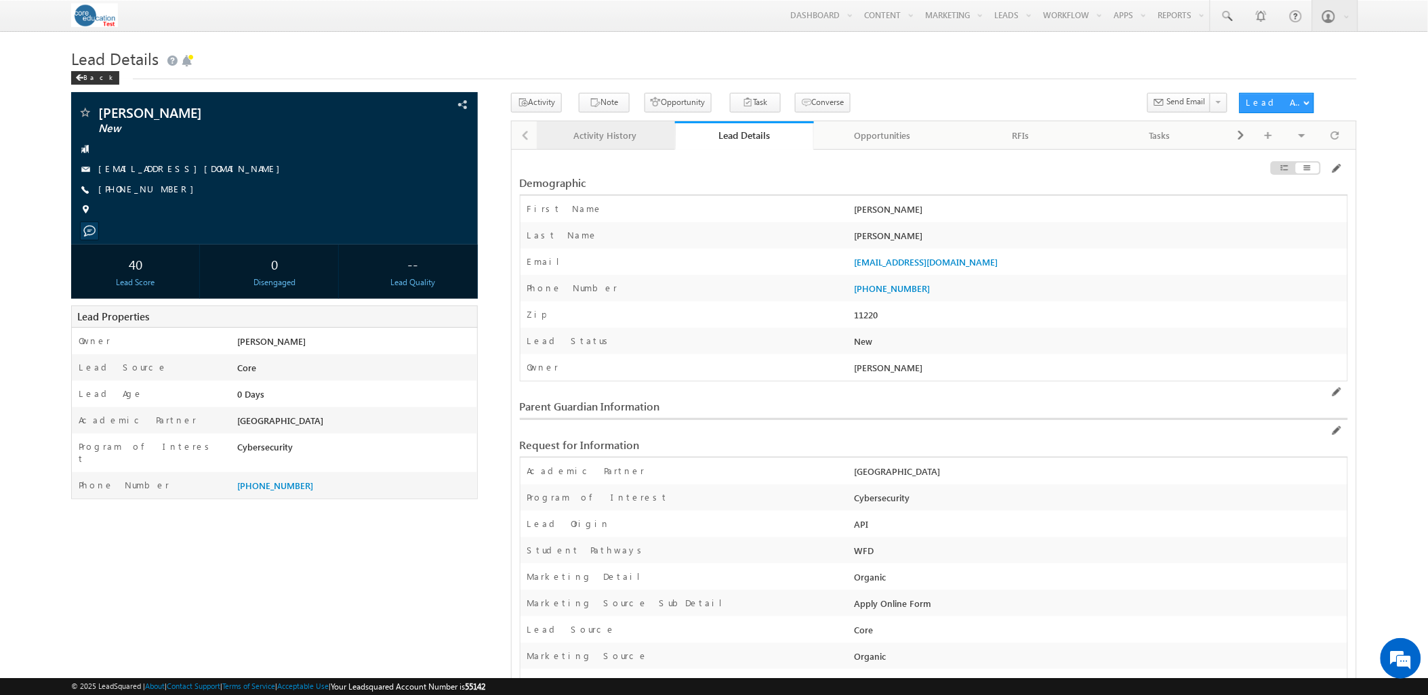
click at [596, 140] on div "Activity History" at bounding box center [605, 135] width 115 height 16
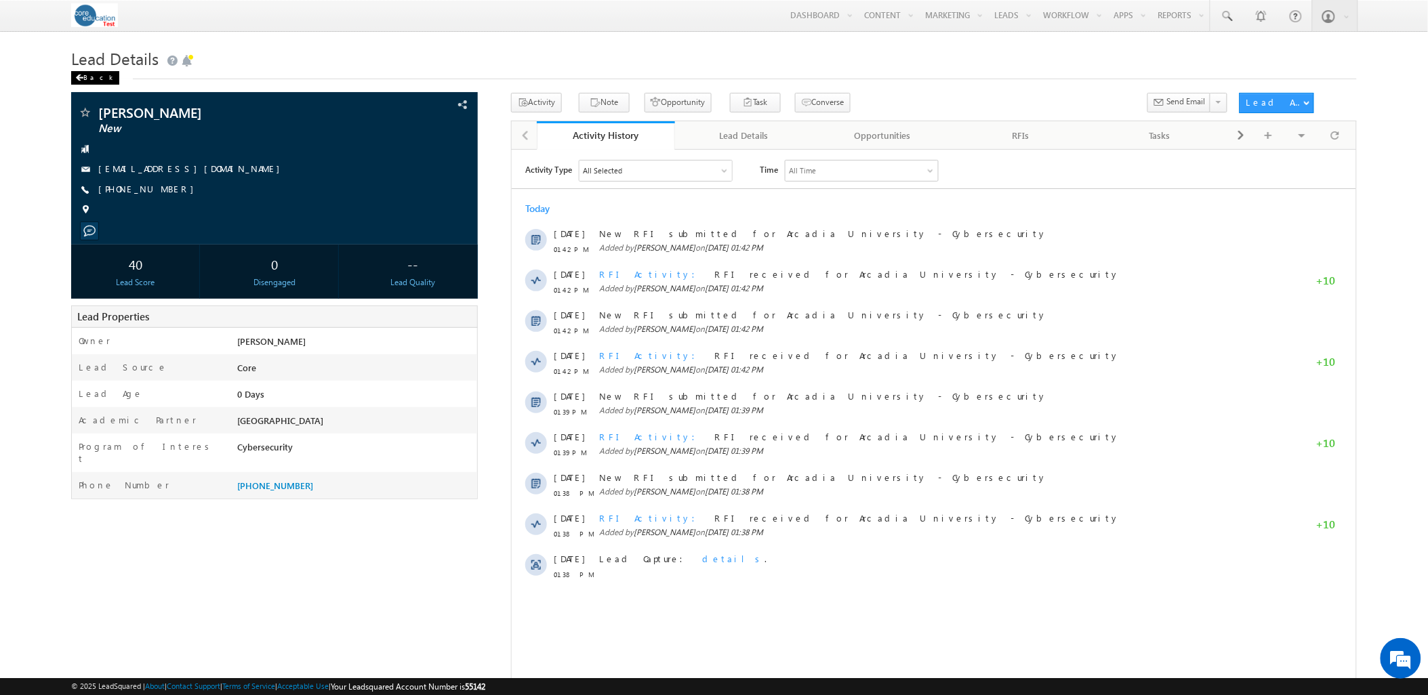
click at [91, 78] on div "Back" at bounding box center [95, 78] width 48 height 14
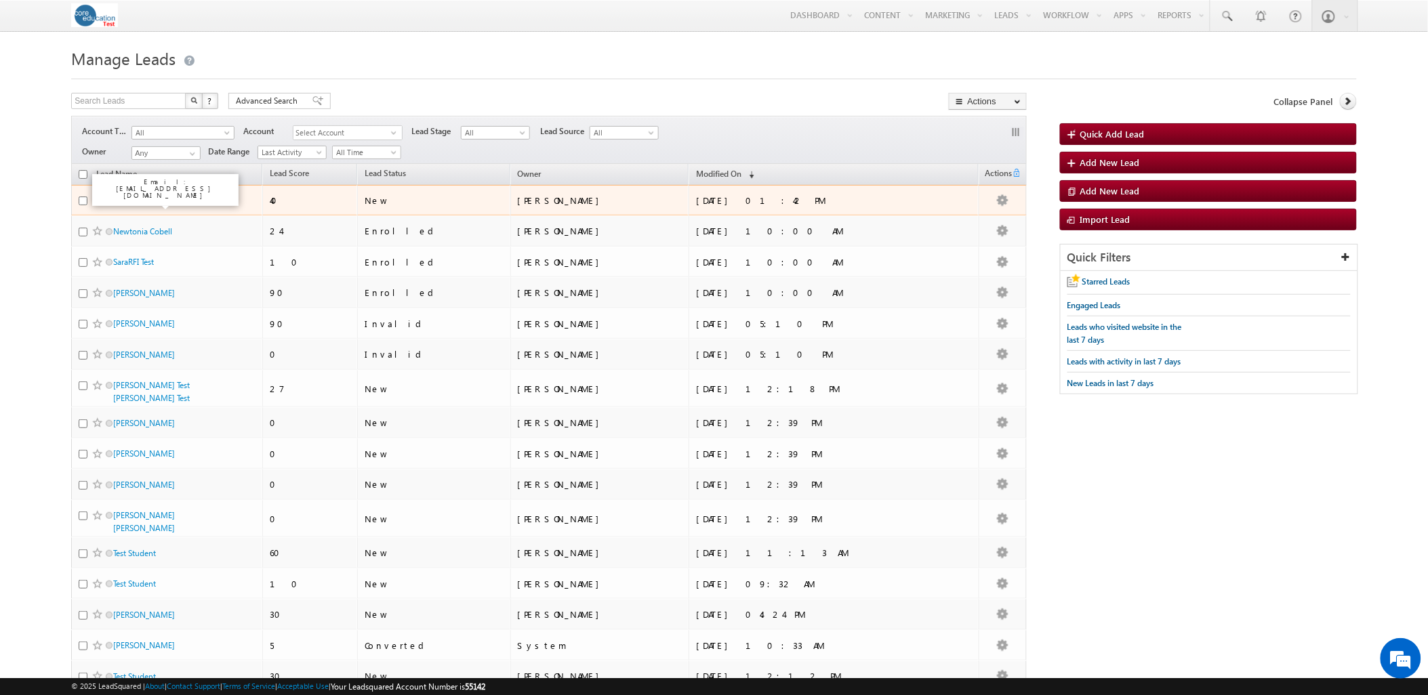
click at [117, 199] on link "[PERSON_NAME]" at bounding box center [144, 200] width 62 height 10
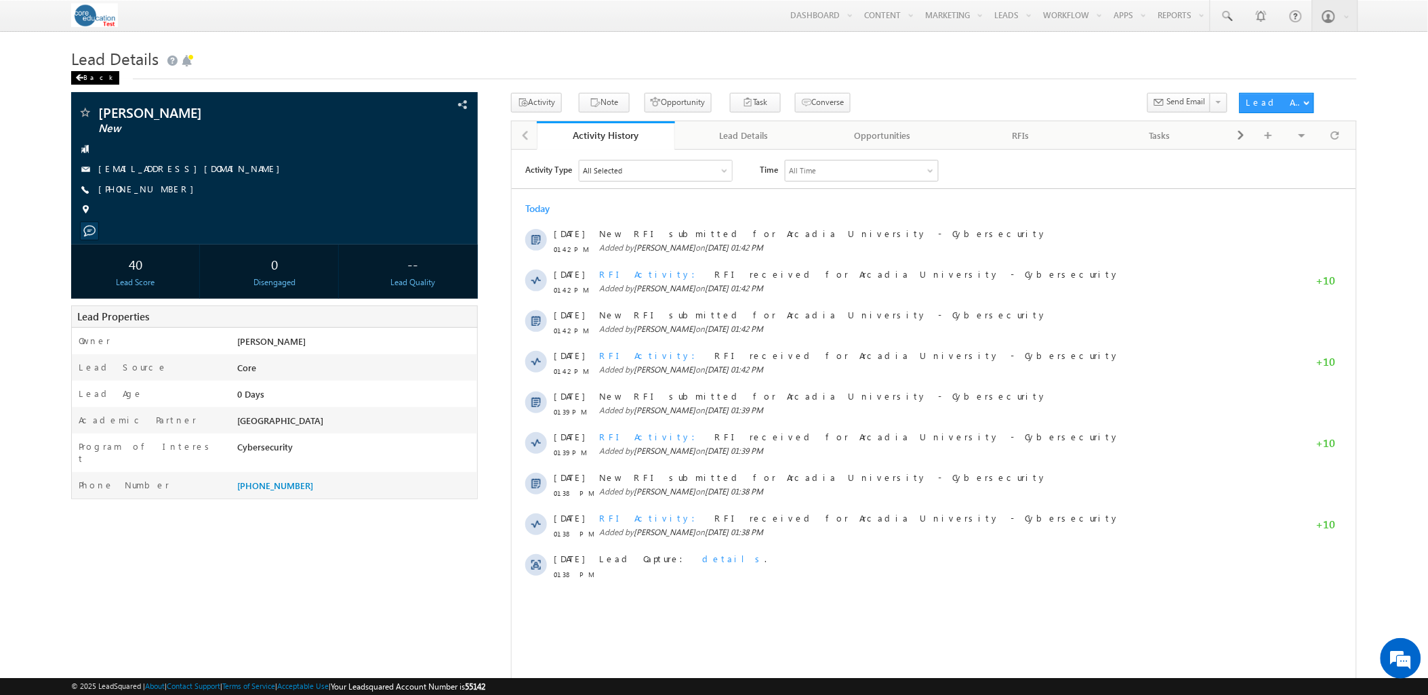
click at [98, 78] on div "Back" at bounding box center [95, 78] width 48 height 14
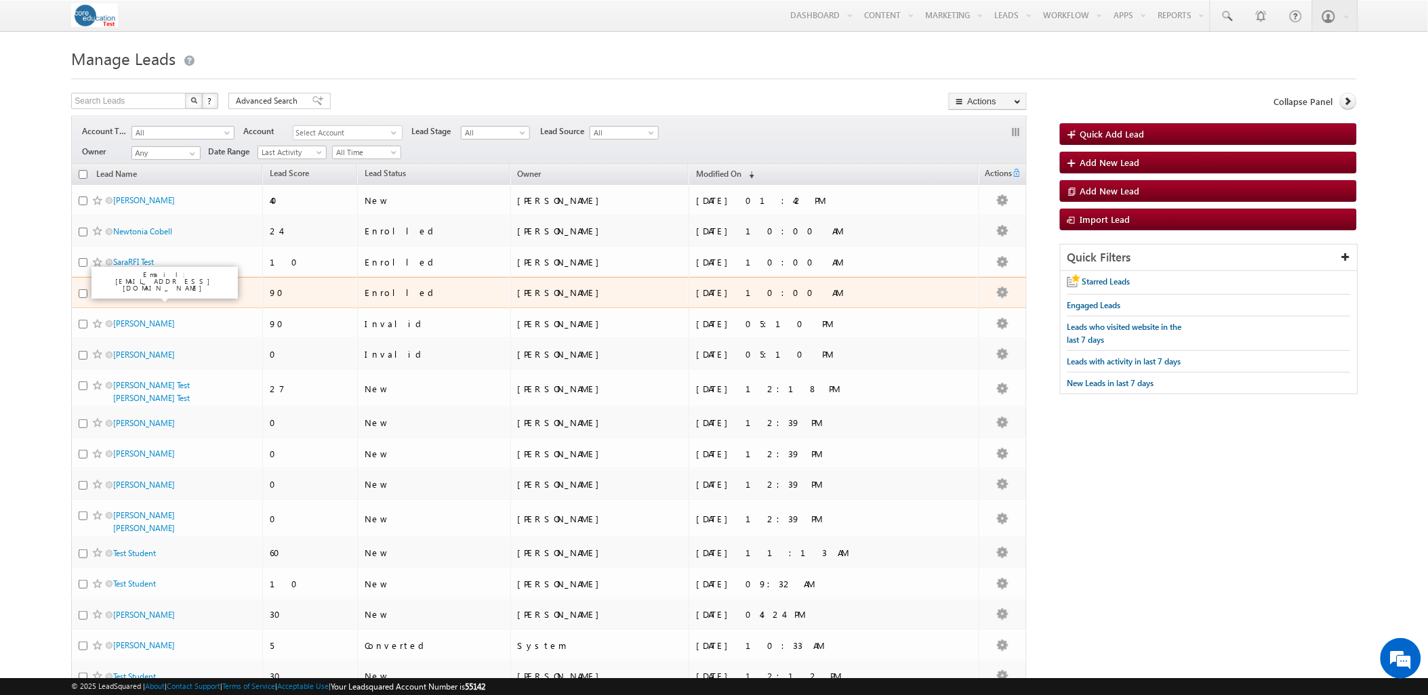
click at [153, 293] on link "Jon Santiago" at bounding box center [144, 293] width 62 height 10
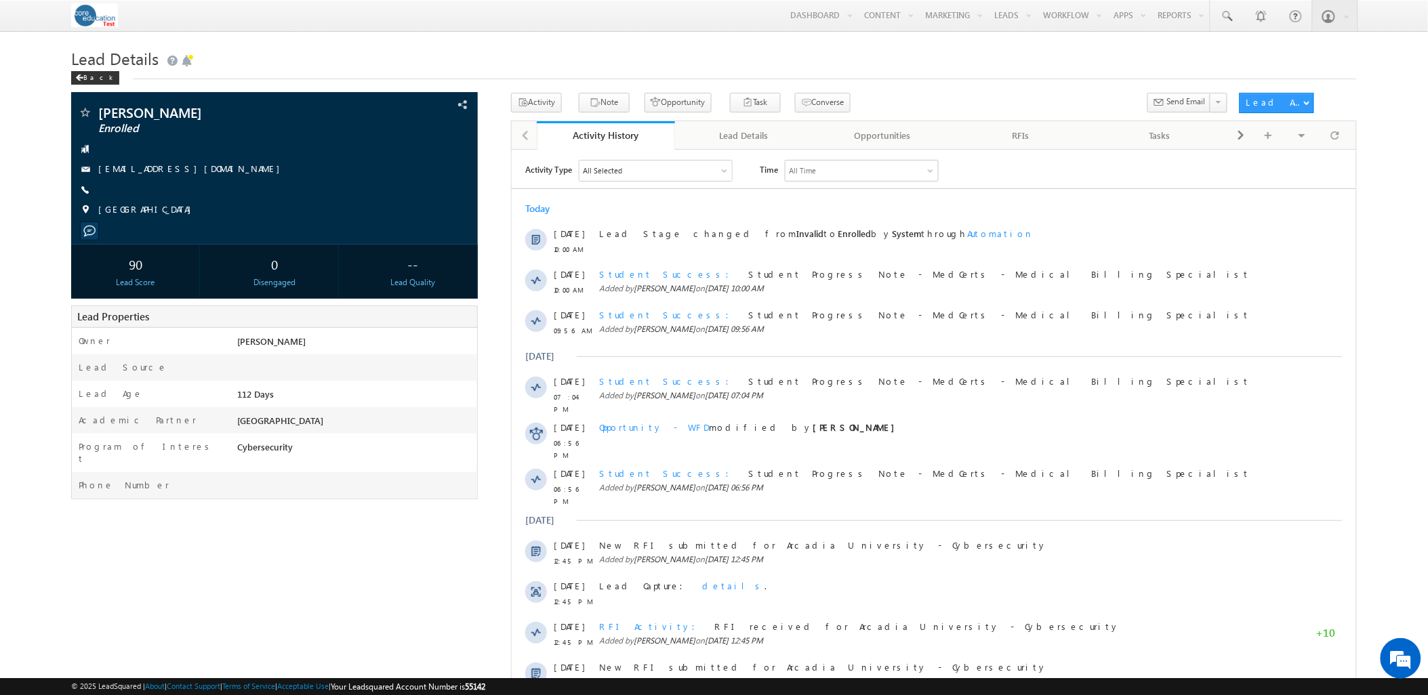
click at [100, 86] on div "Lead Details Back" at bounding box center [713, 68] width 1285 height 49
click at [91, 78] on div "Back" at bounding box center [95, 78] width 48 height 14
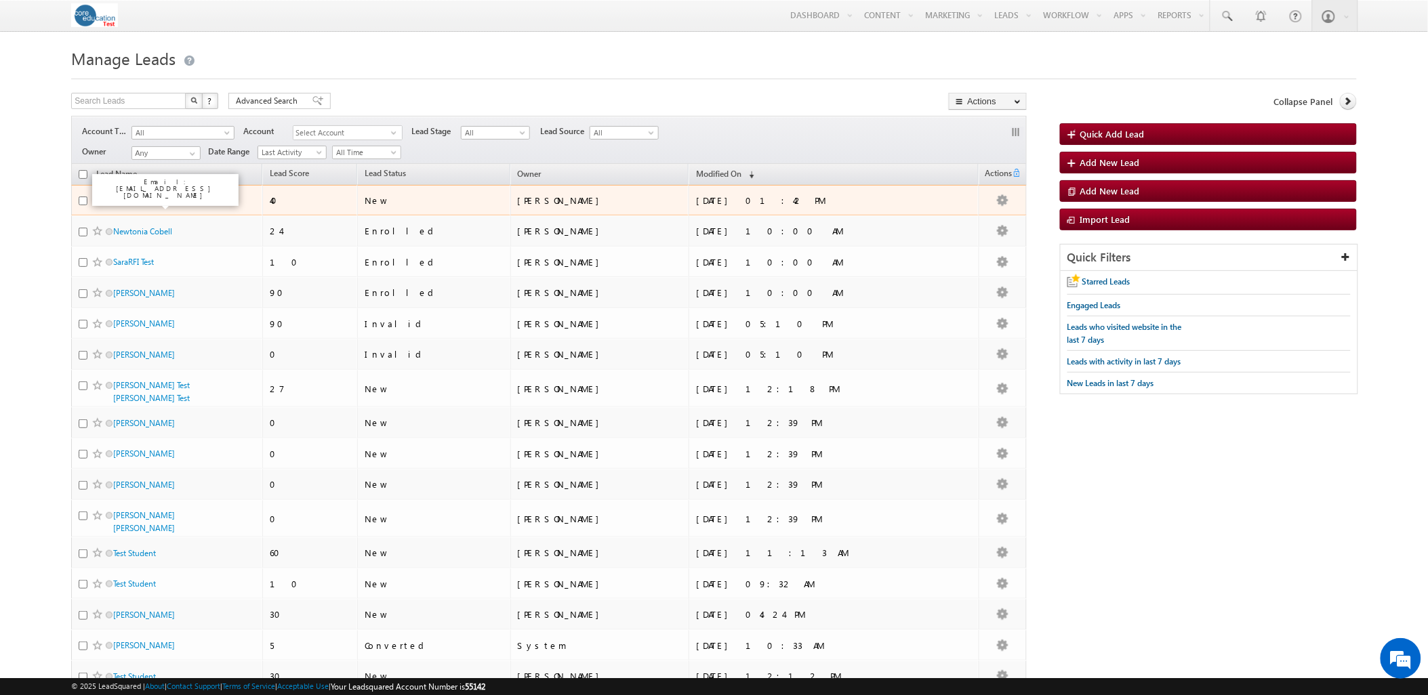
click at [132, 198] on link "[PERSON_NAME]" at bounding box center [144, 200] width 62 height 10
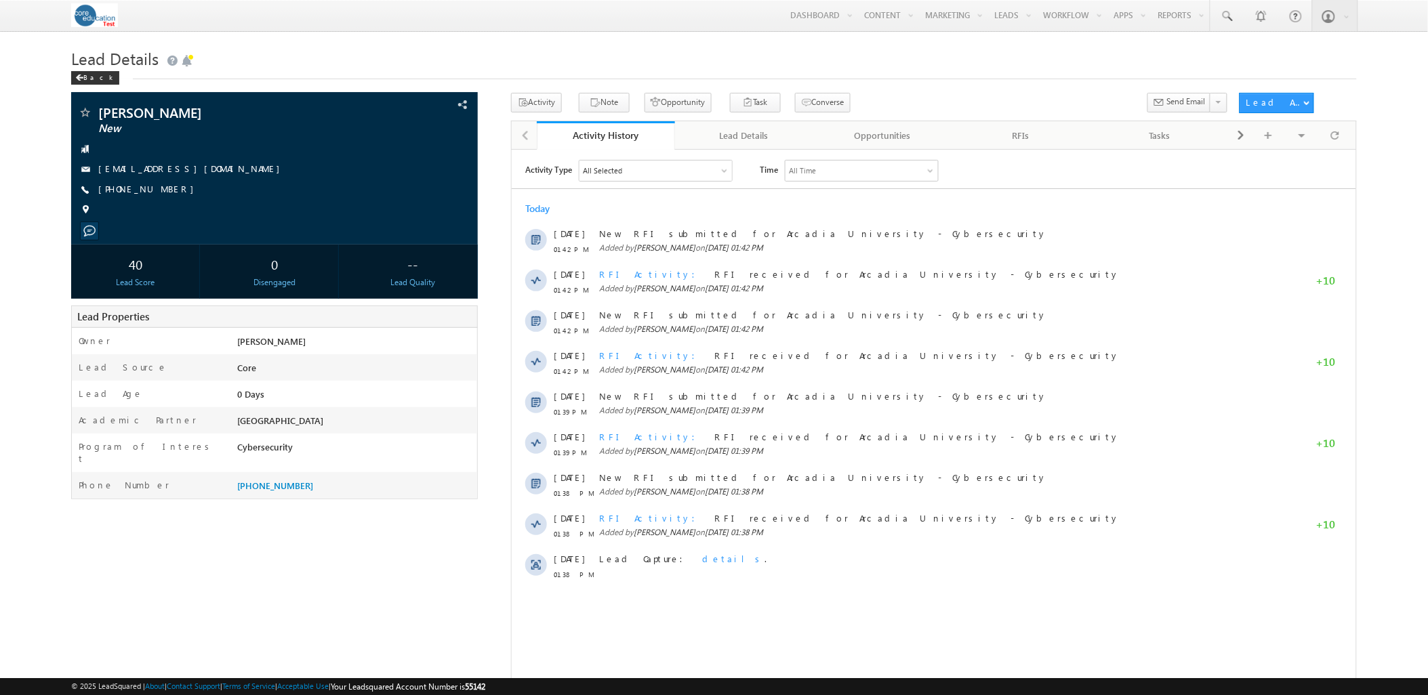
click at [104, 18] on img at bounding box center [94, 15] width 47 height 24
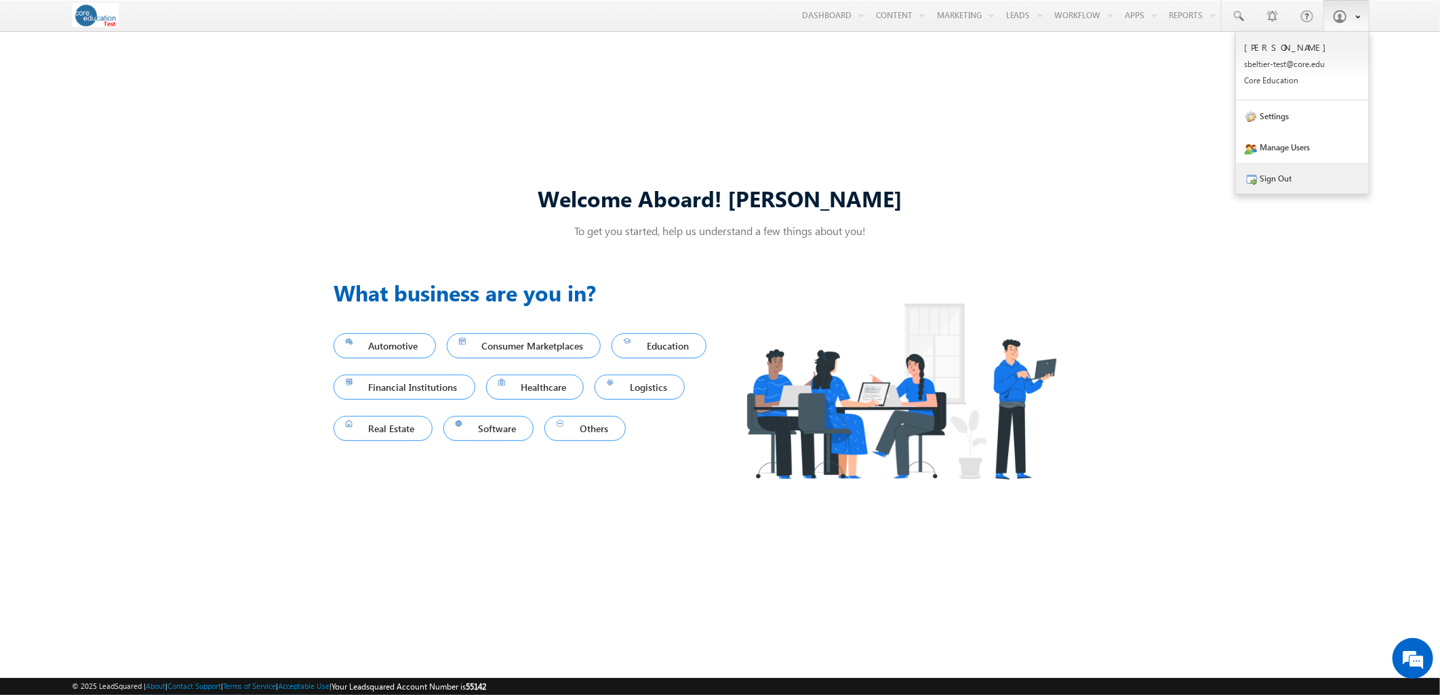
click at [1270, 178] on link "Sign Out" at bounding box center [1302, 178] width 133 height 31
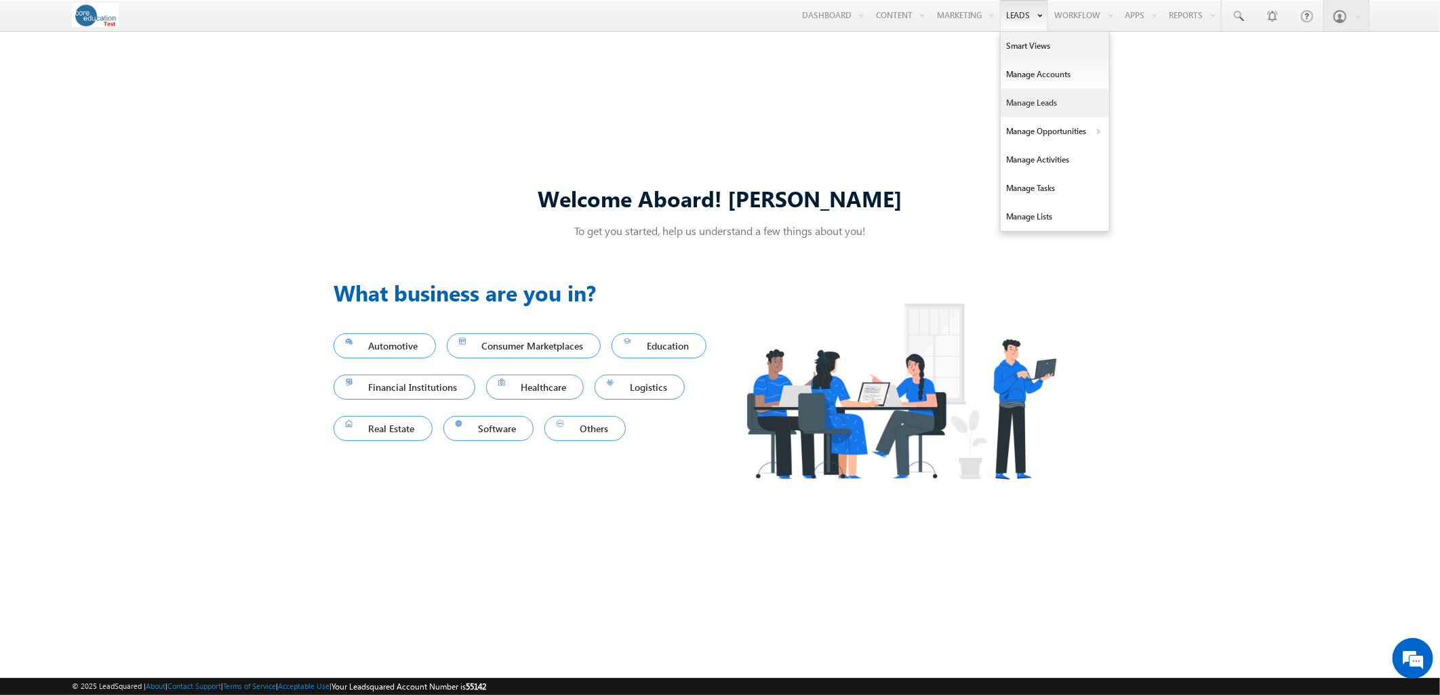
click at [1017, 92] on link "Manage Leads" at bounding box center [1054, 103] width 108 height 28
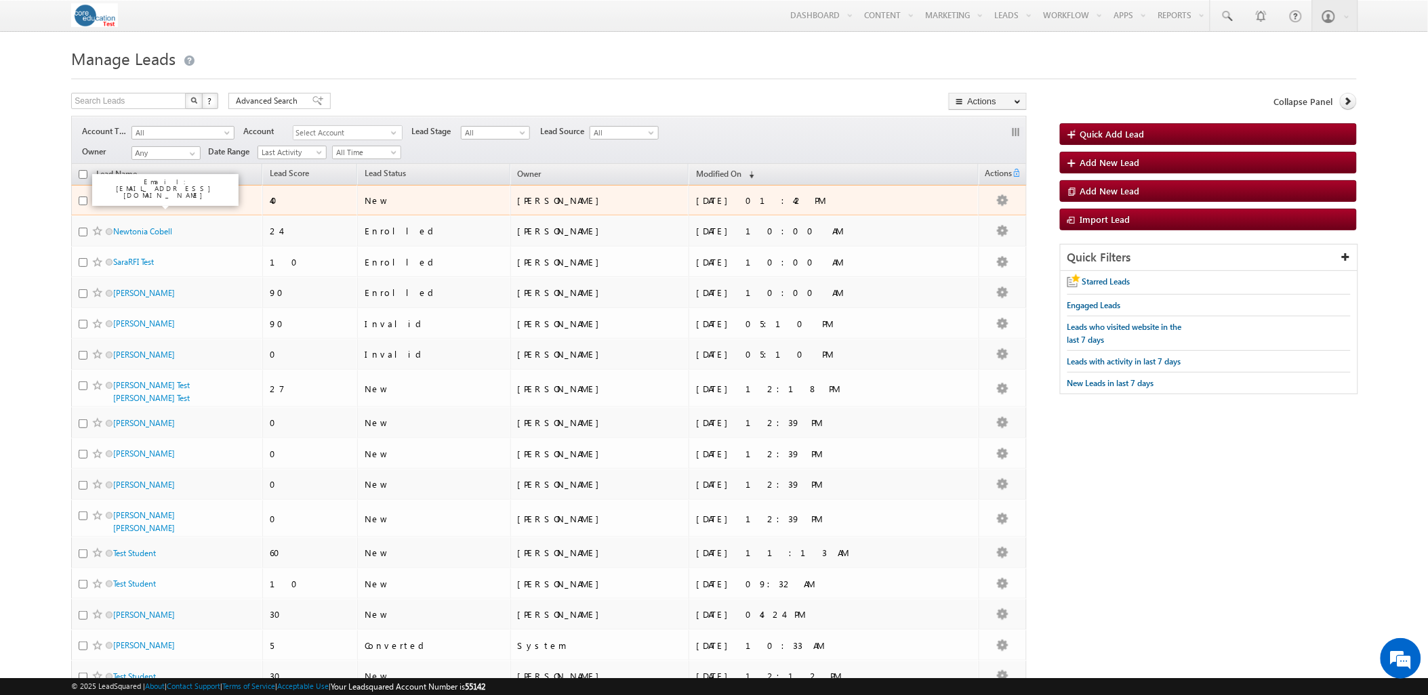
click at [120, 205] on link "[PERSON_NAME]" at bounding box center [144, 200] width 62 height 10
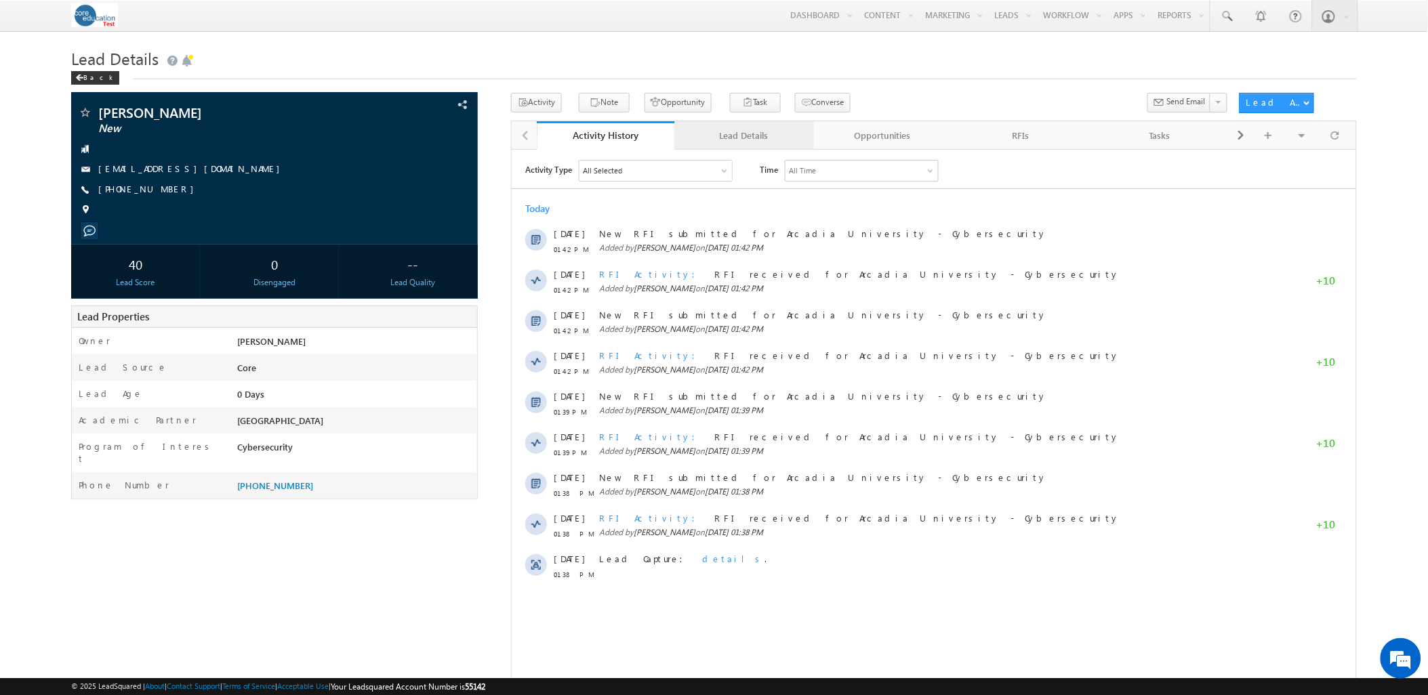
click at [742, 127] on link "Lead Details" at bounding box center [744, 135] width 138 height 28
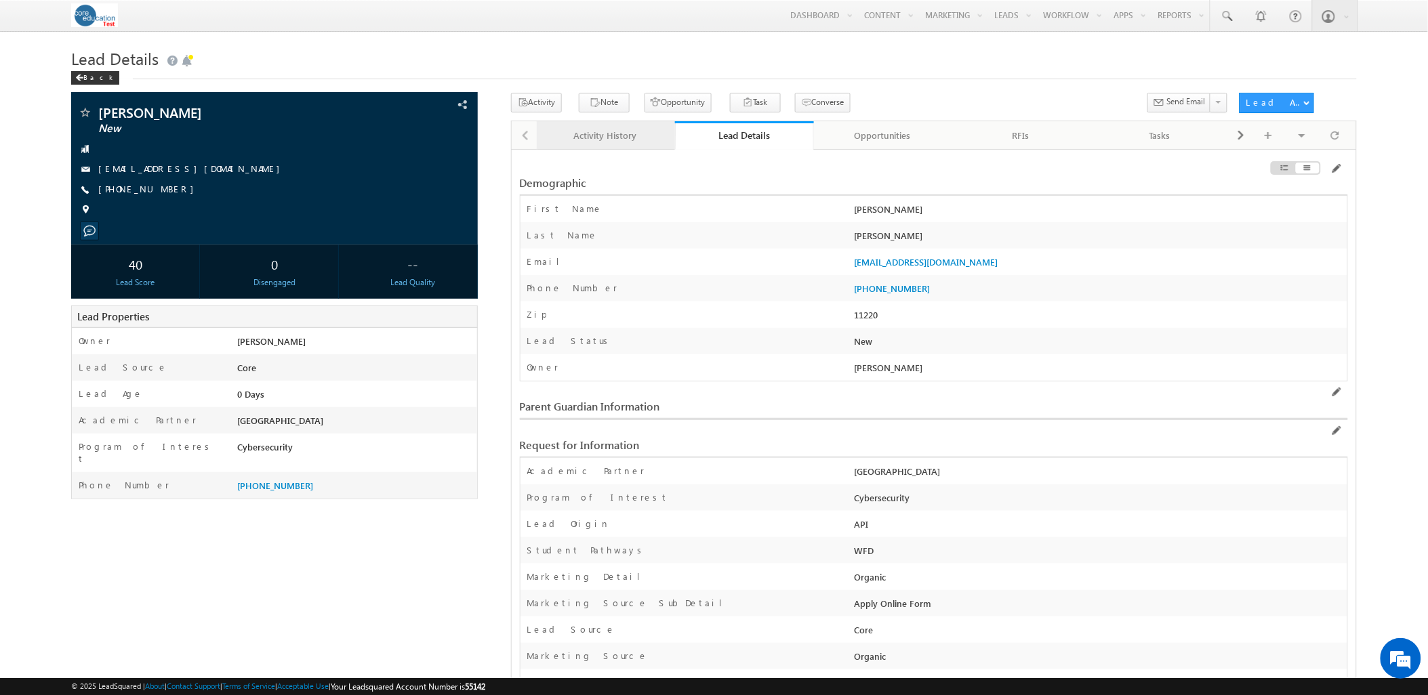
click at [629, 138] on div "Activity History" at bounding box center [605, 135] width 115 height 16
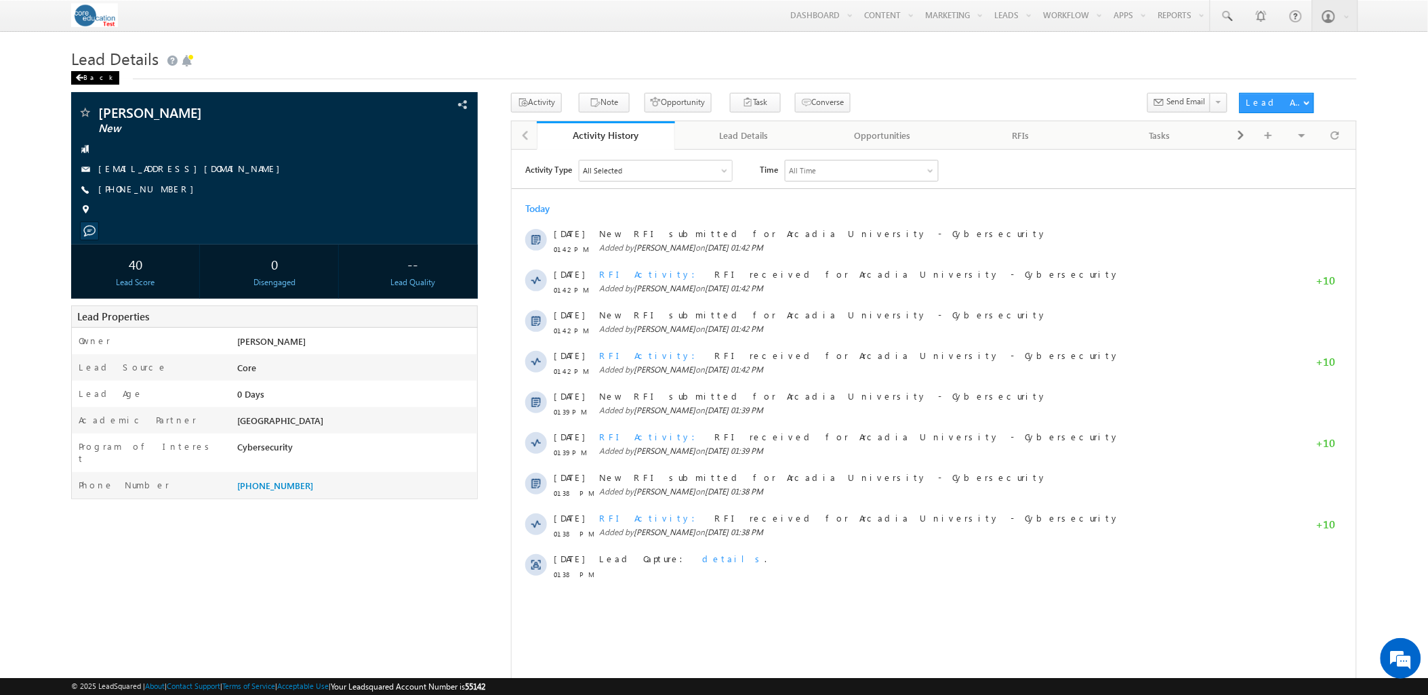
click at [99, 78] on div "Back" at bounding box center [95, 78] width 48 height 14
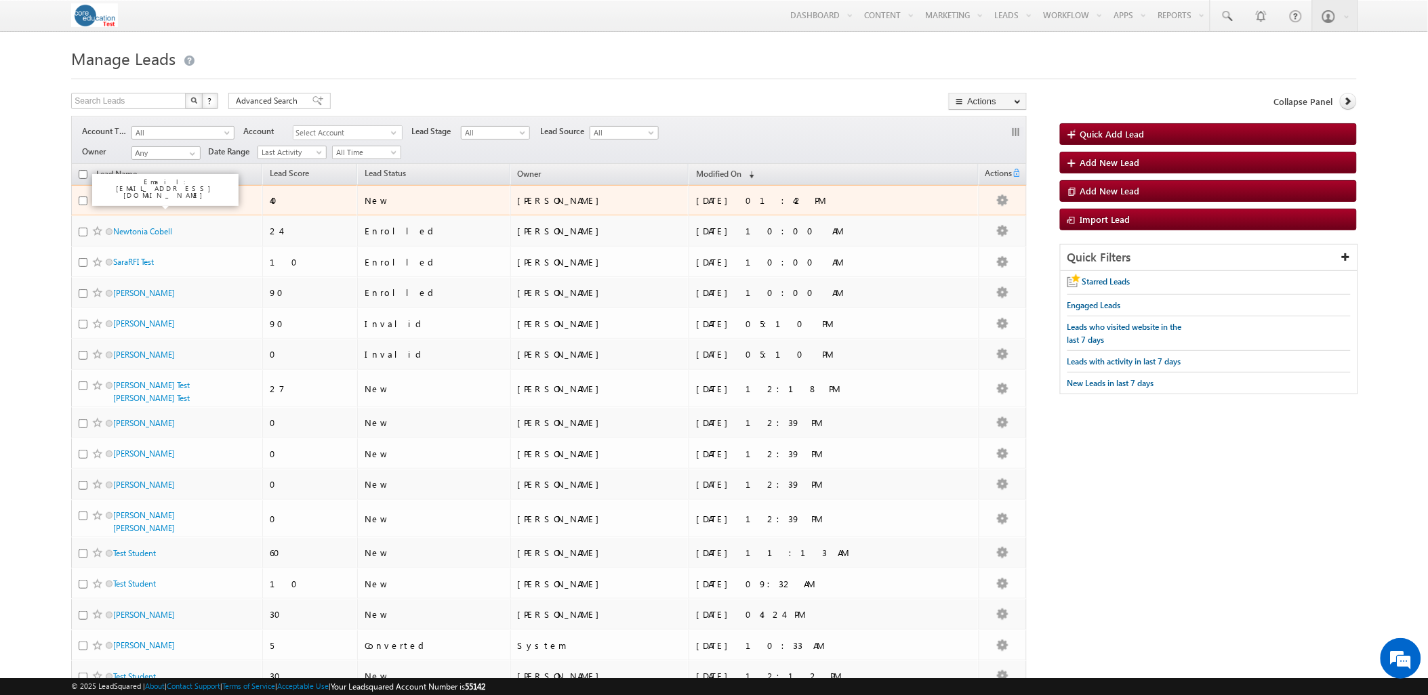
click at [139, 201] on link "[PERSON_NAME]" at bounding box center [144, 200] width 62 height 10
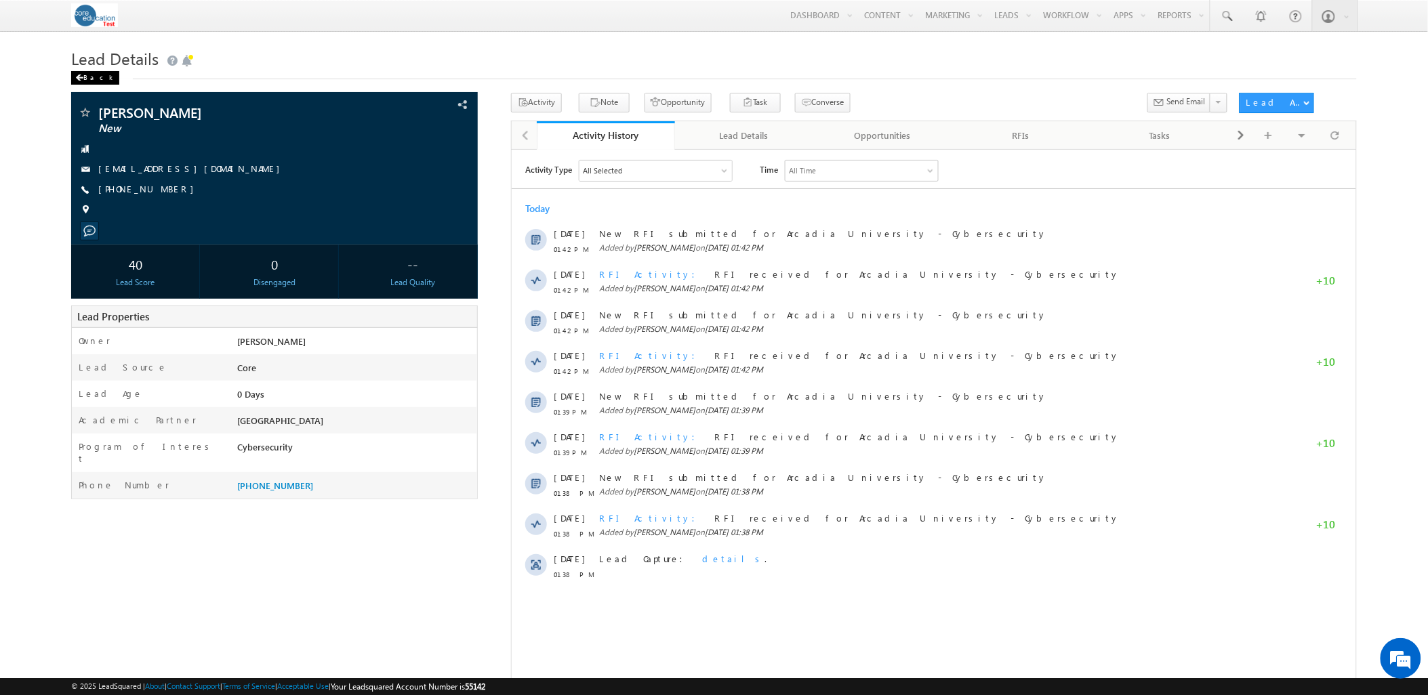
click at [95, 79] on div "Back" at bounding box center [95, 78] width 48 height 14
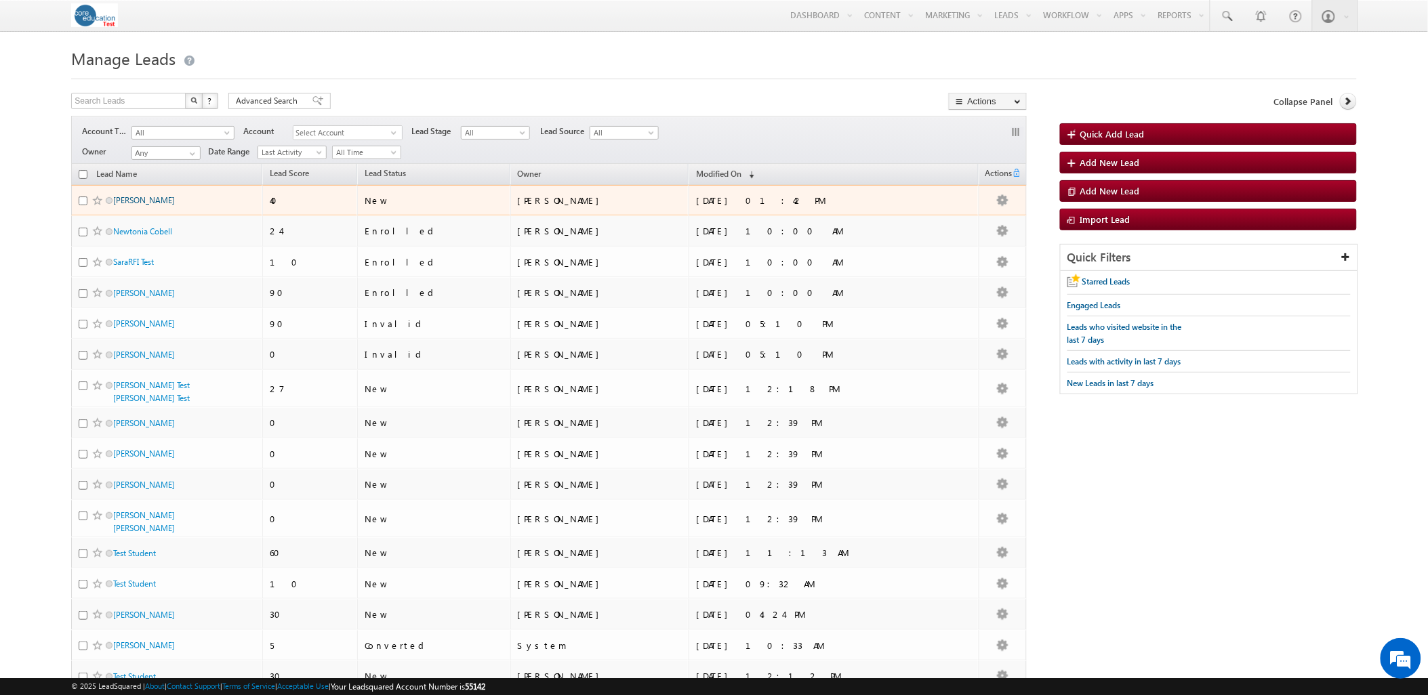
click at [150, 205] on link "[PERSON_NAME]" at bounding box center [144, 200] width 62 height 10
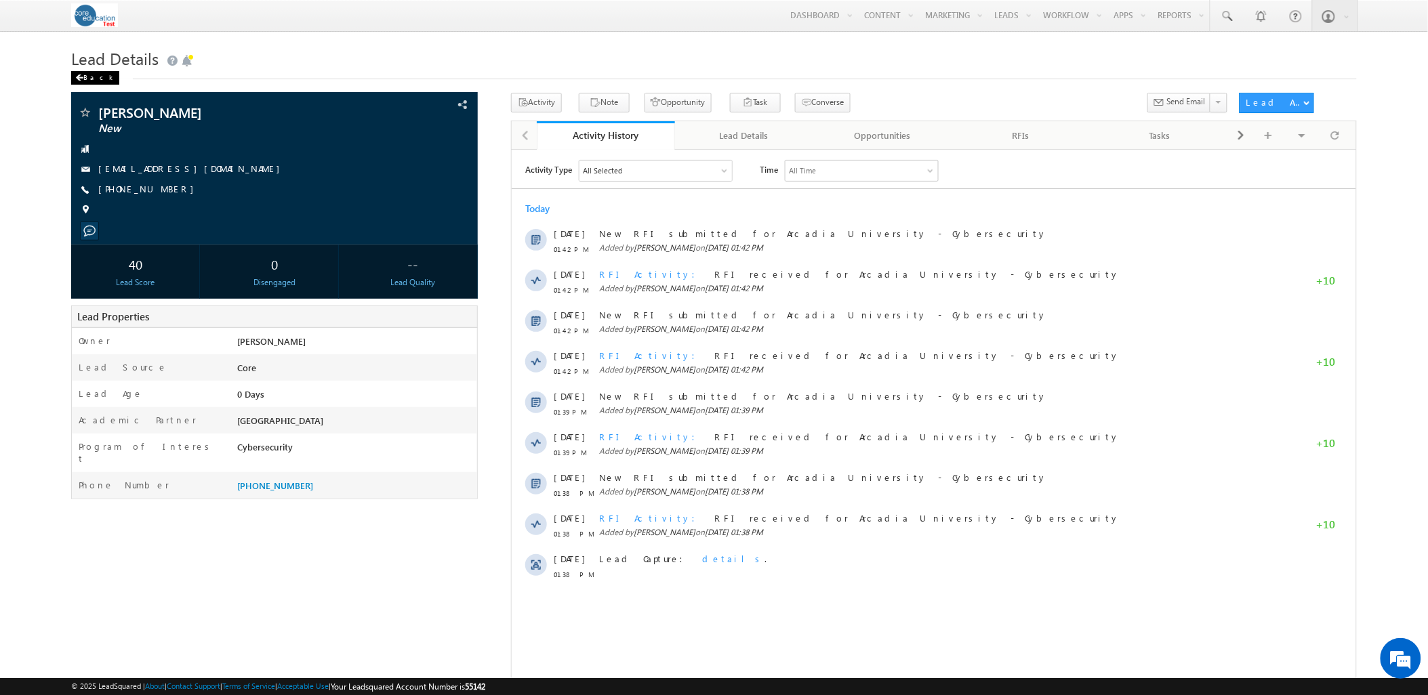
click at [79, 73] on div "Back" at bounding box center [95, 78] width 48 height 14
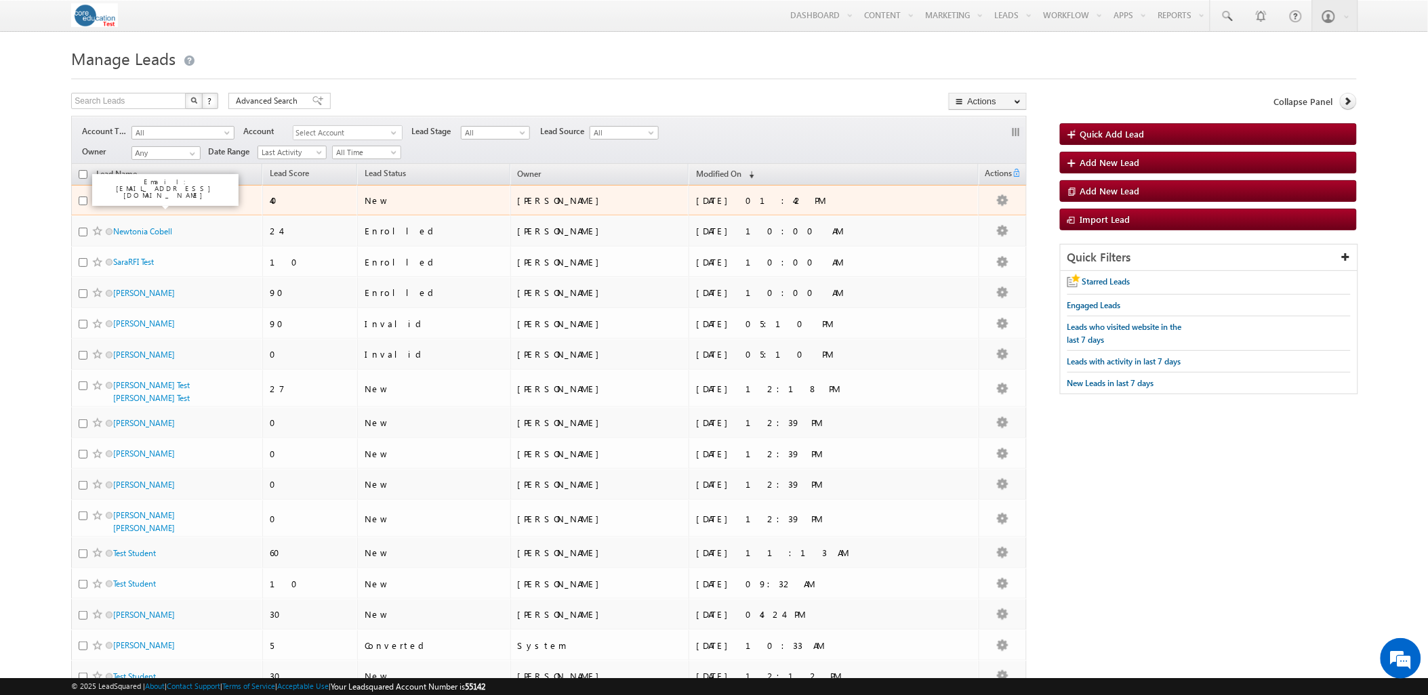
click at [136, 202] on link "[PERSON_NAME]" at bounding box center [144, 200] width 62 height 10
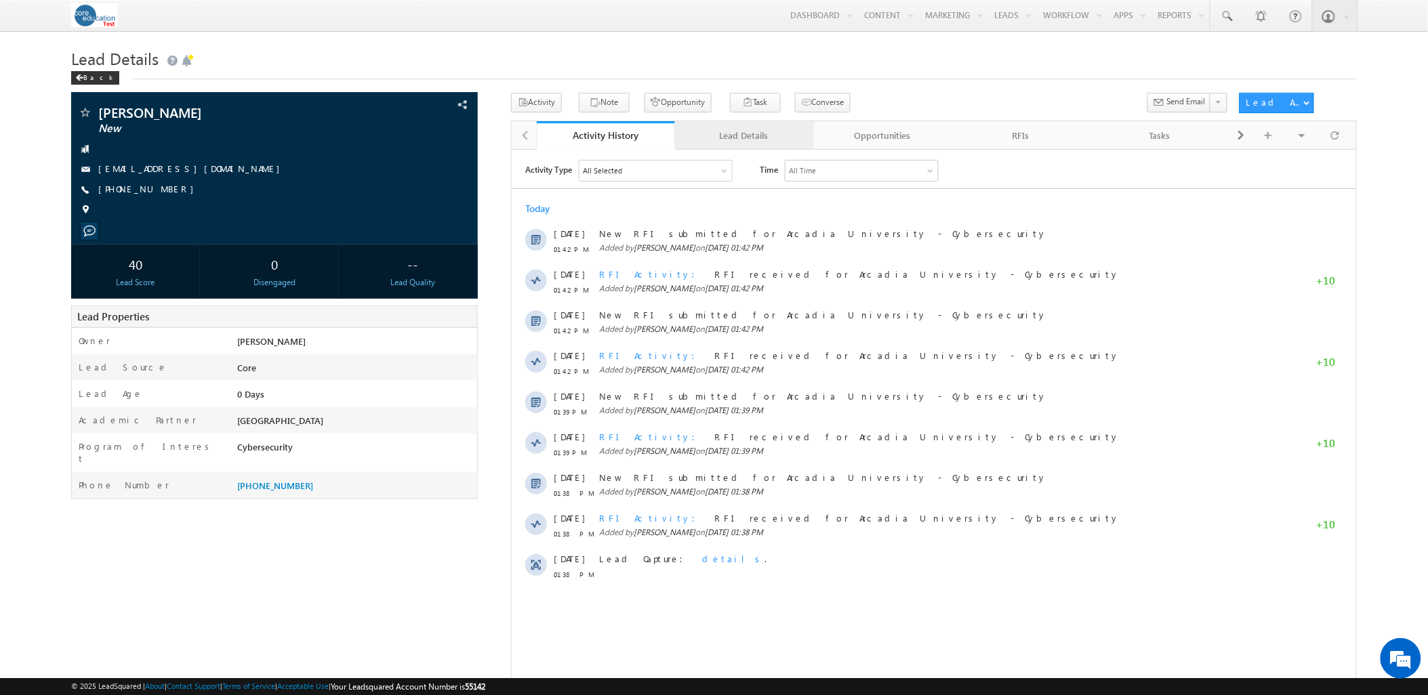
click at [759, 129] on div "Lead Details" at bounding box center [743, 135] width 115 height 16
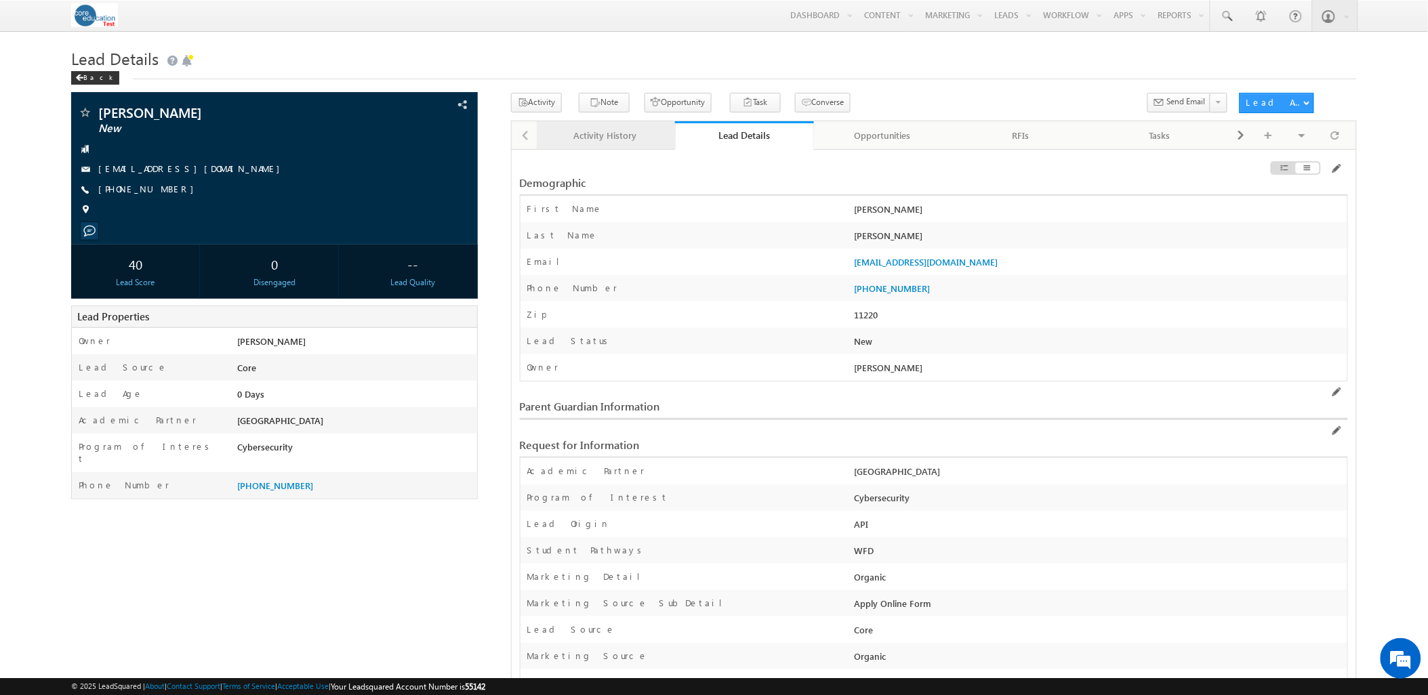
click at [607, 144] on div "Activity History" at bounding box center [605, 135] width 115 height 16
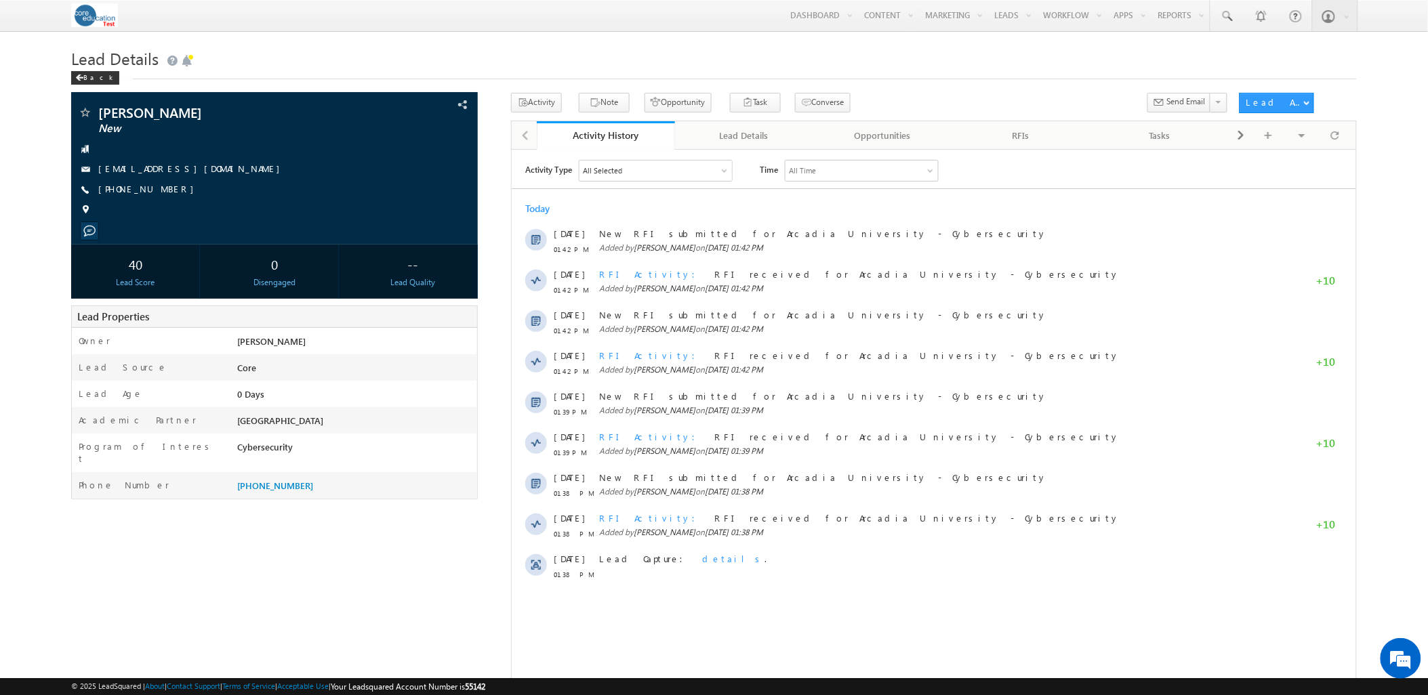
click at [207, 538] on div "Sara Kulakoski New" at bounding box center [713, 396] width 1285 height 606
click at [702, 134] on div "Lead Details" at bounding box center [743, 135] width 115 height 16
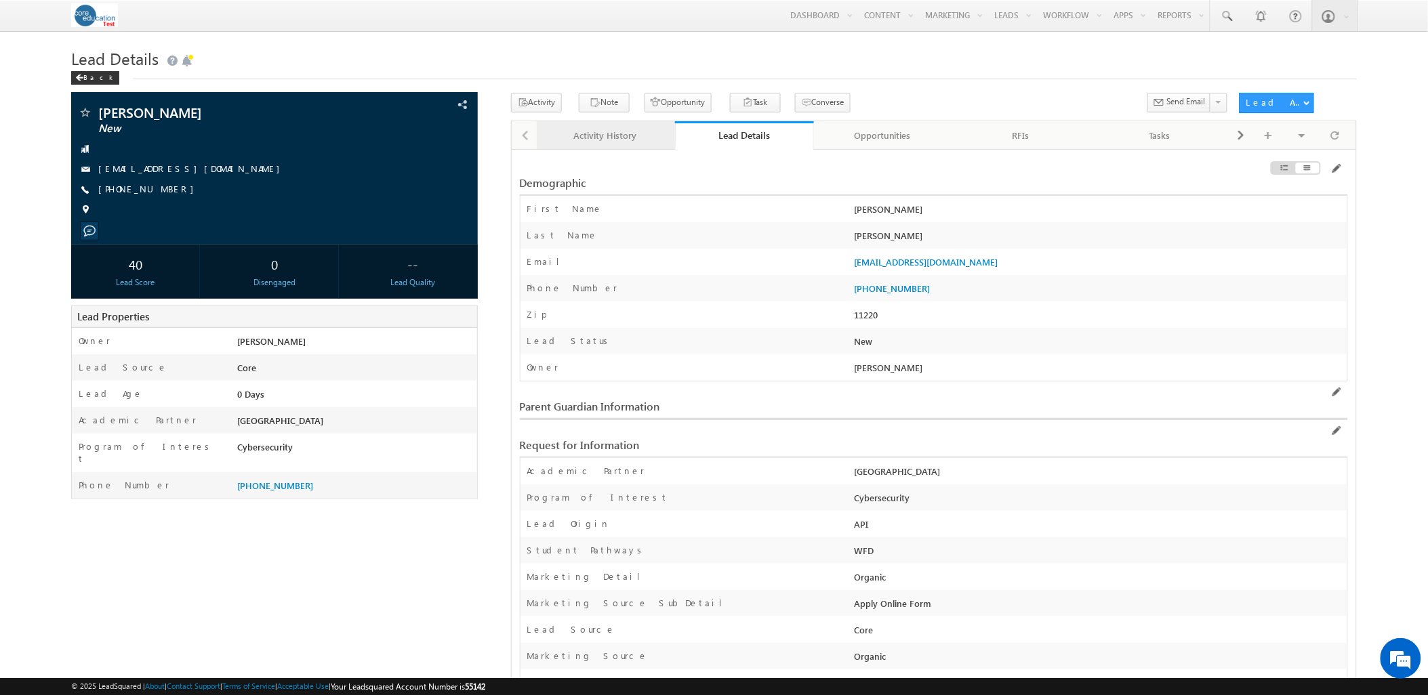
click at [554, 132] on div "Activity History" at bounding box center [605, 135] width 115 height 16
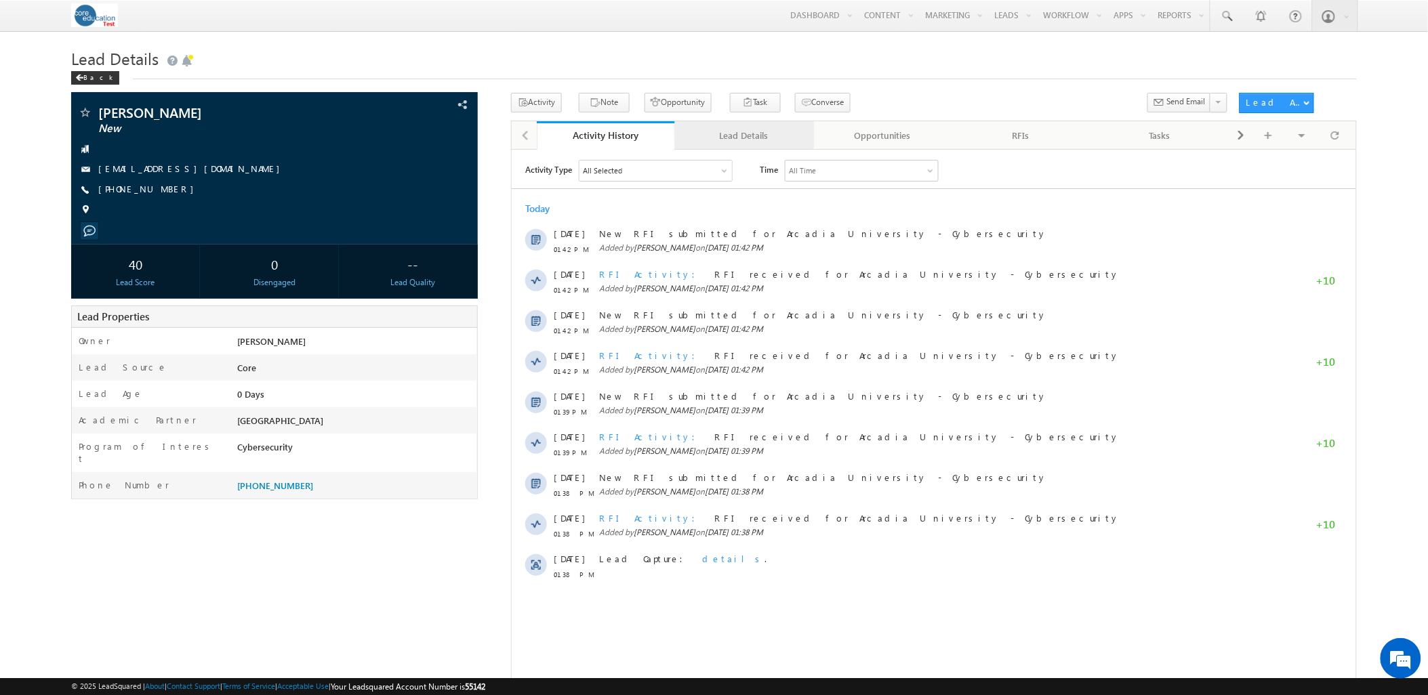
click at [769, 134] on div "Lead Details" at bounding box center [743, 135] width 115 height 16
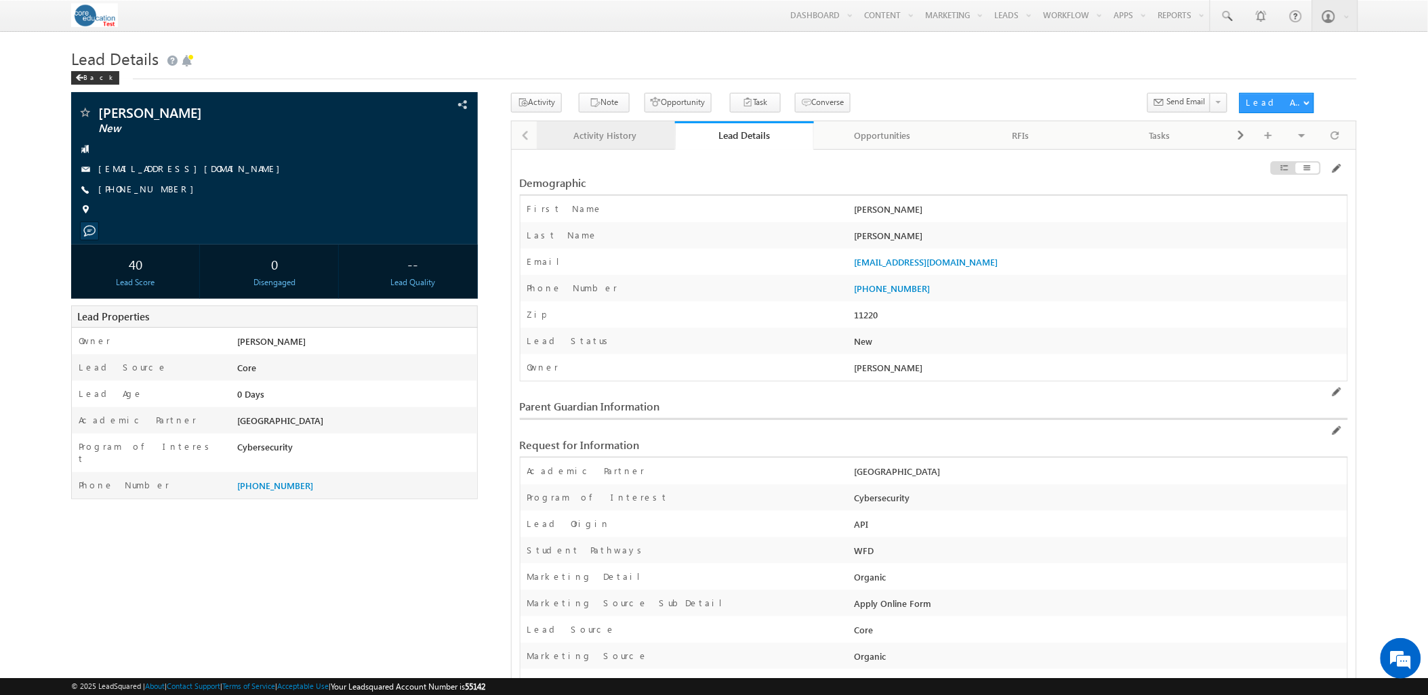
click at [559, 143] on div "Activity History" at bounding box center [605, 135] width 115 height 16
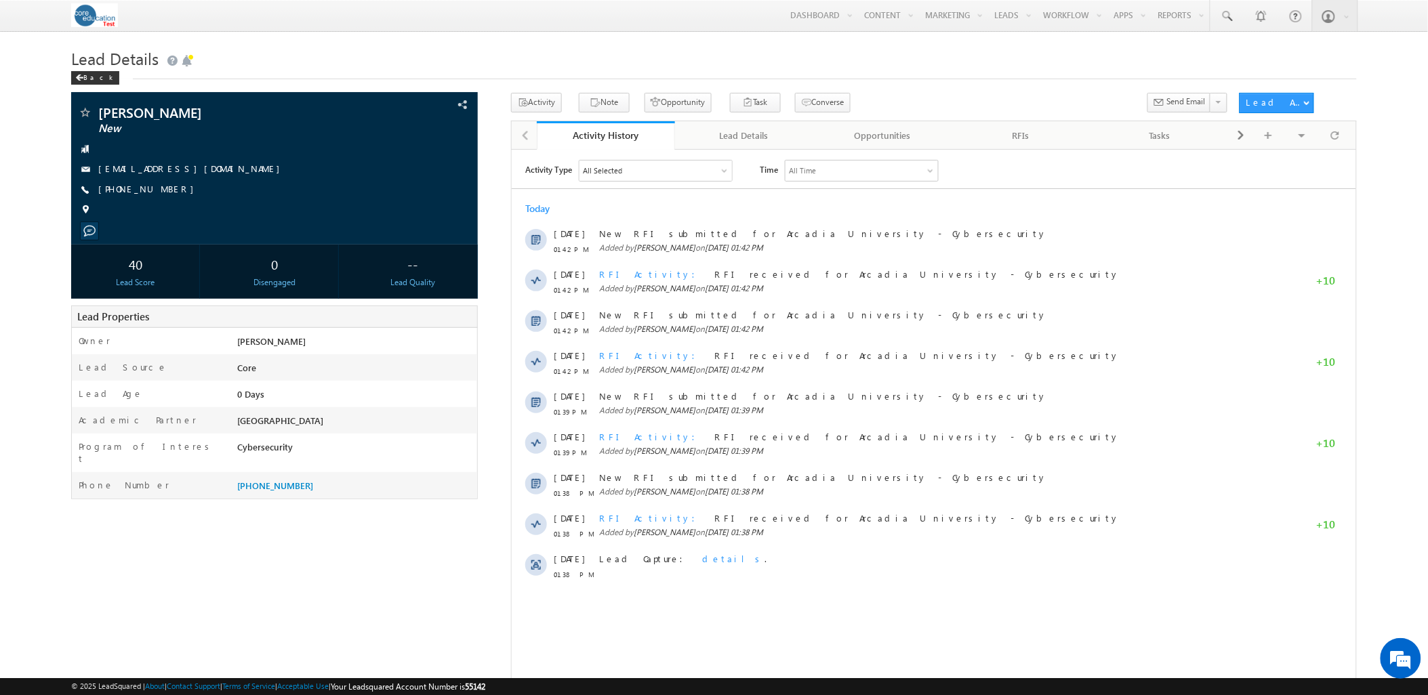
click at [647, 167] on div "All Selected" at bounding box center [655, 170] width 153 height 20
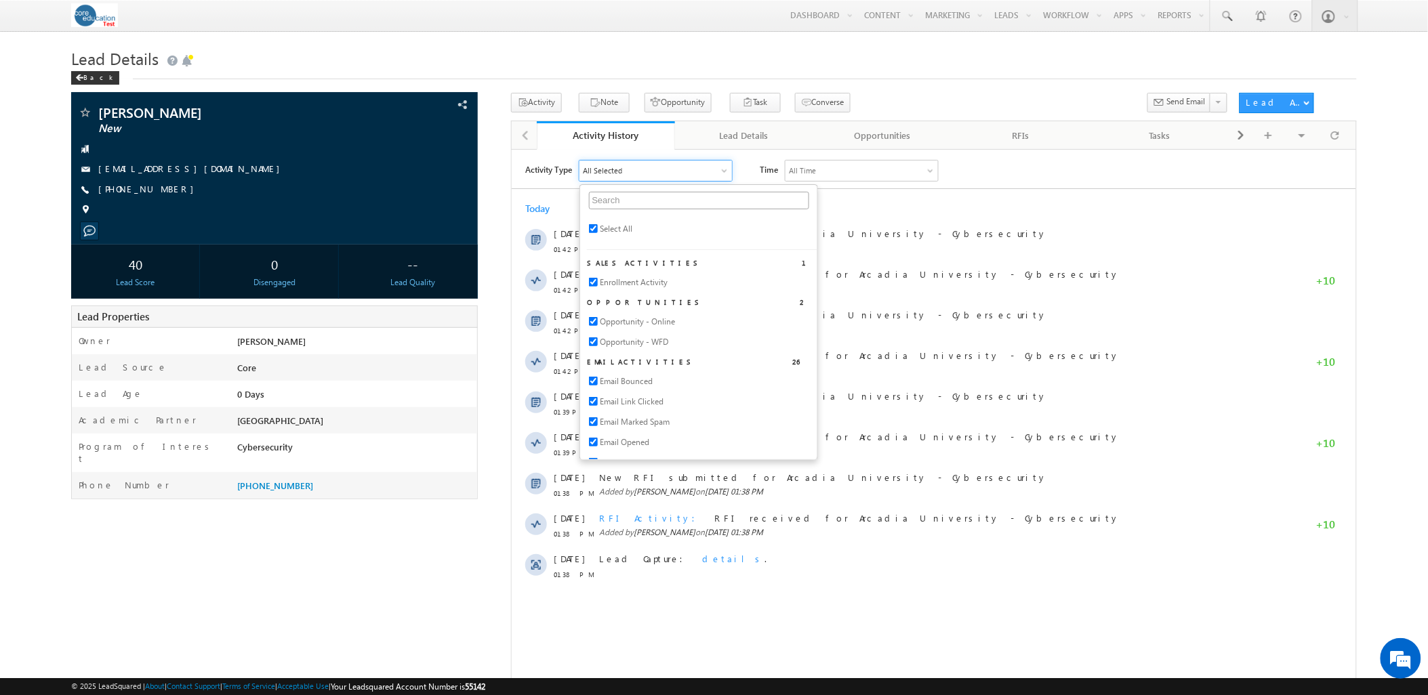
click at [647, 167] on div "All Selected" at bounding box center [655, 170] width 153 height 20
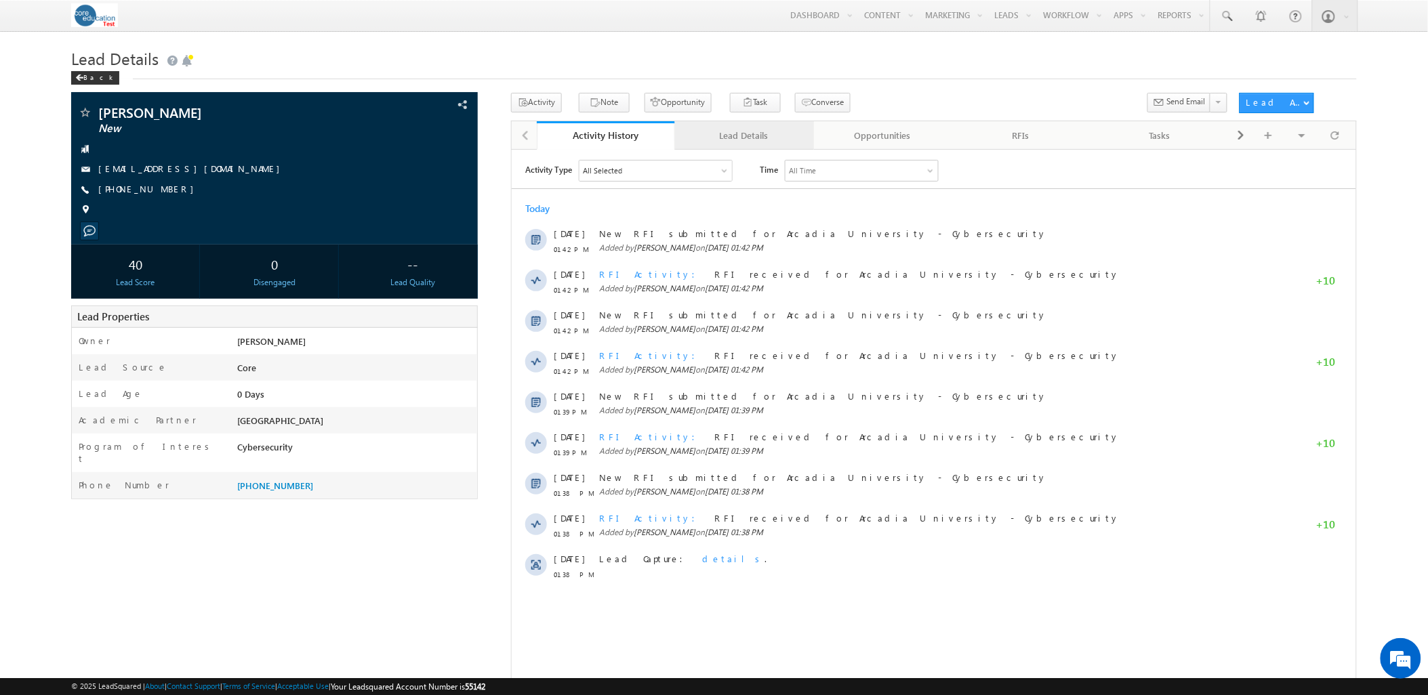
click at [712, 141] on div "Lead Details" at bounding box center [743, 135] width 115 height 16
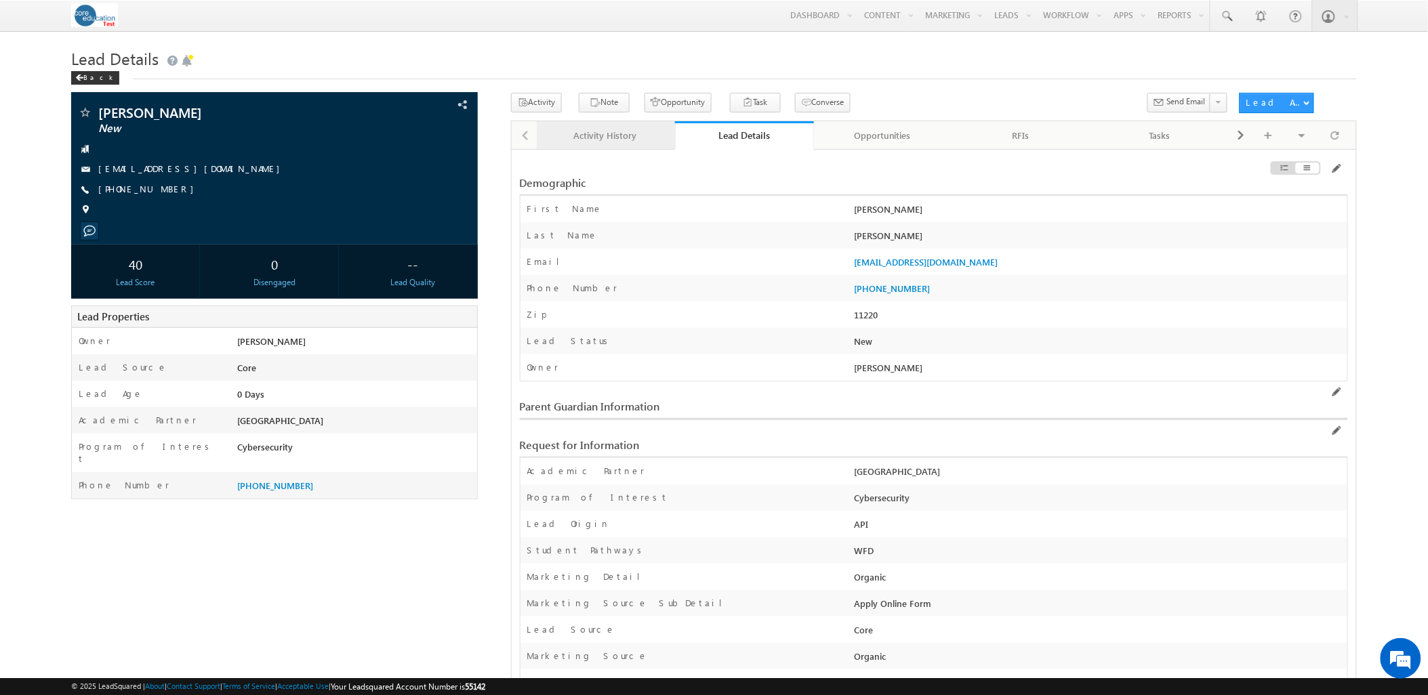
click at [595, 134] on div "Activity History" at bounding box center [605, 135] width 115 height 16
